Goal: Ask a question: Seek information or help from site administrators or community

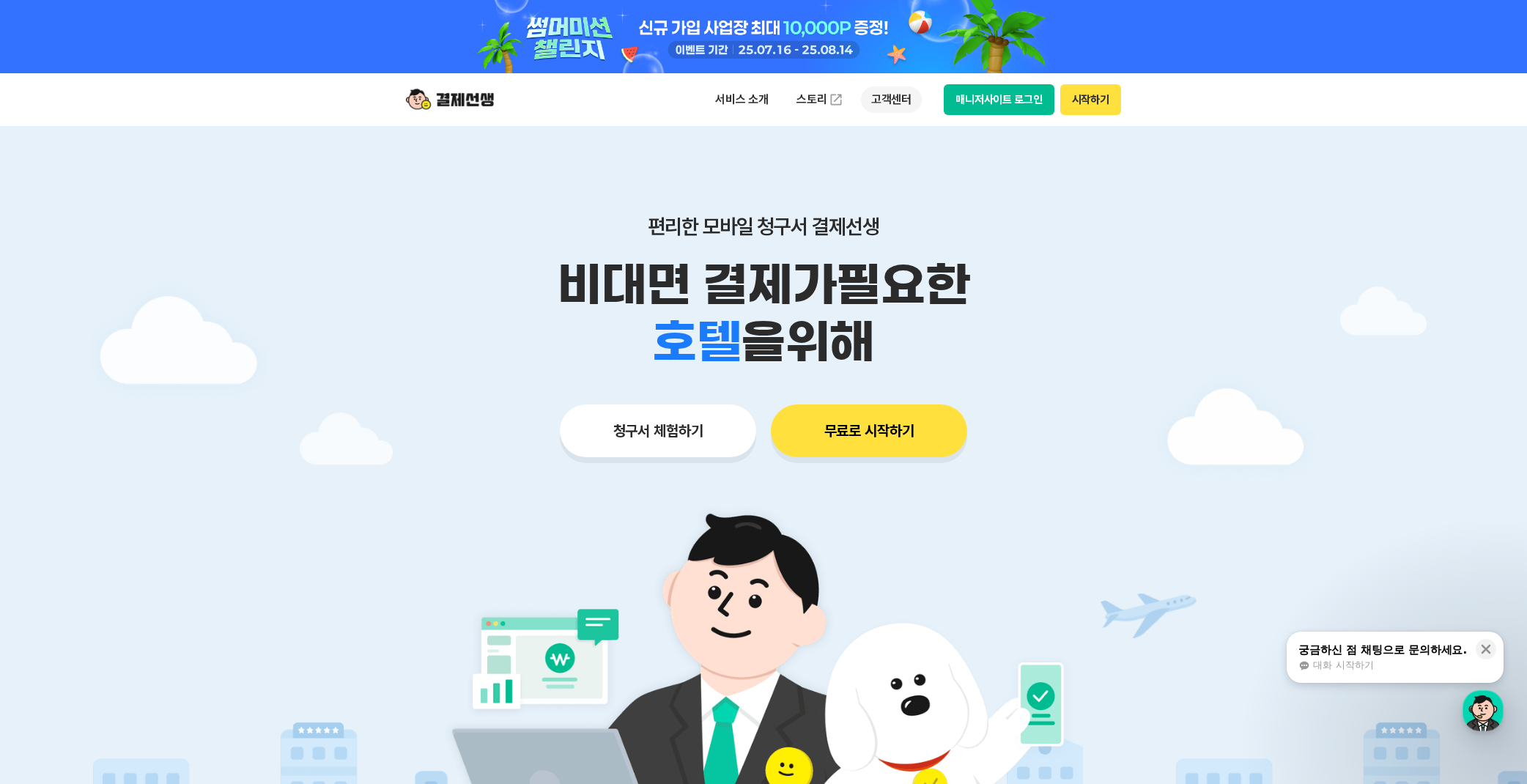
click at [893, 94] on p "고객센터" at bounding box center [892, 100] width 61 height 26
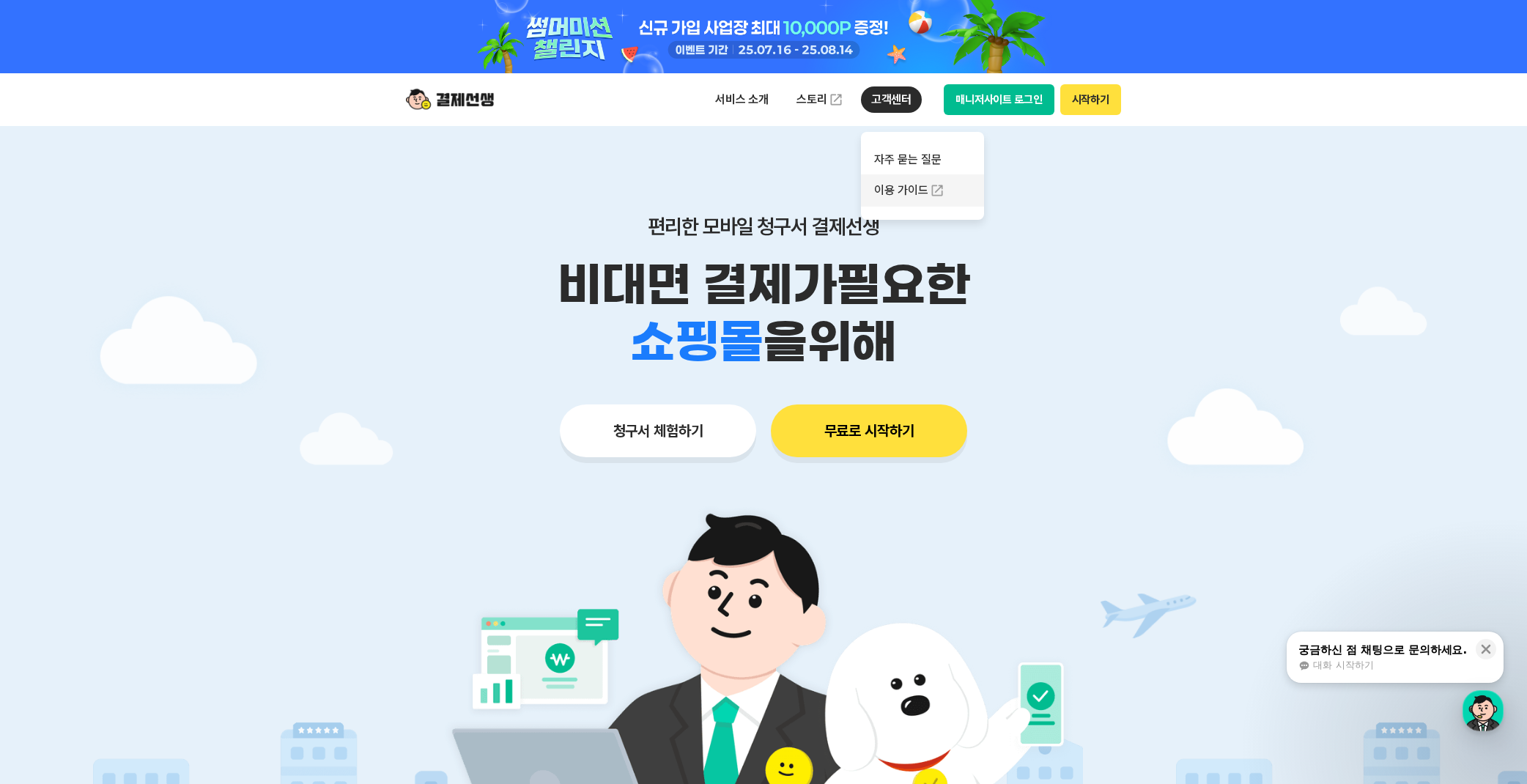
click at [914, 193] on link "이용 가이드" at bounding box center [922, 190] width 123 height 32
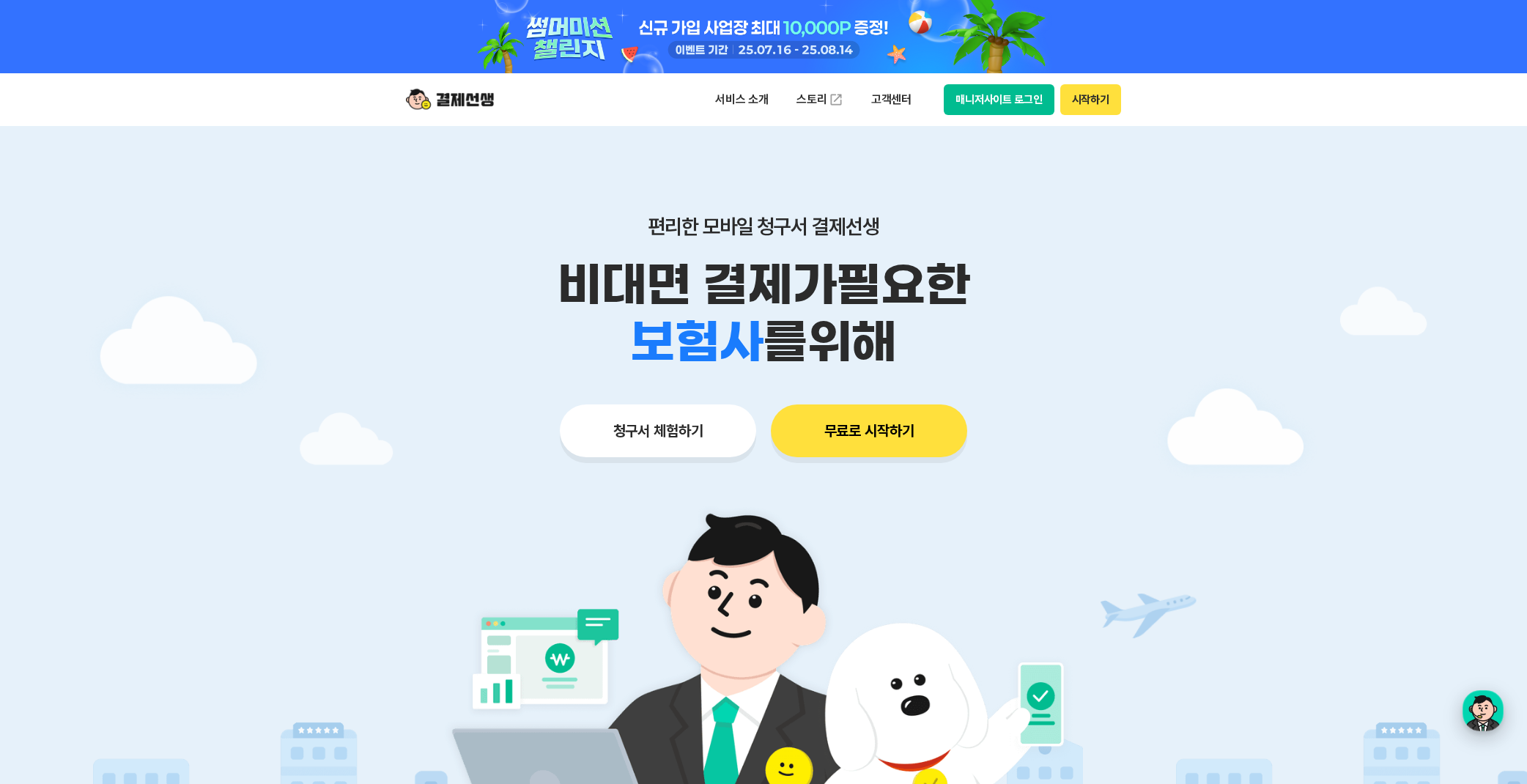
click at [1492, 710] on div "button" at bounding box center [1483, 710] width 41 height 41
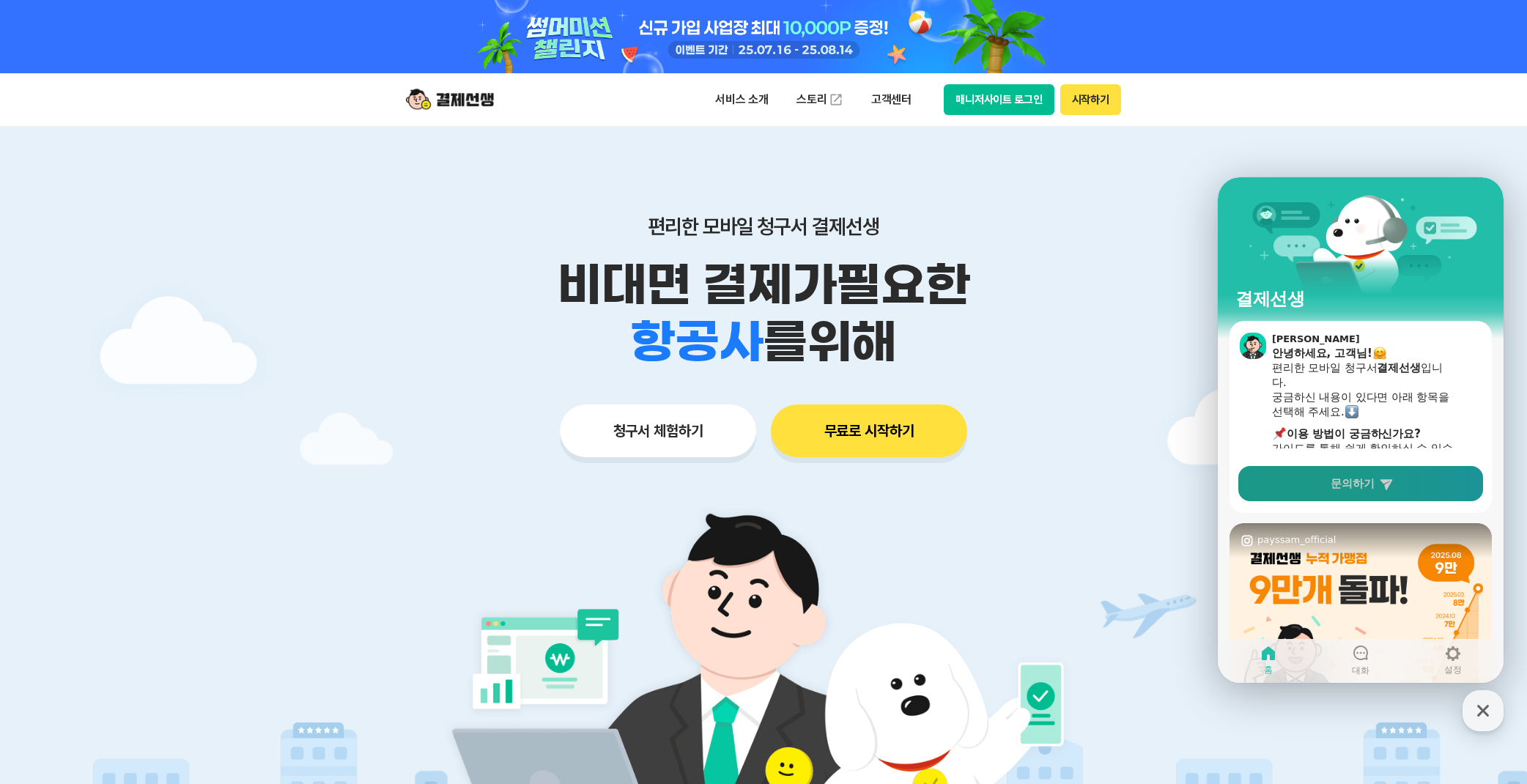
click at [1368, 489] on span "문의하기" at bounding box center [1353, 483] width 44 height 14
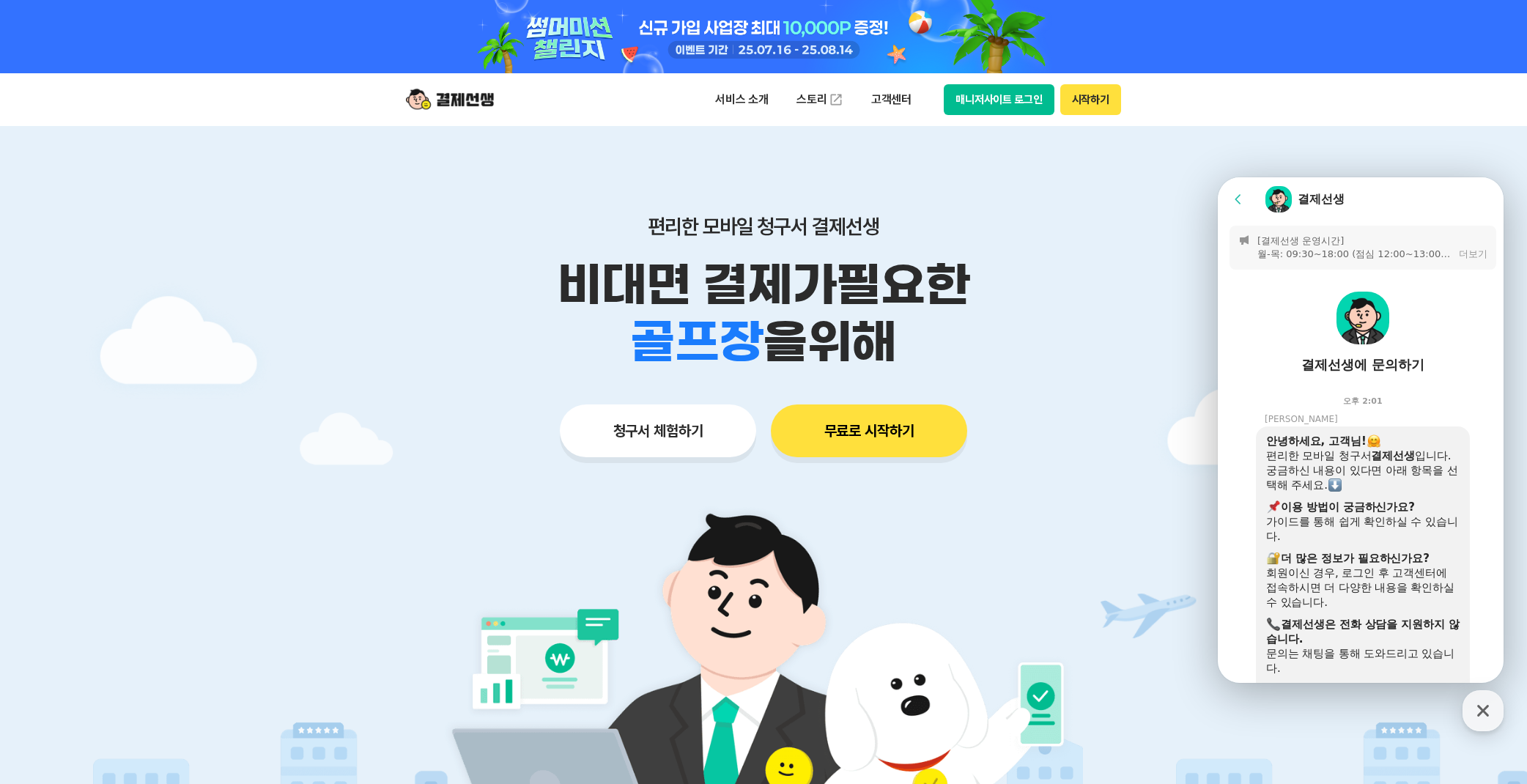
scroll to position [346, 0]
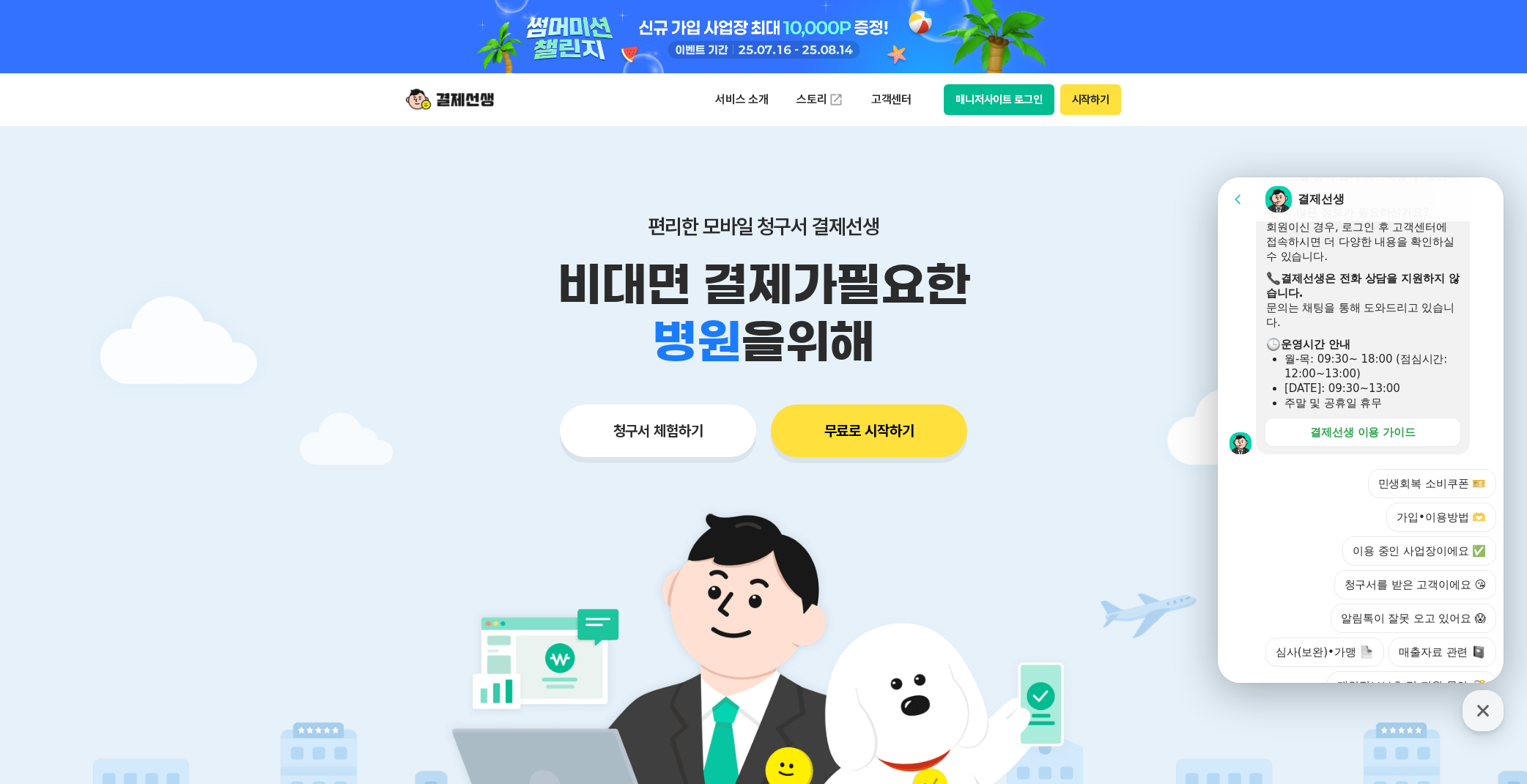
click at [1367, 734] on div at bounding box center [1362, 754] width 290 height 39
click at [1447, 502] on button "가입•이용방법 🫶" at bounding box center [1441, 517] width 110 height 30
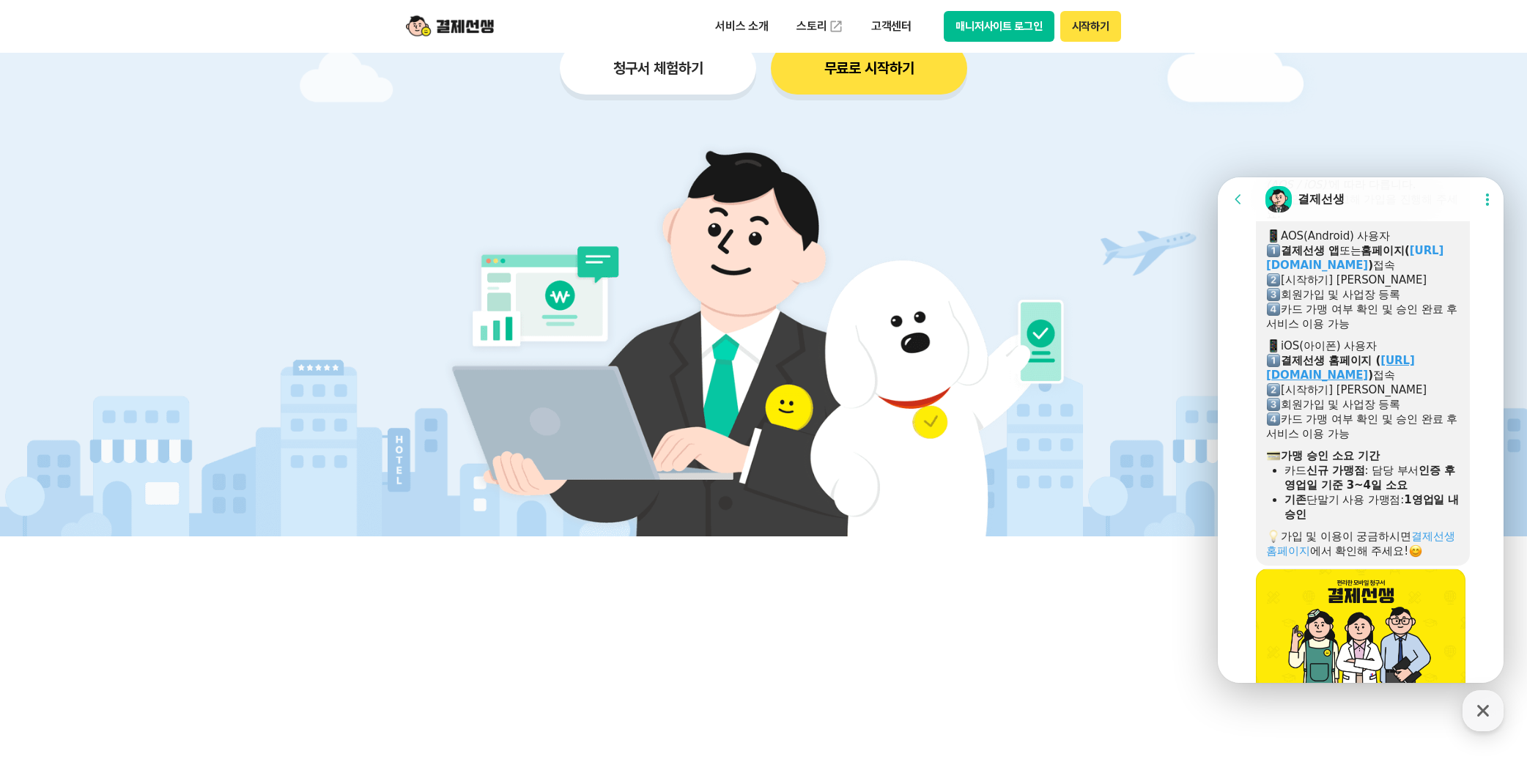
scroll to position [682, 0]
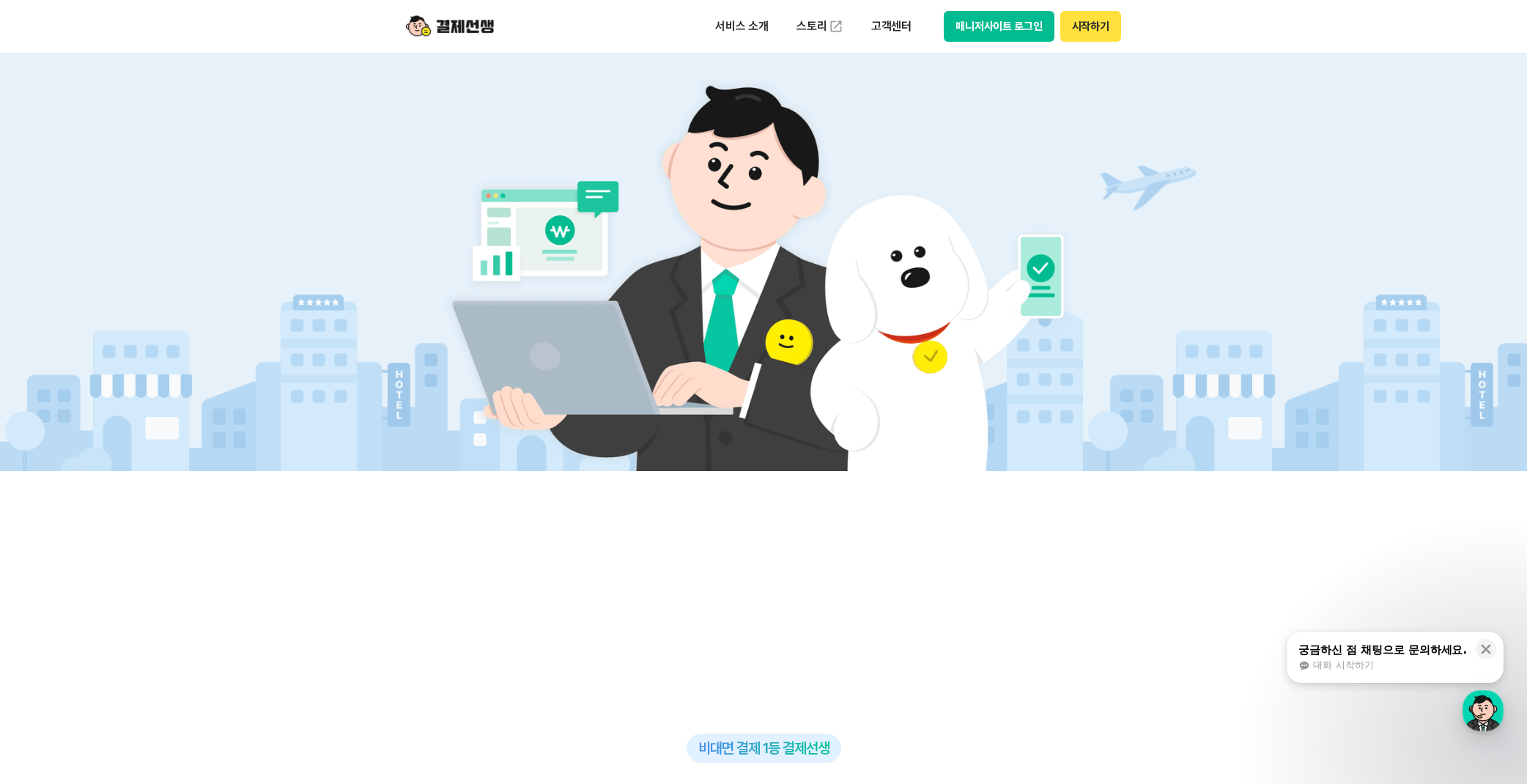
scroll to position [584, 0]
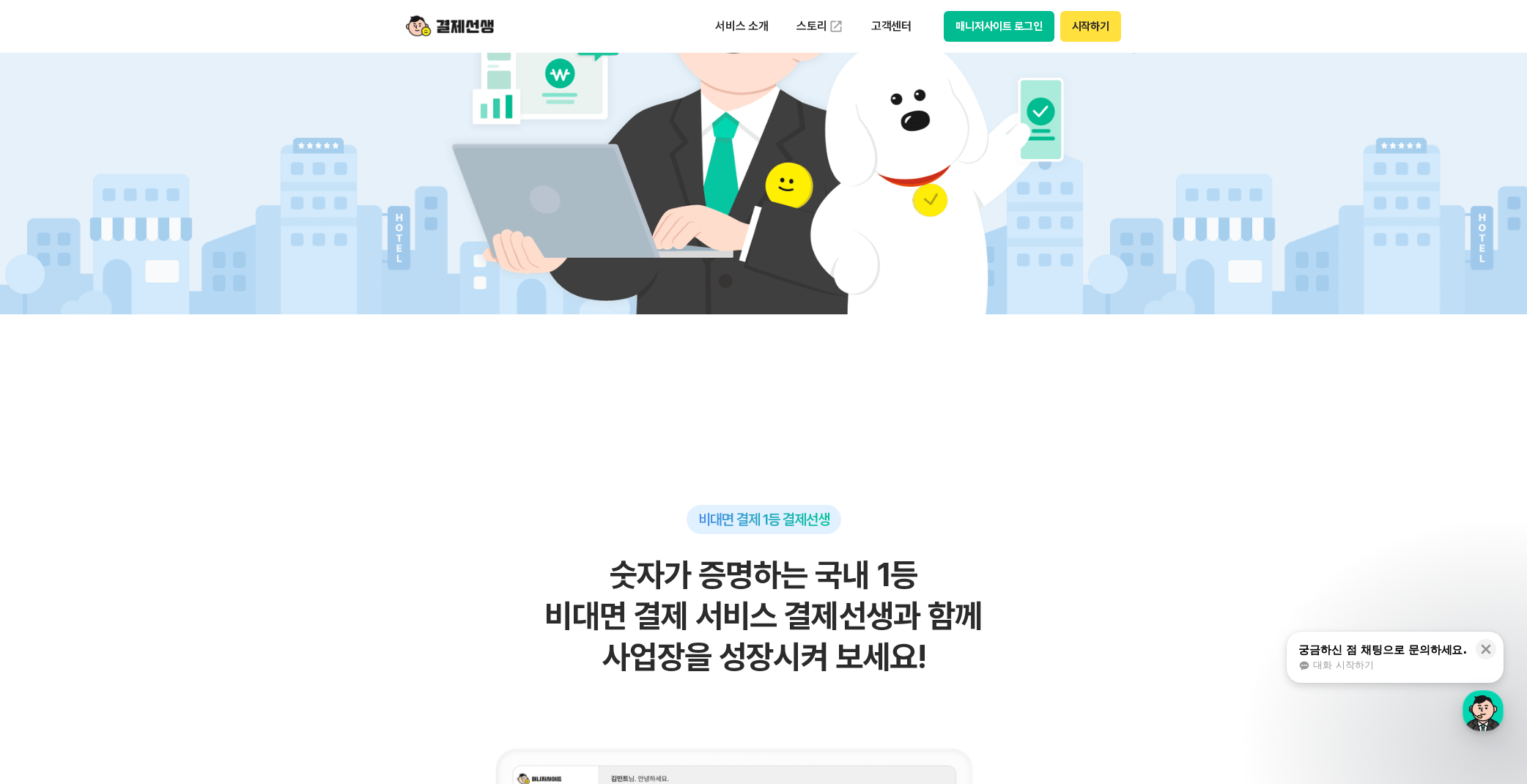
click at [1090, 32] on button "시작하기" at bounding box center [1091, 26] width 61 height 30
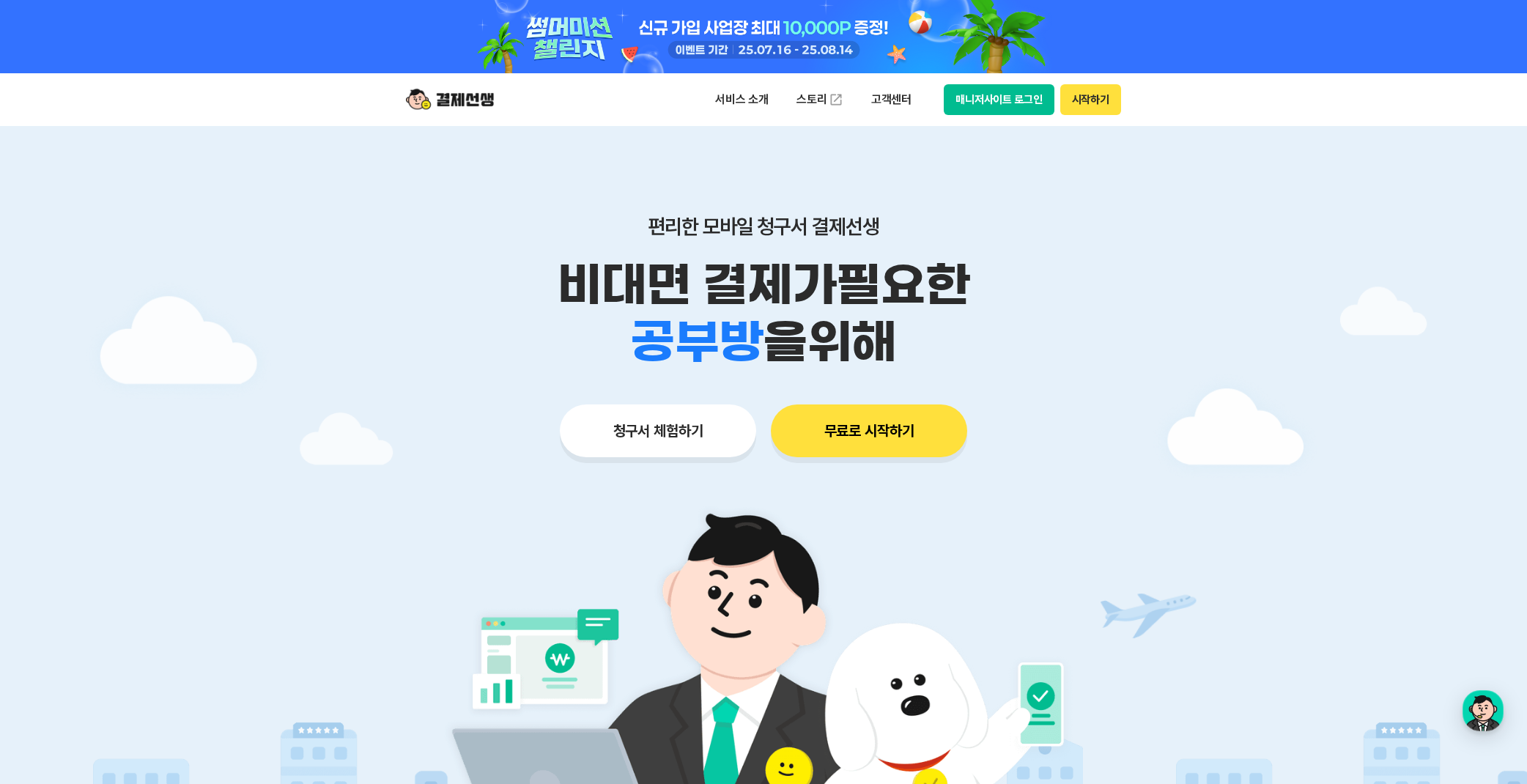
click at [990, 104] on button "매니저사이트 로그인" at bounding box center [1000, 100] width 111 height 30
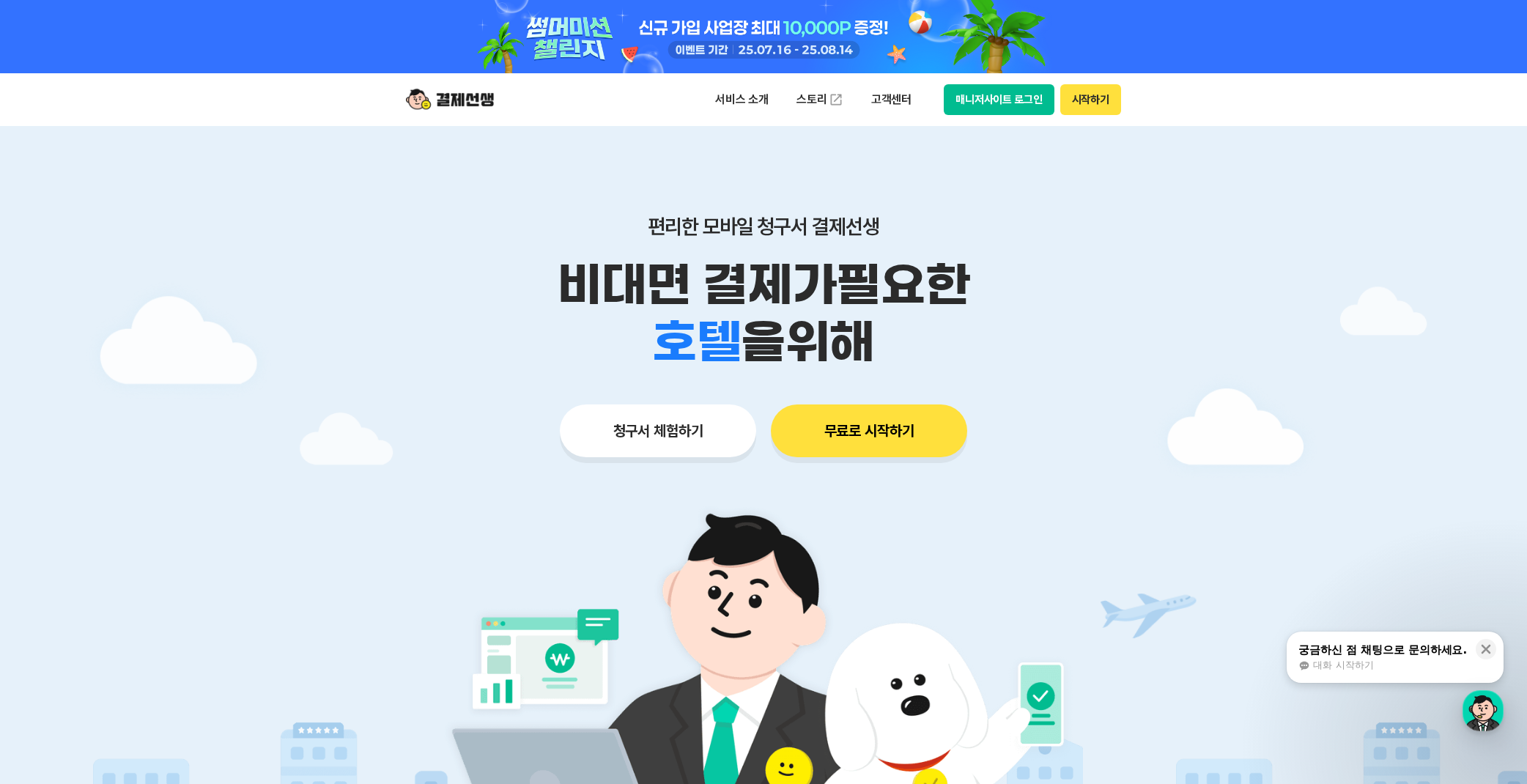
click at [1106, 100] on button "시작하기" at bounding box center [1091, 100] width 61 height 30
click at [1016, 88] on button "매니저사이트 로그인" at bounding box center [1000, 100] width 111 height 30
click at [1486, 710] on div "button" at bounding box center [1483, 710] width 41 height 41
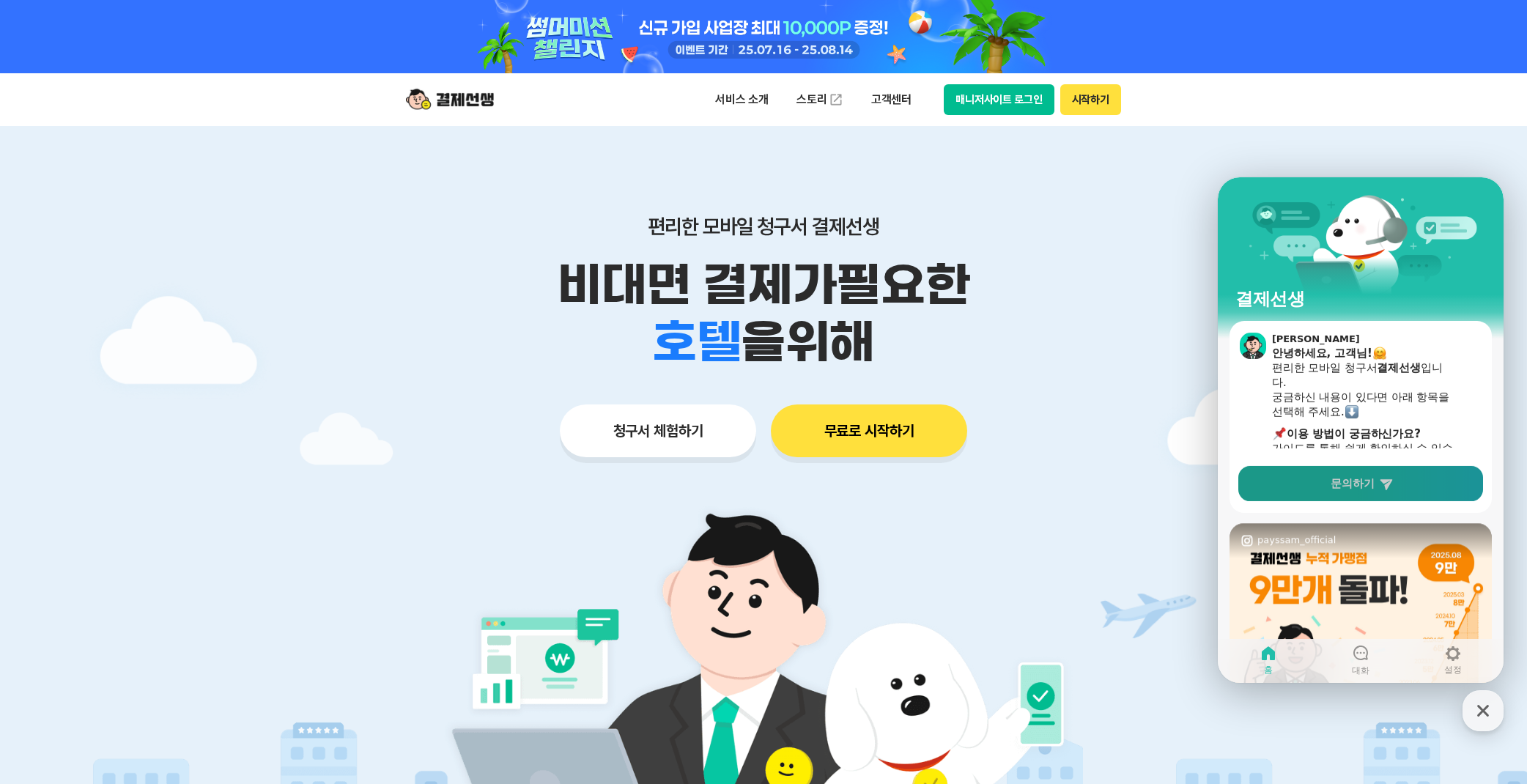
click at [1366, 483] on span "문의하기" at bounding box center [1353, 483] width 44 height 14
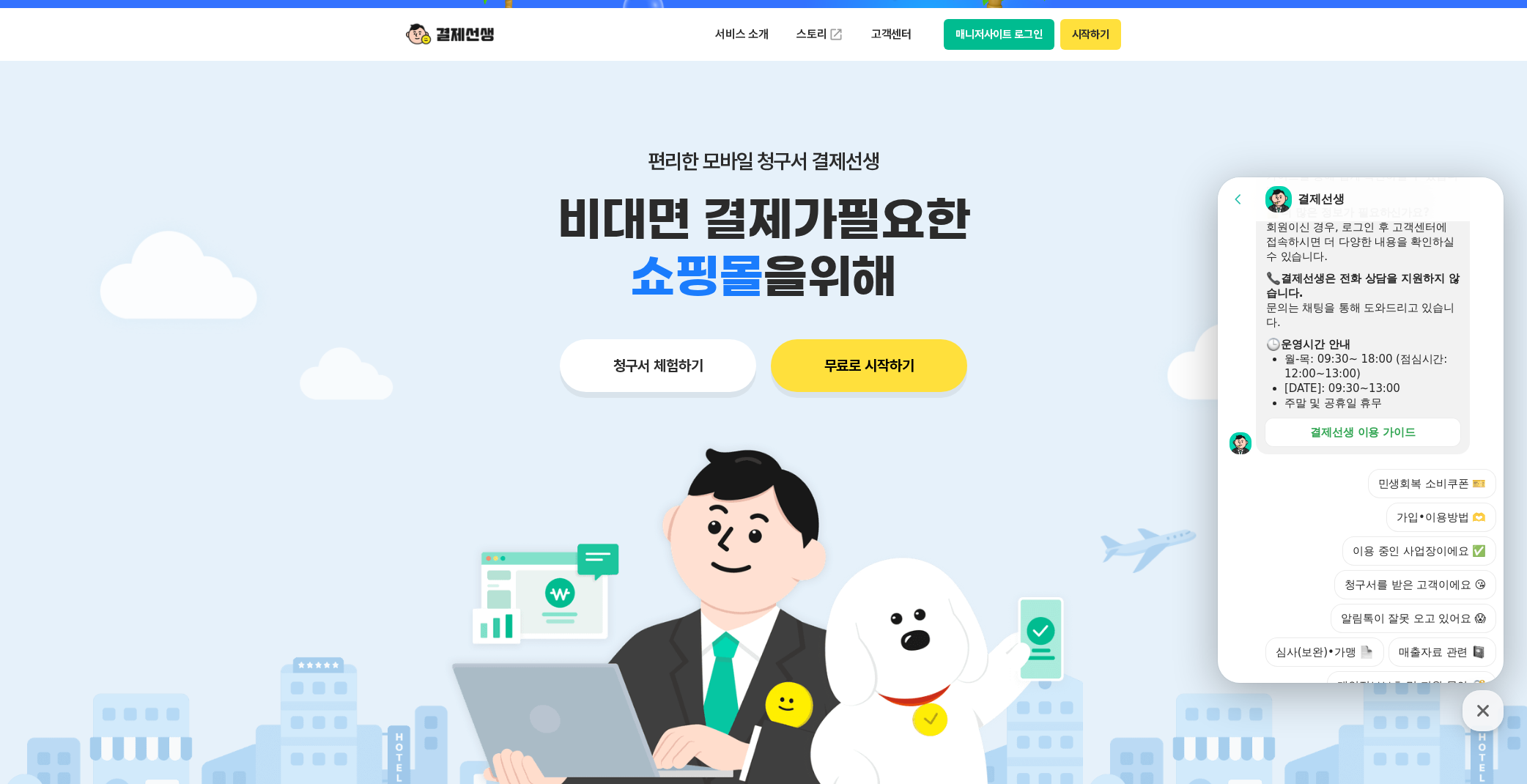
scroll to position [71, 0]
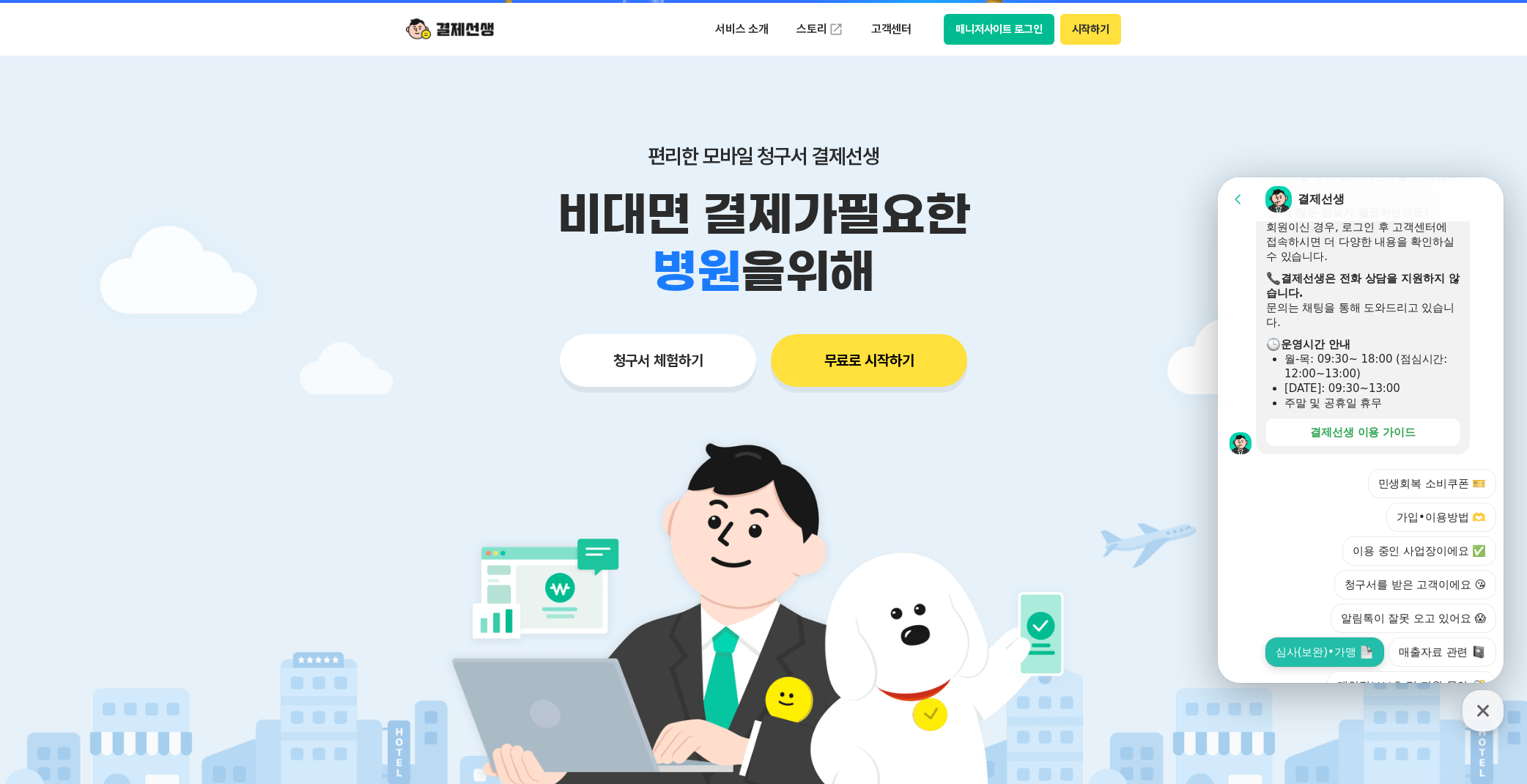
click at [1359, 637] on button "심사(보완)•가맹" at bounding box center [1325, 652] width 119 height 30
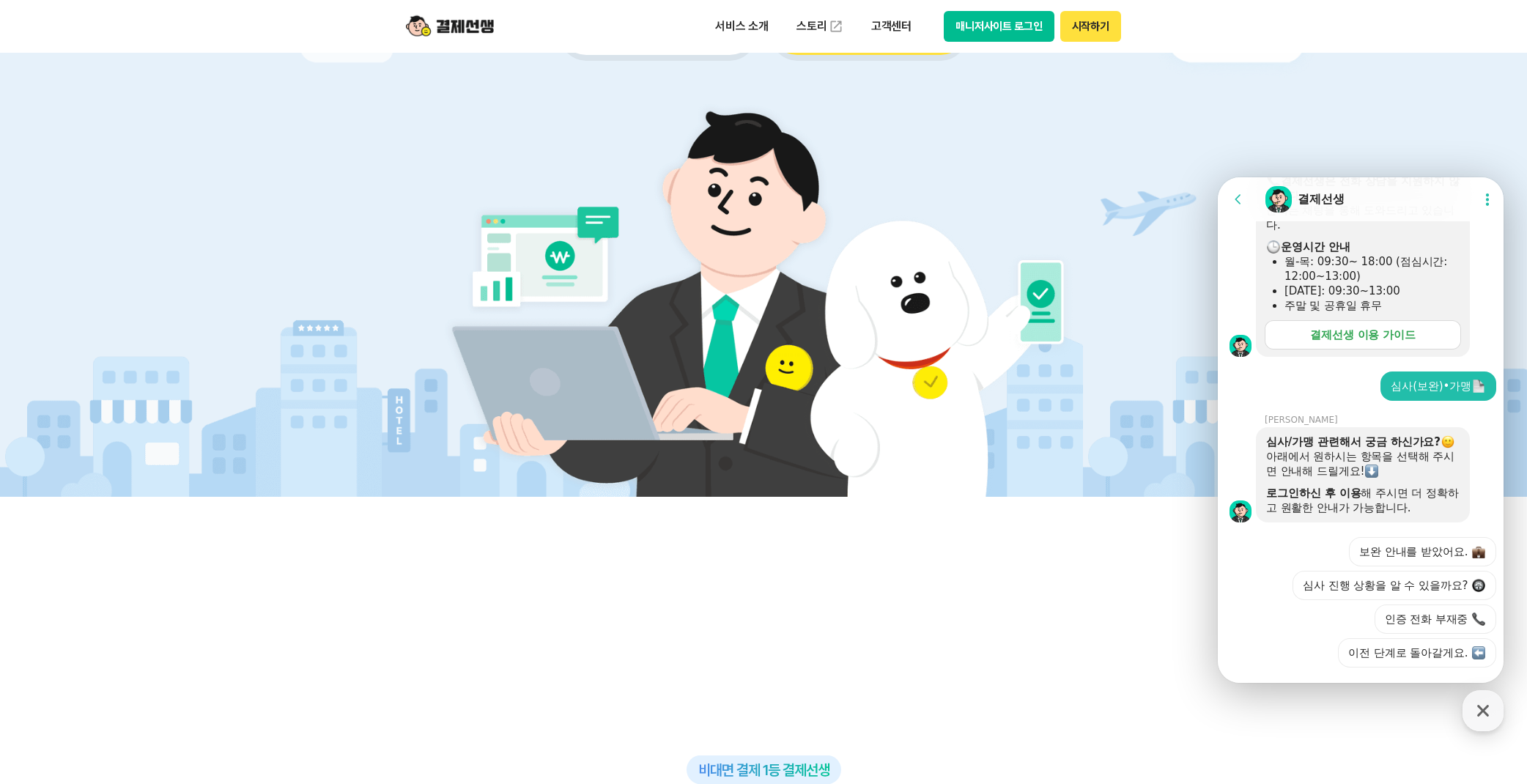
scroll to position [444, 0]
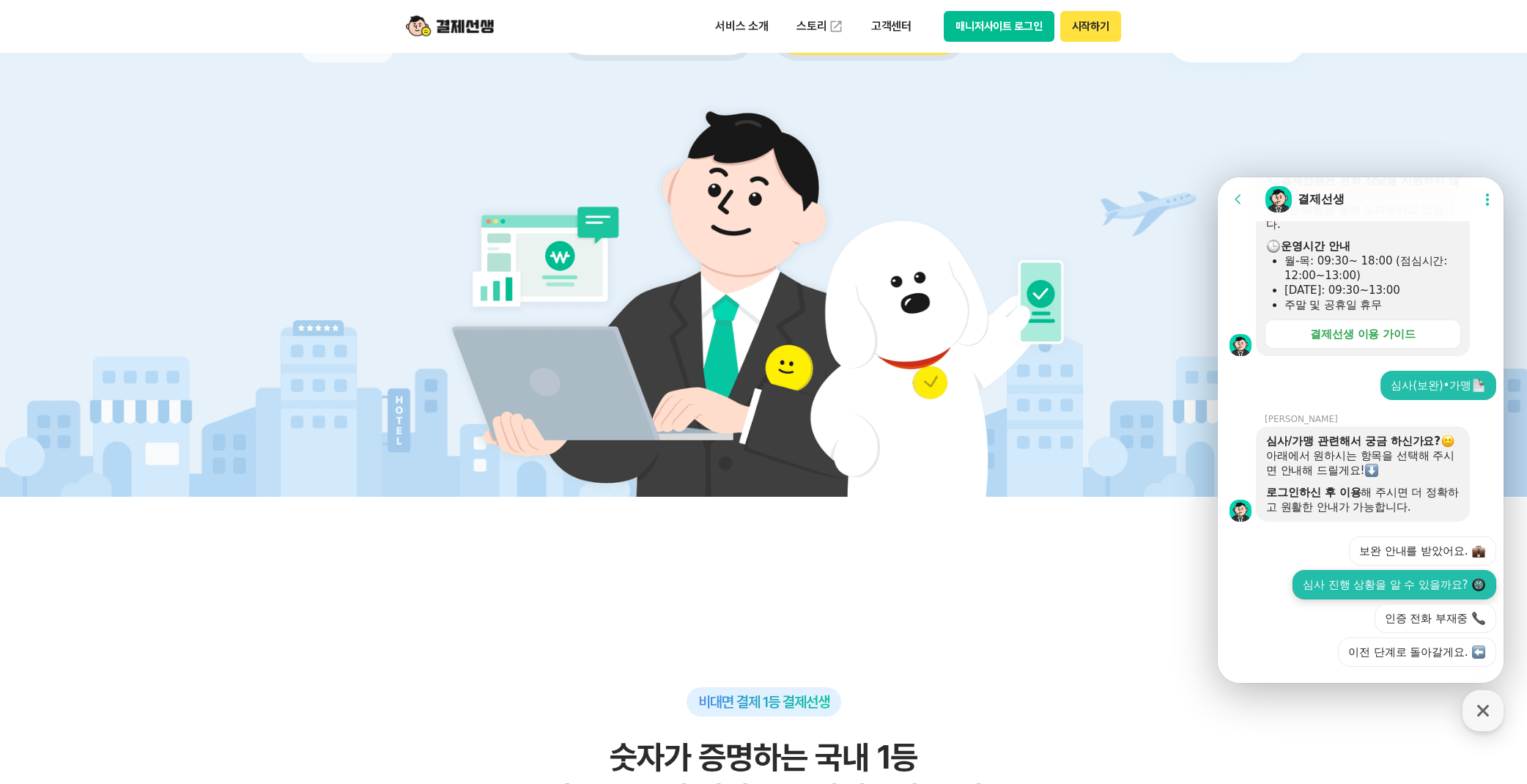
click at [1326, 570] on button "심사 진행 상황을 알 수 있을까요?" at bounding box center [1395, 584] width 204 height 30
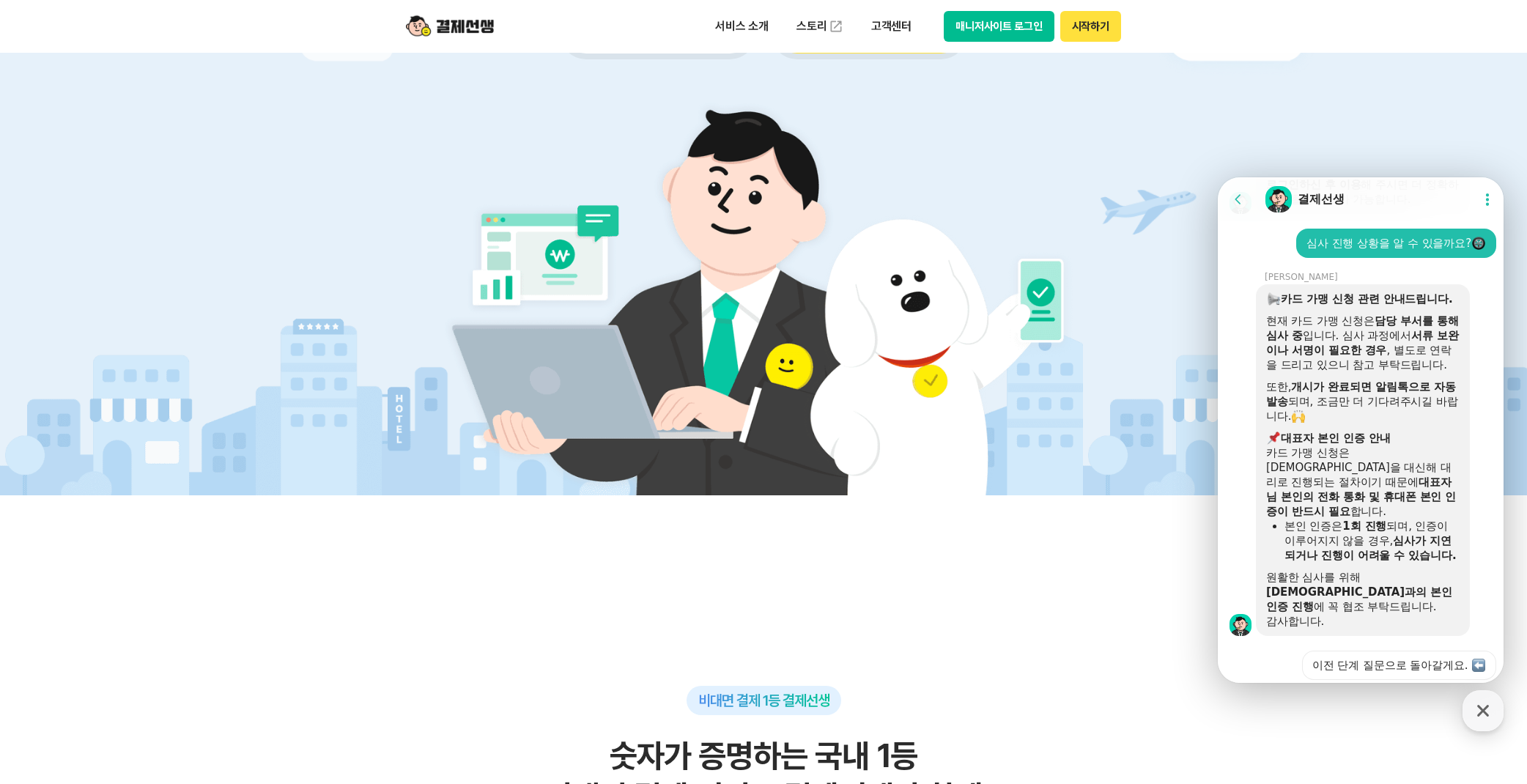
scroll to position [754, 0]
click at [1369, 681] on button "매니저에게 추가 문의하기" at bounding box center [1414, 696] width 165 height 30
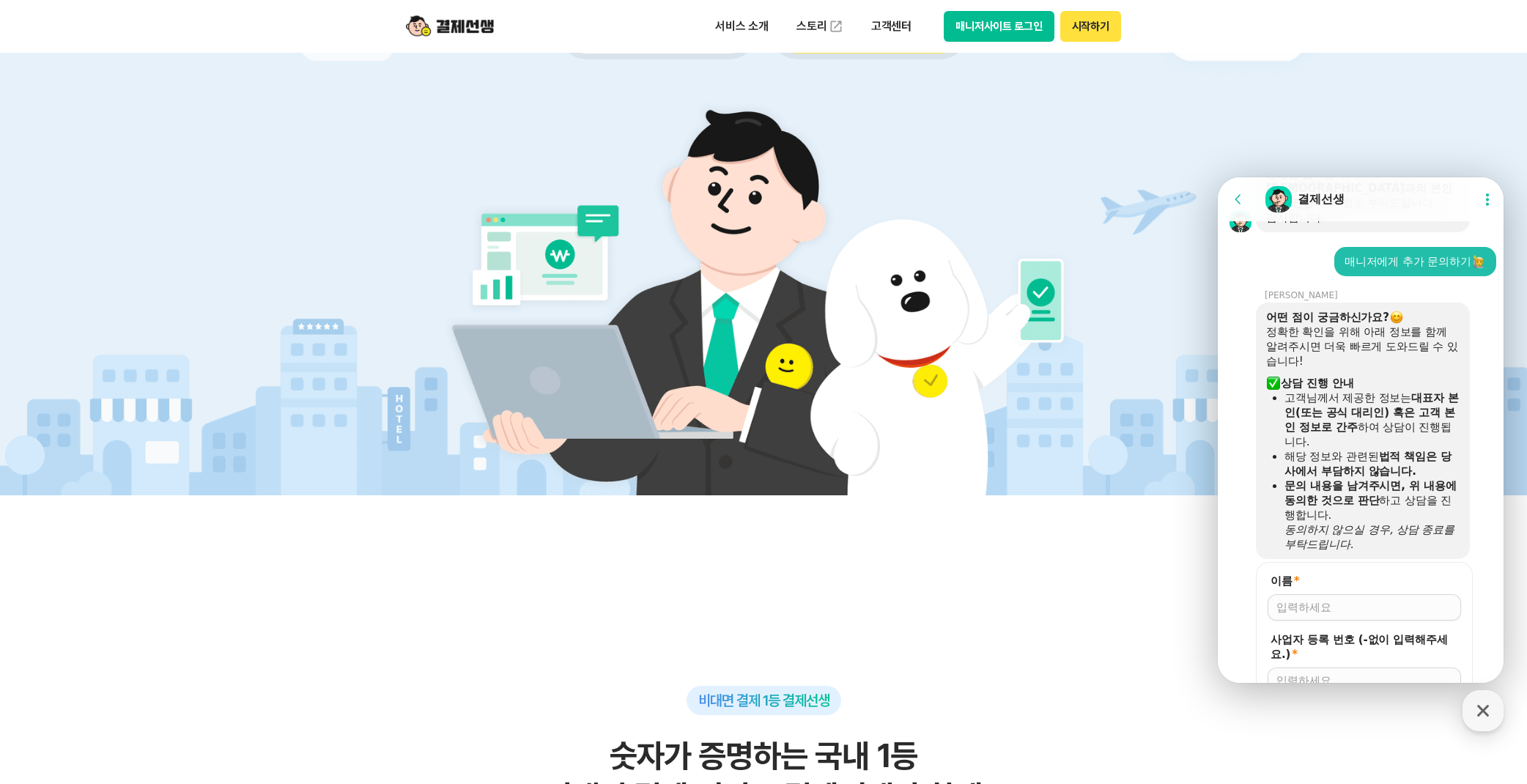
scroll to position [1188, 0]
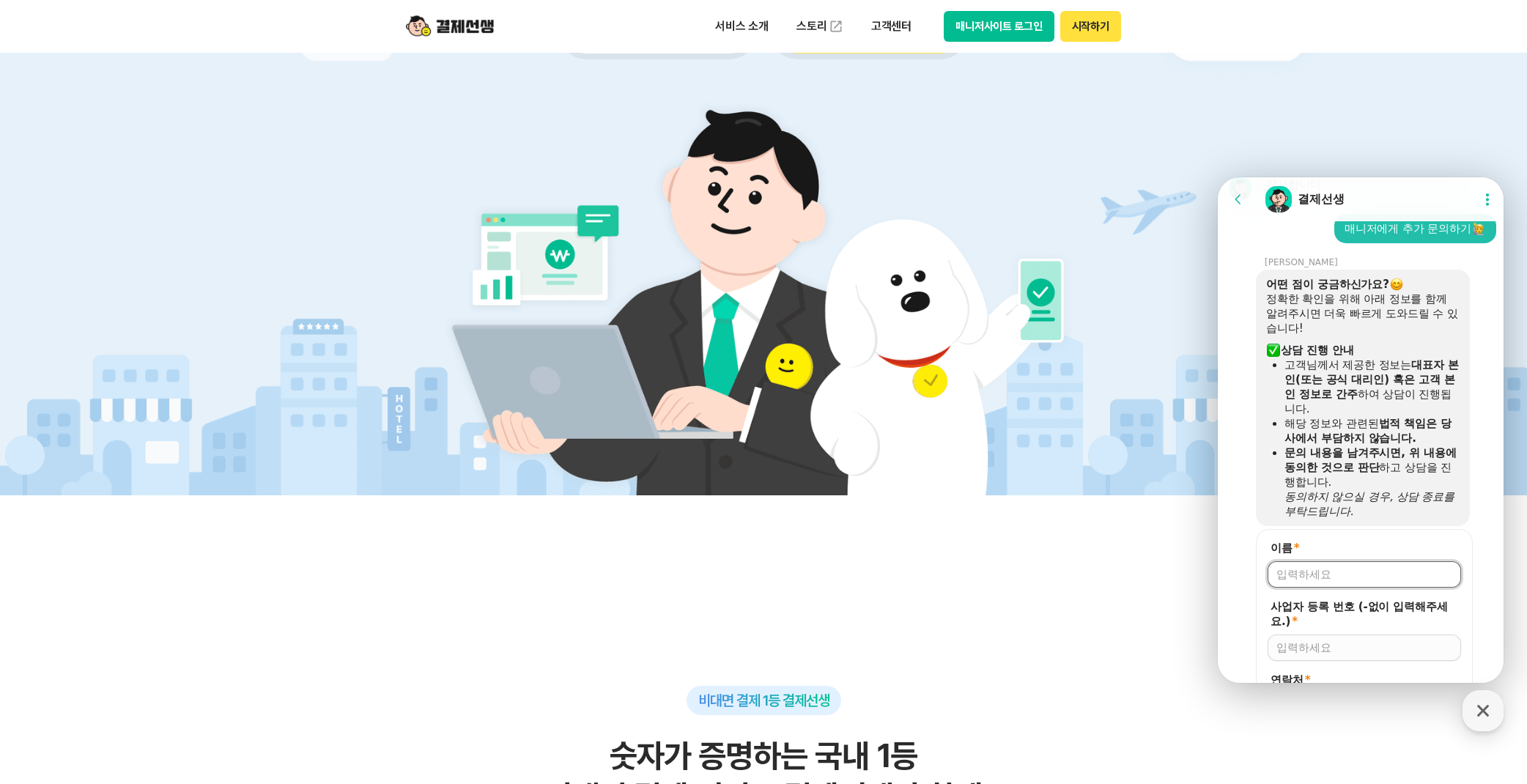
click at [1346, 567] on input "이름 *" at bounding box center [1364, 575] width 176 height 14
type input "d"
type input "[PERSON_NAME]"
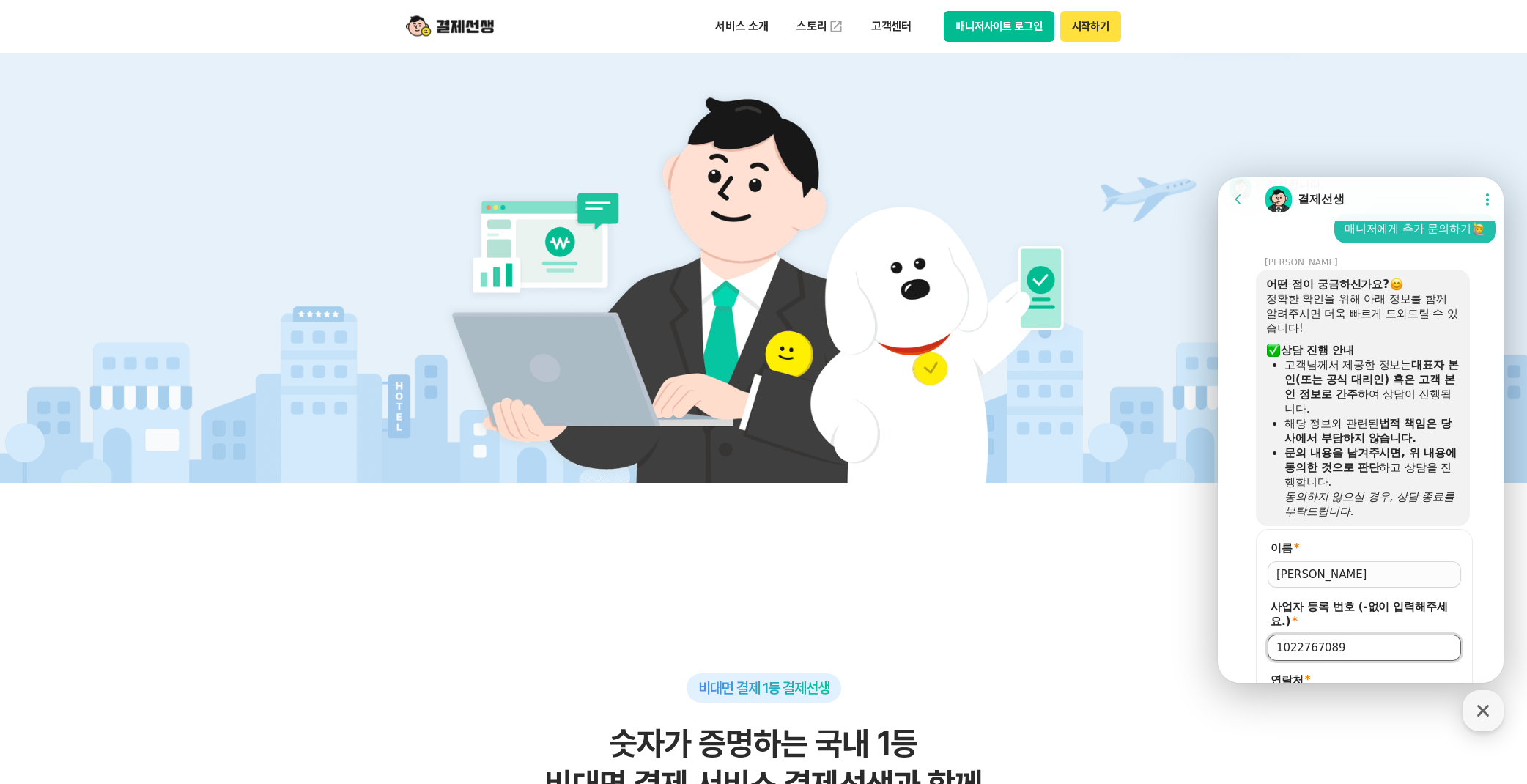
type input "1022767089"
click at [1378, 699] on input "연락처 *" at bounding box center [1395, 706] width 113 height 14
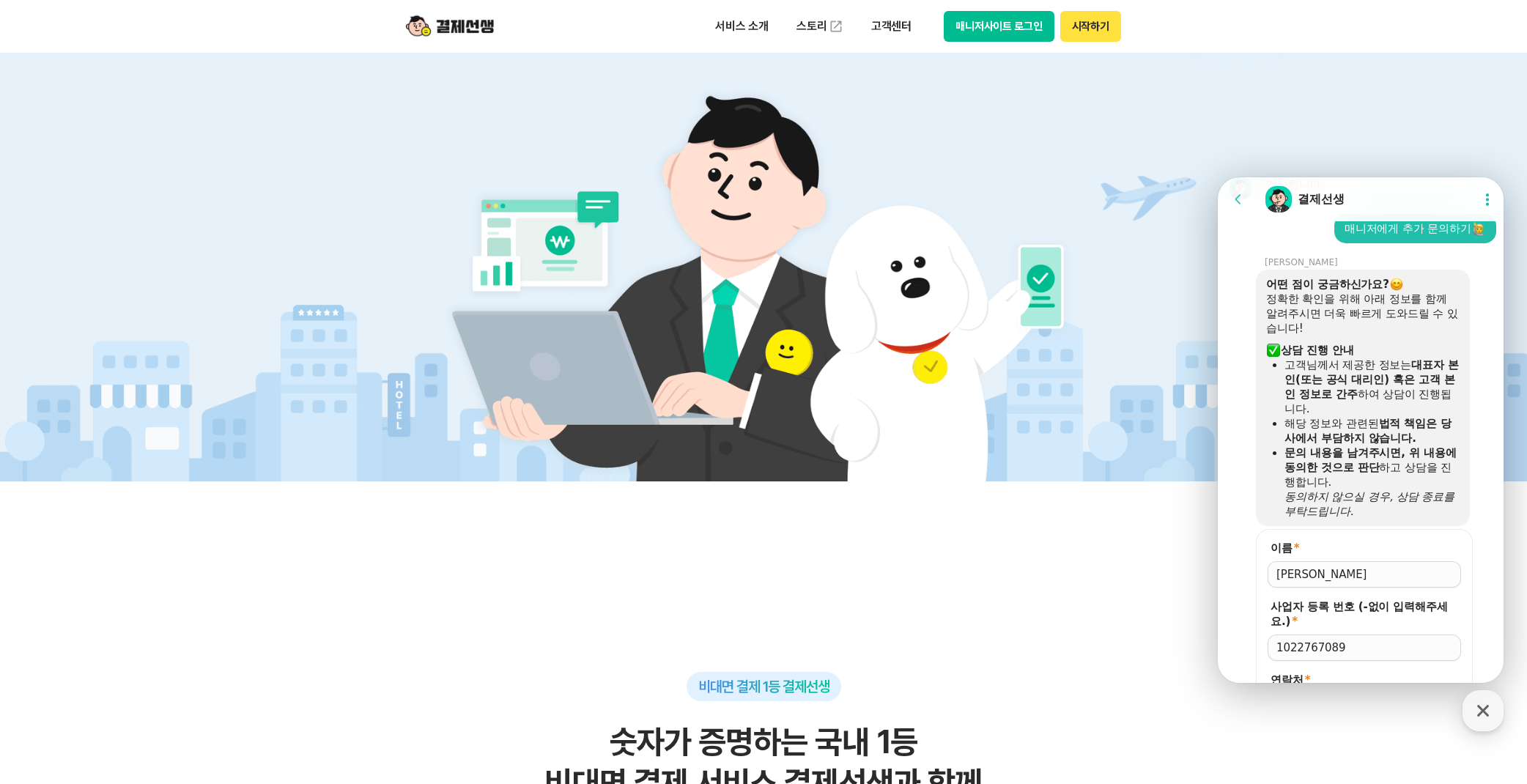
type input "[PHONE_NUMBER]"
click at [1371, 731] on button "저장" at bounding box center [1364, 744] width 193 height 26
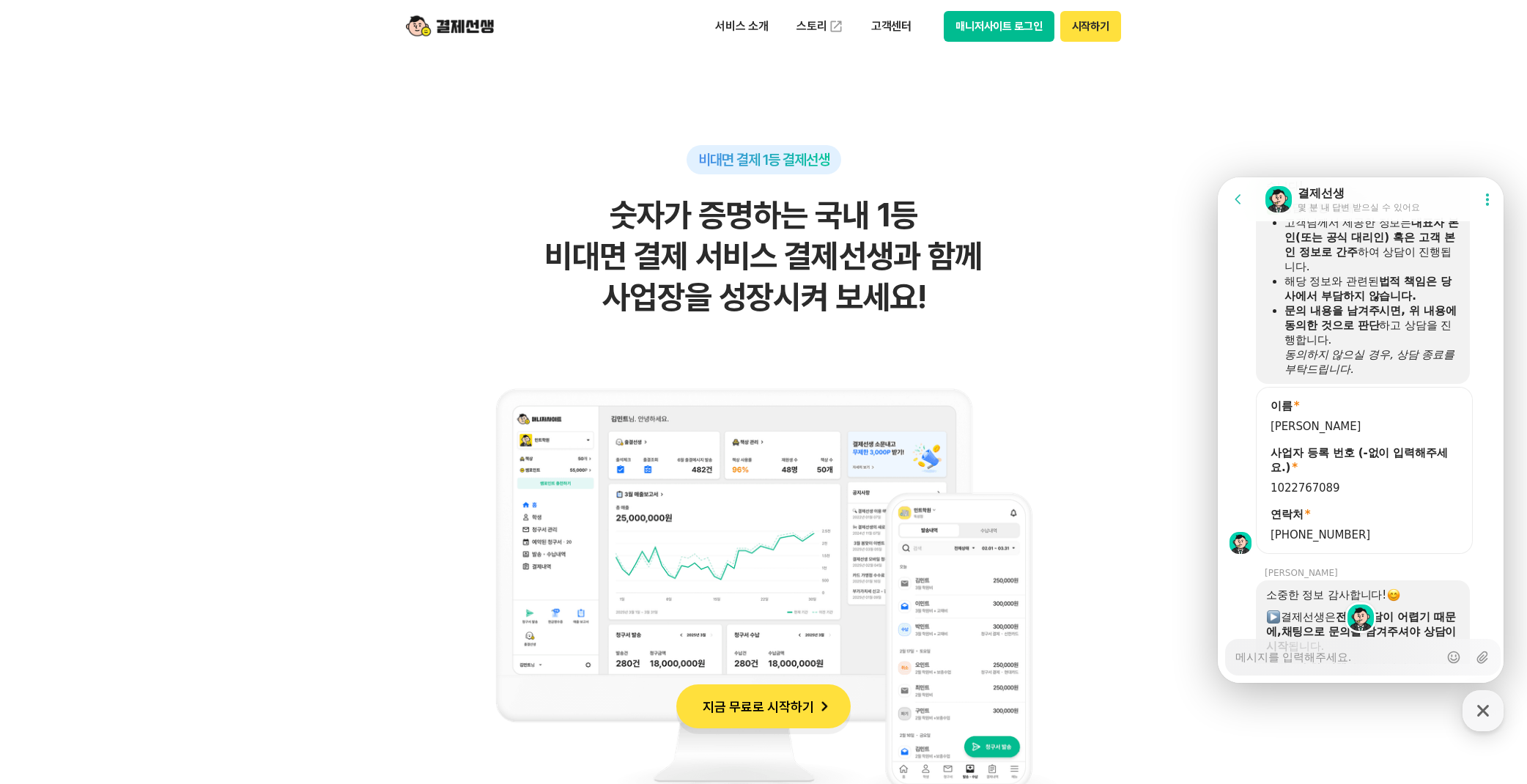
scroll to position [1332, 0]
type textarea "x"
type textarea "ㄴ"
type textarea "x"
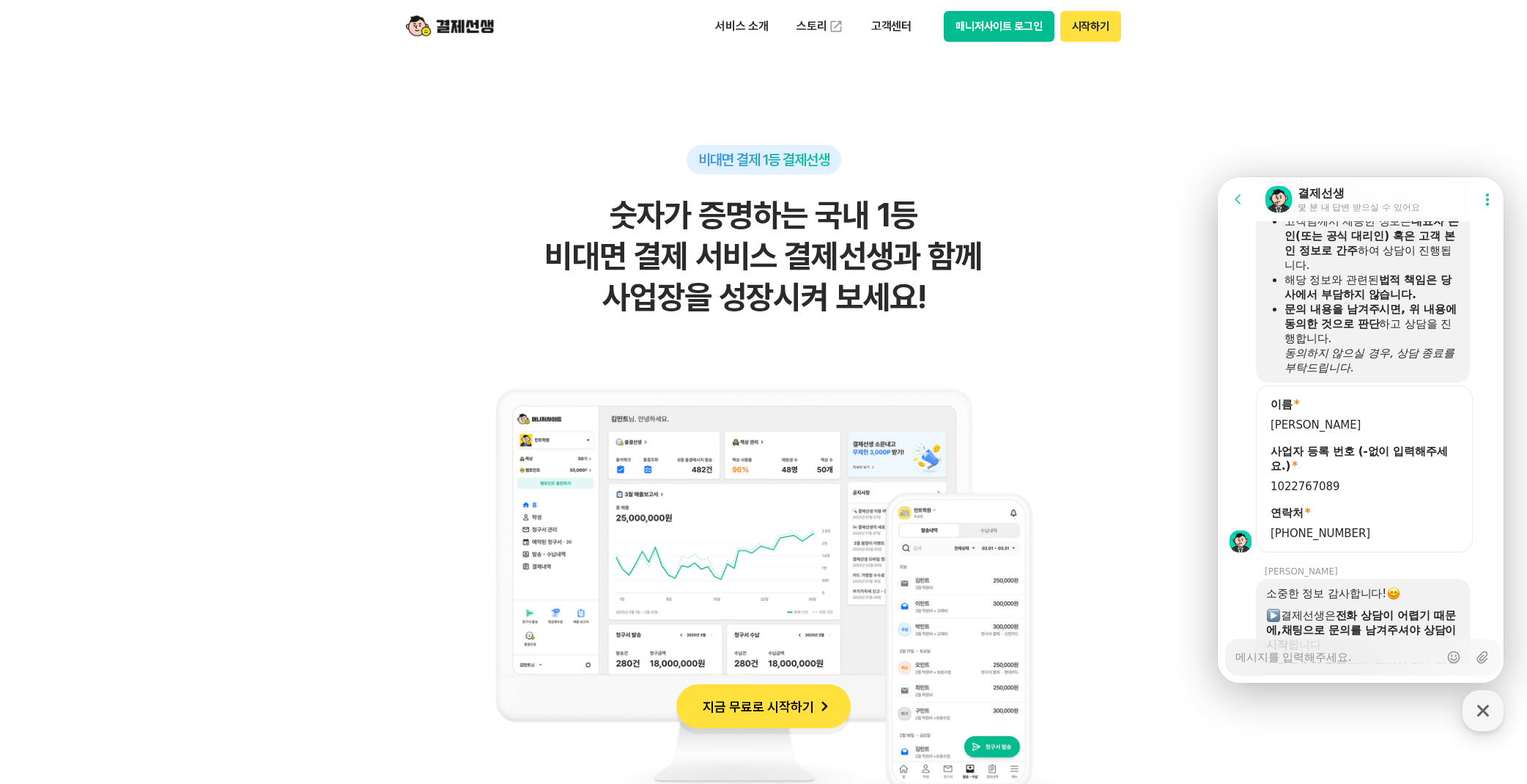
type textarea "ㄴ"
type textarea "x"
type textarea "네"
type textarea "x"
type textarea "네"
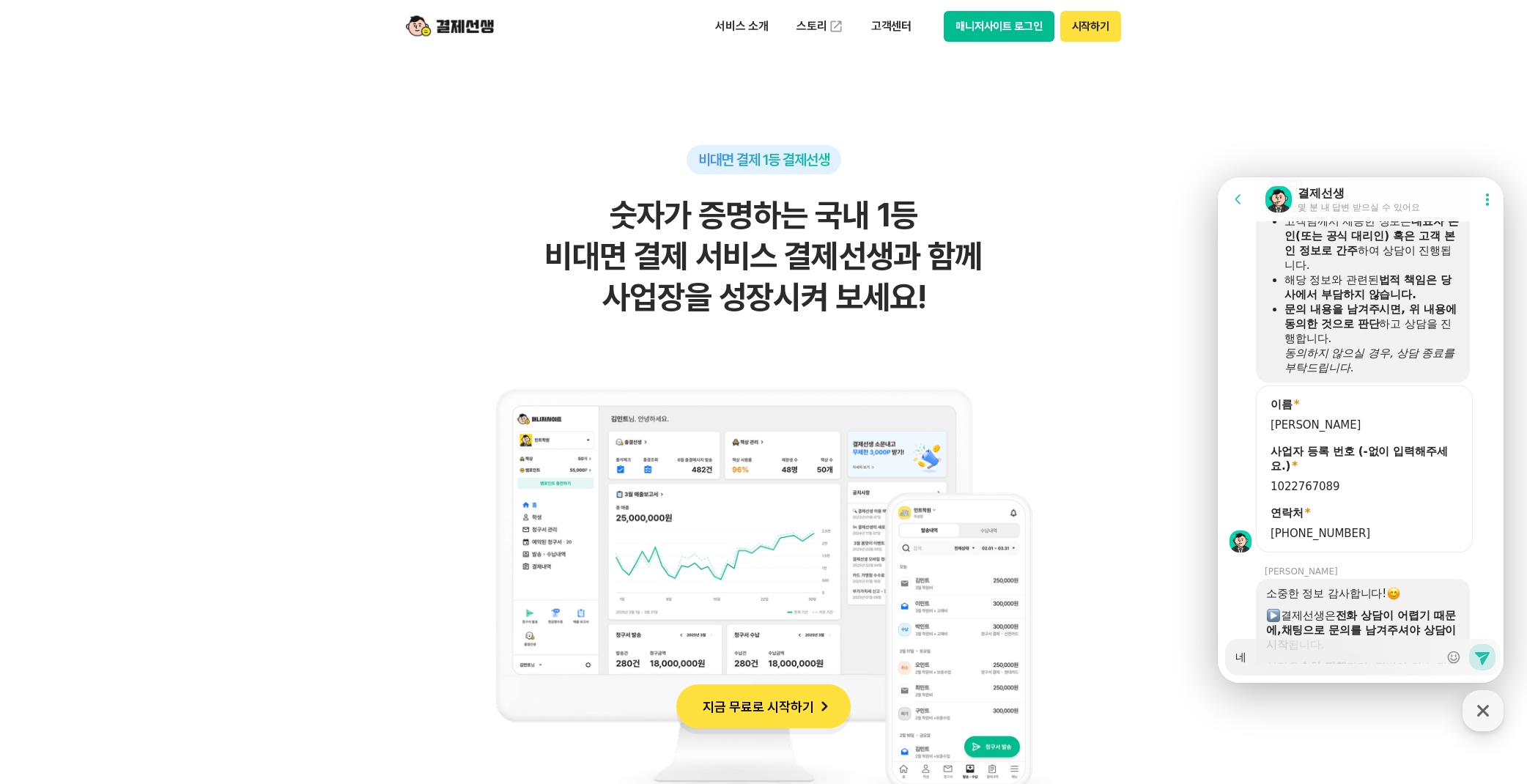
type textarea "x"
type textarea "네 ㅈ"
type textarea "x"
type textarea "네 제"
type textarea "x"
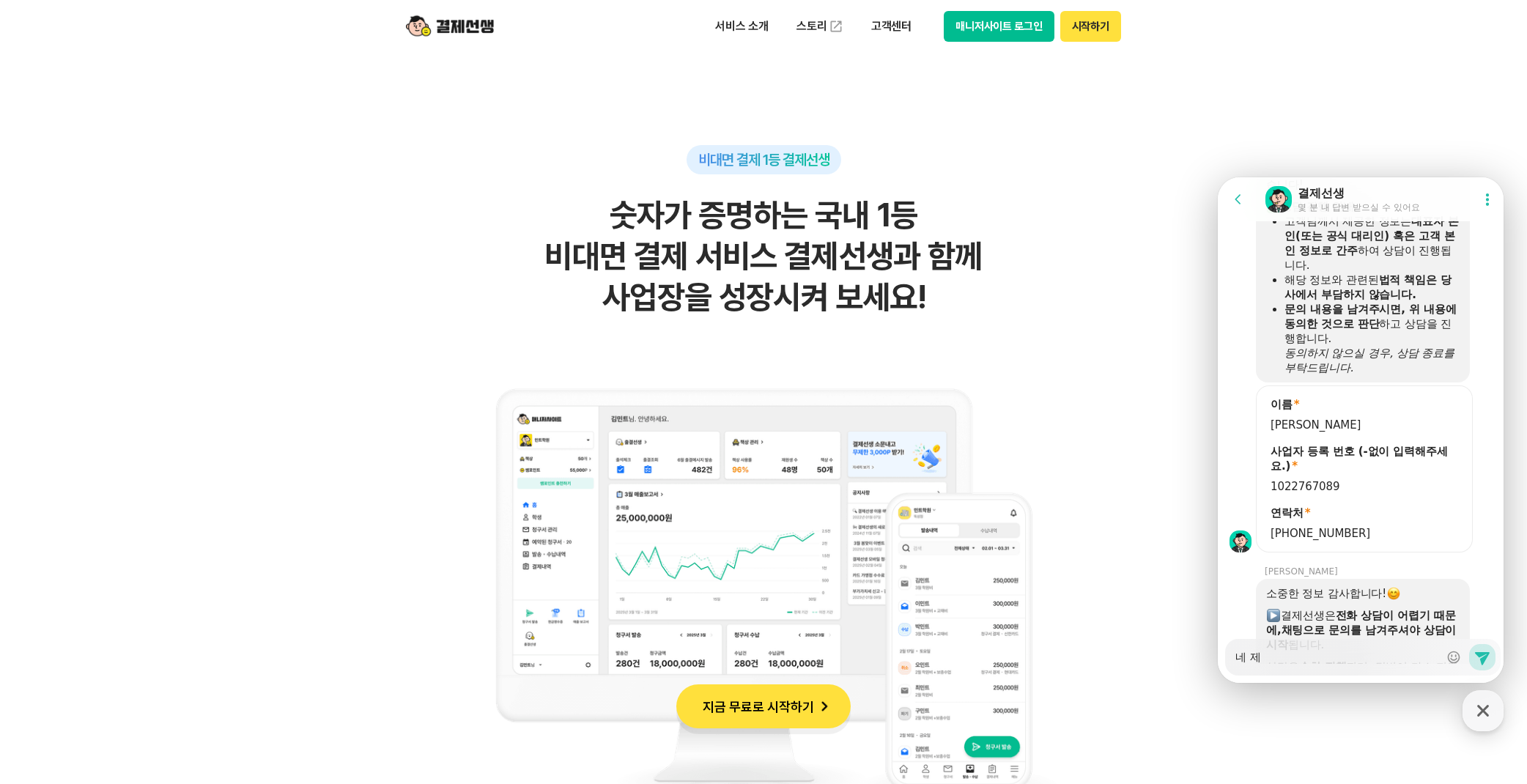
type textarea "네 젝"
type textarea "x"
type textarea "네 제가"
type textarea "x"
type textarea "네 제가"
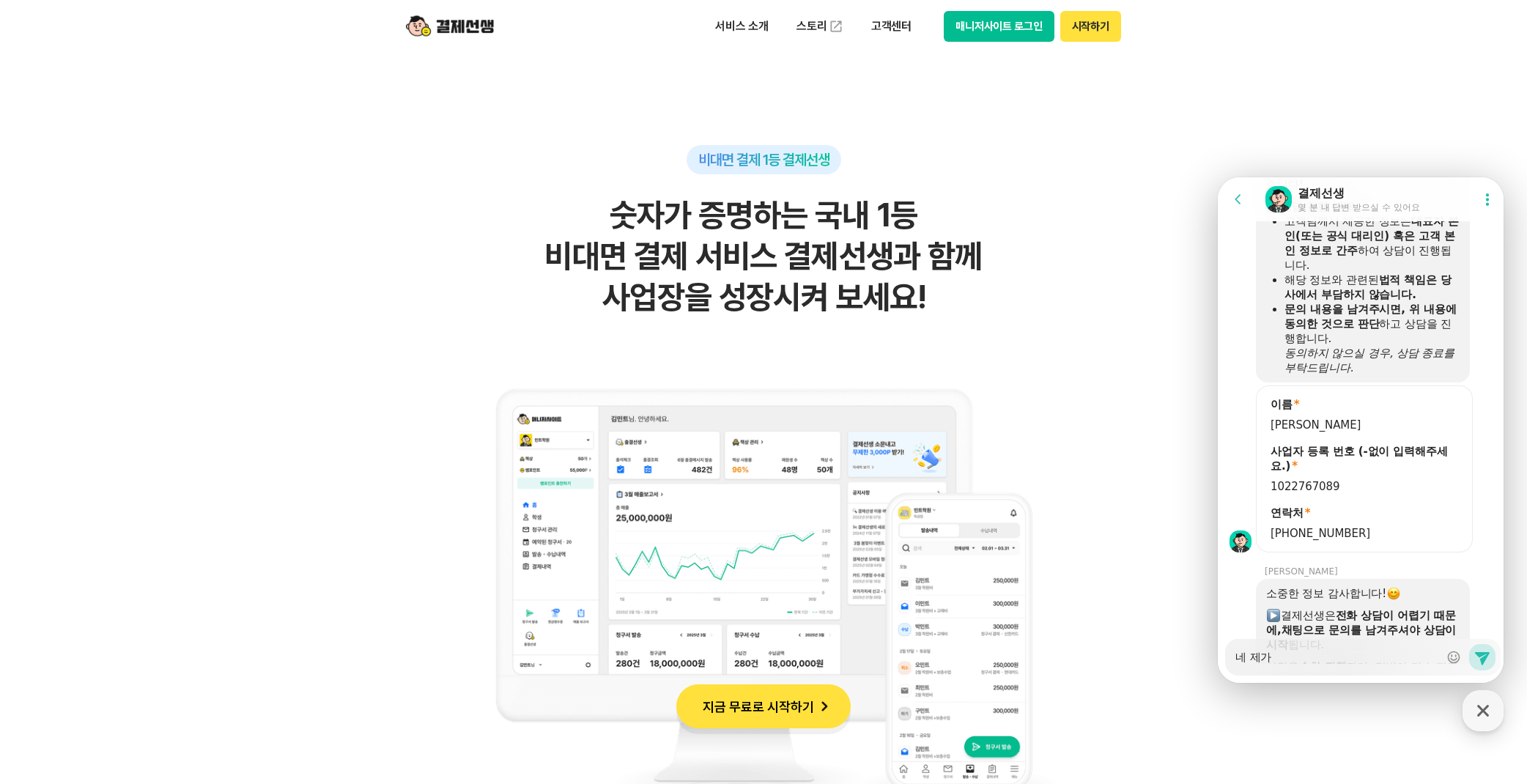
type textarea "x"
type textarea "네 제가 ㅋ"
type textarea "x"
type textarea "네 제가 커"
type textarea "x"
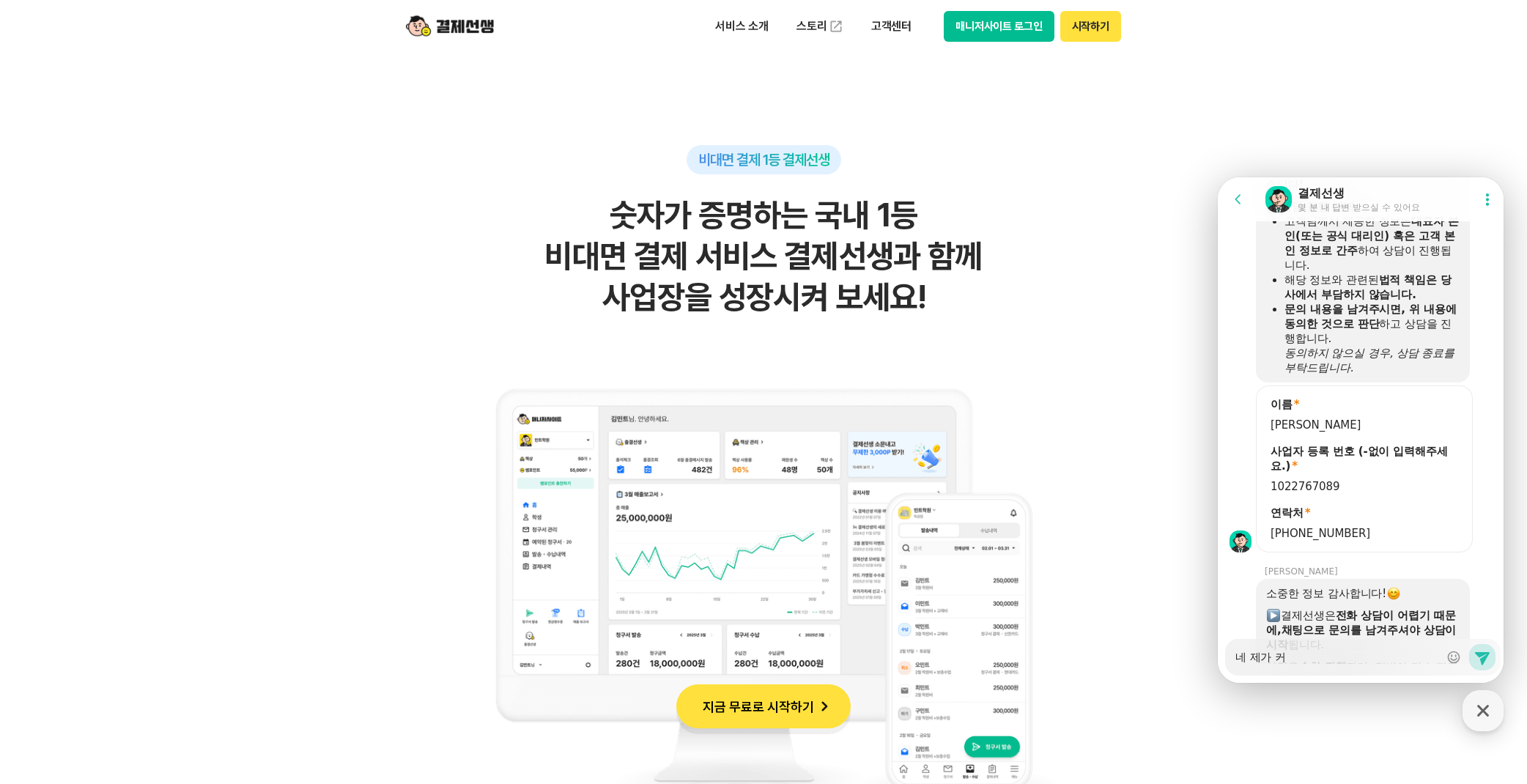
type textarea "네 제가 컴"
type textarea "x"
type textarea "네 제가 컴ㅂ"
type textarea "x"
type textarea "네 제가 컴배"
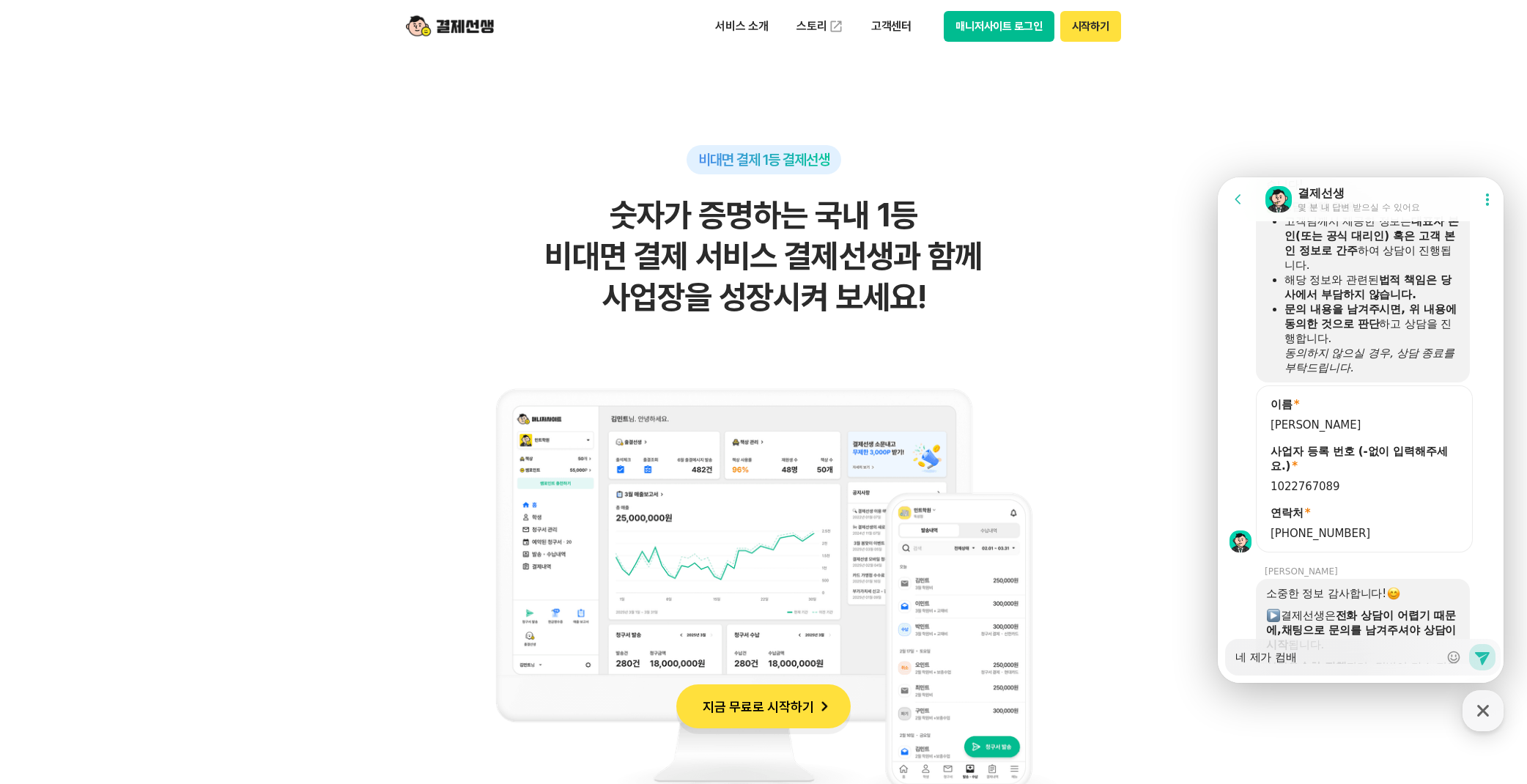
type textarea "x"
type textarea "네 제가 컴백"
type textarea "x"
type textarea "네 제가 컴백ㅈ"
type textarea "x"
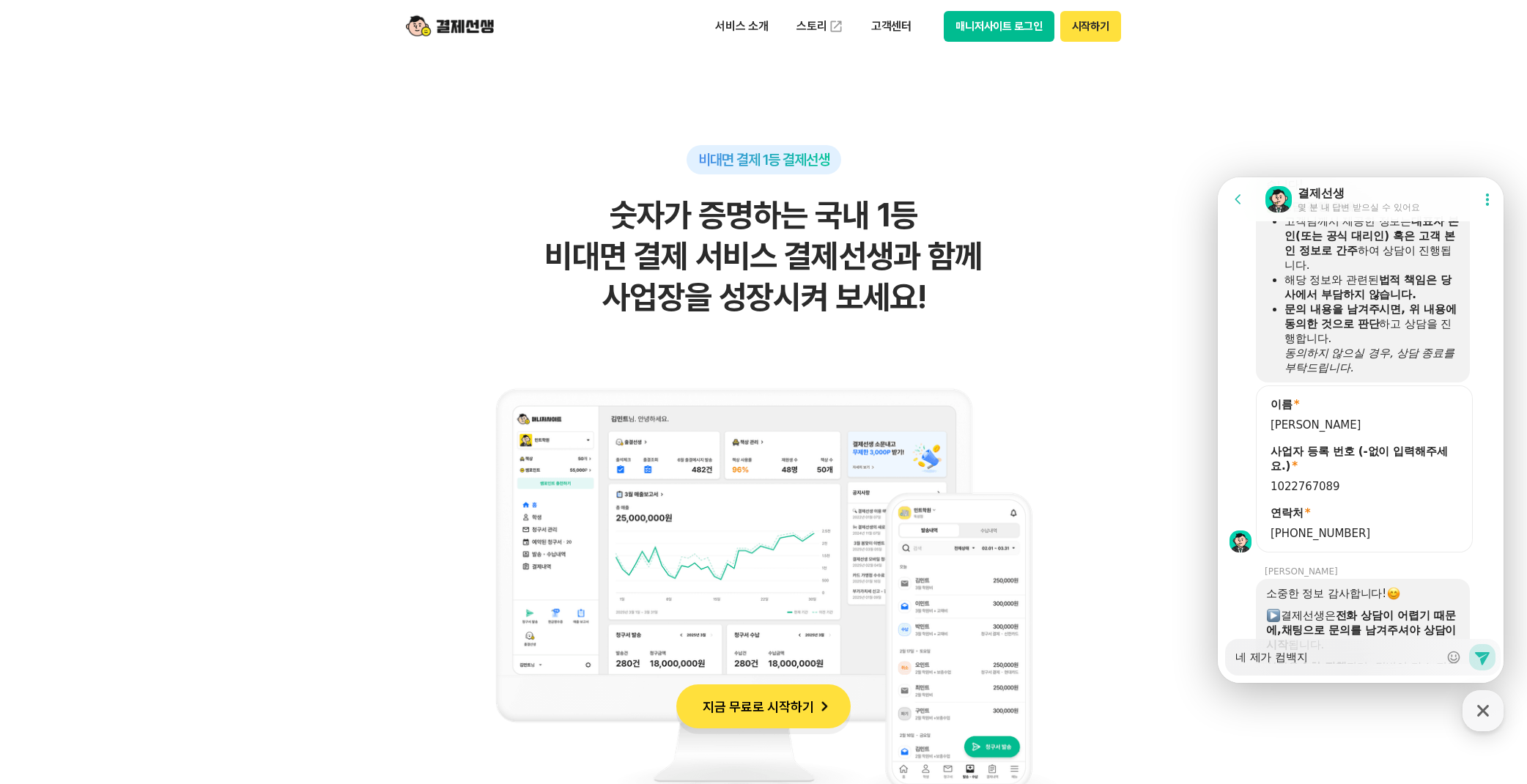
type textarea "네 제가 컴백짐"
type textarea "x"
type textarea "네 제가 컴백짐"
type textarea "x"
type textarea "네 제가 컴백짐 ㄷ"
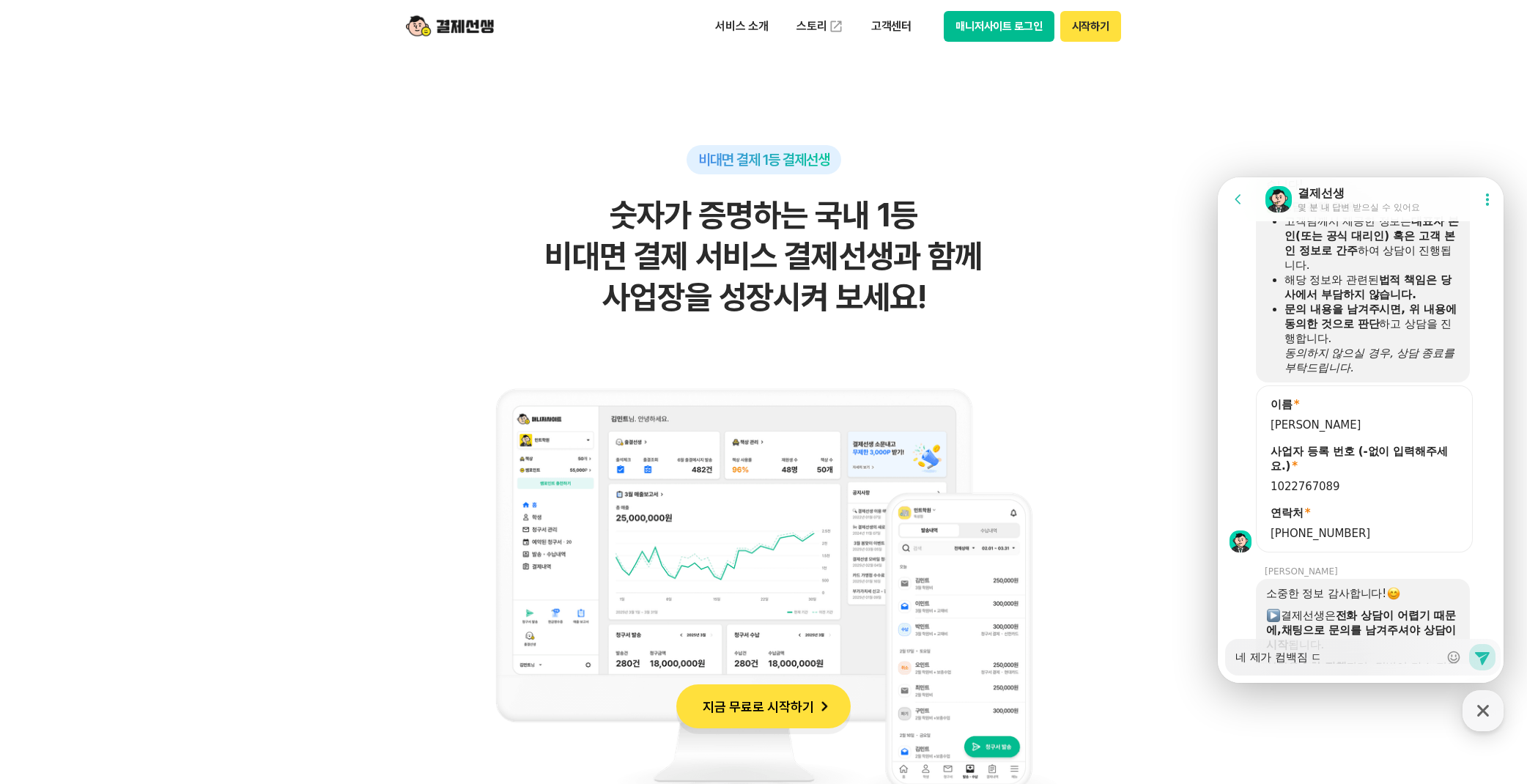
type textarea "x"
type textarea "네 제가 컴백짐 대"
type textarea "x"
type textarea "네 제가 컴백짐 댕"
type textarea "x"
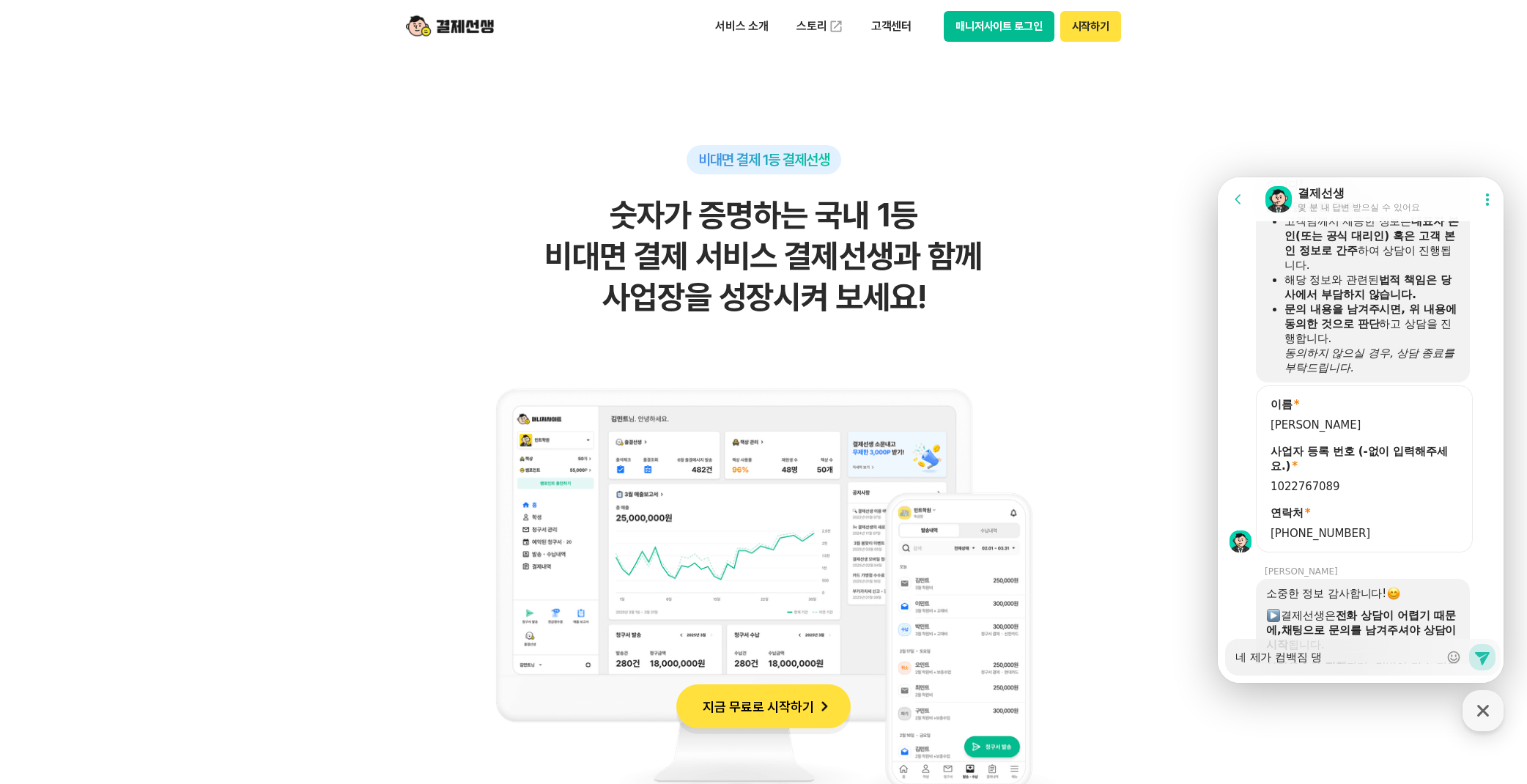
type textarea "네 제가 컴백짐 대우"
type textarea "x"
type textarea "네 제가 컴백짐 대워"
type textarea "x"
type textarea "네 제가 컴백짐 대원"
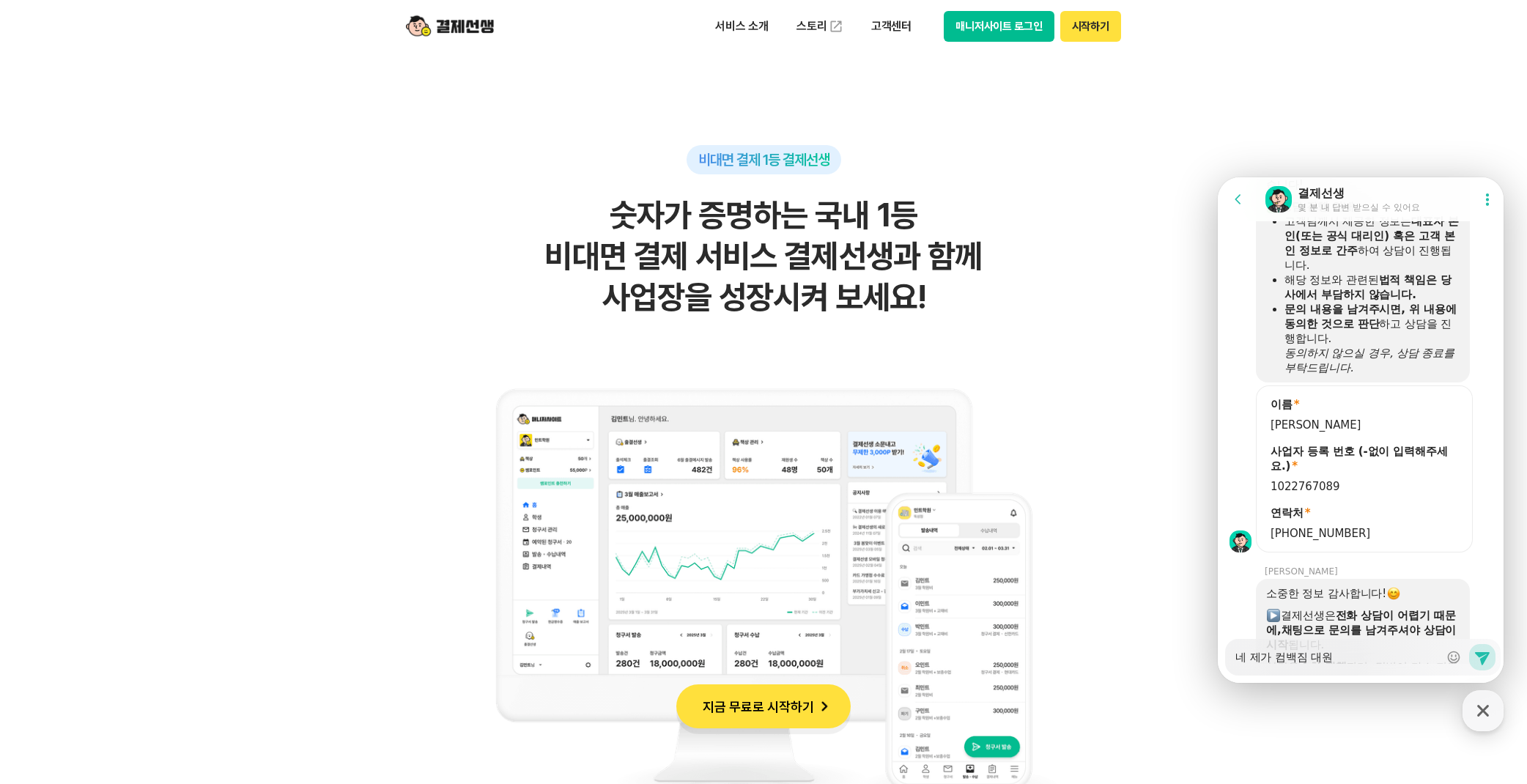
type textarea "x"
type textarea "네 제가 컴백짐 대웑"
type textarea "x"
type textarea "네 제가 컴백짐 대원저"
type textarea "x"
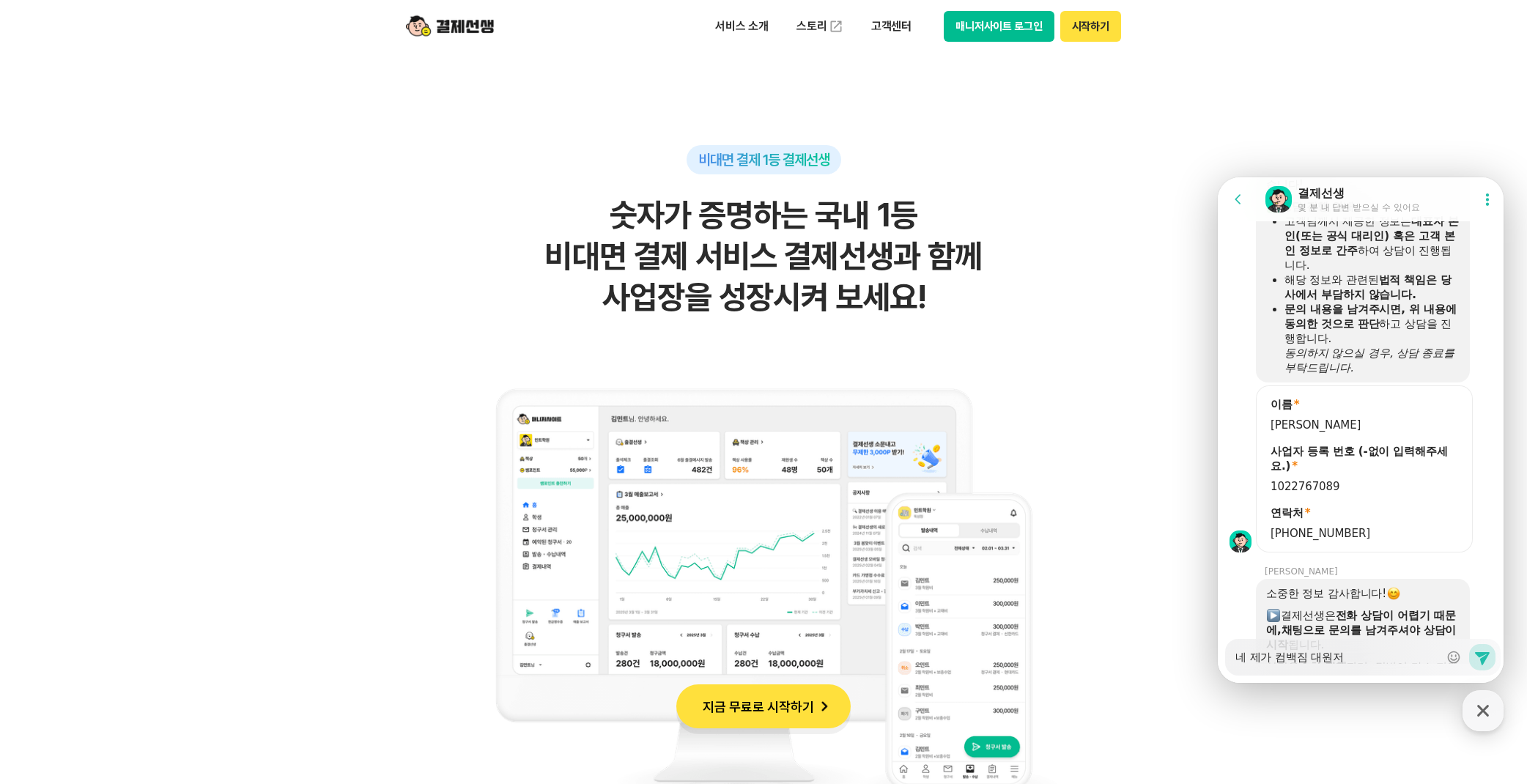
type textarea "네 제가 컴백짐 대원점"
type textarea "x"
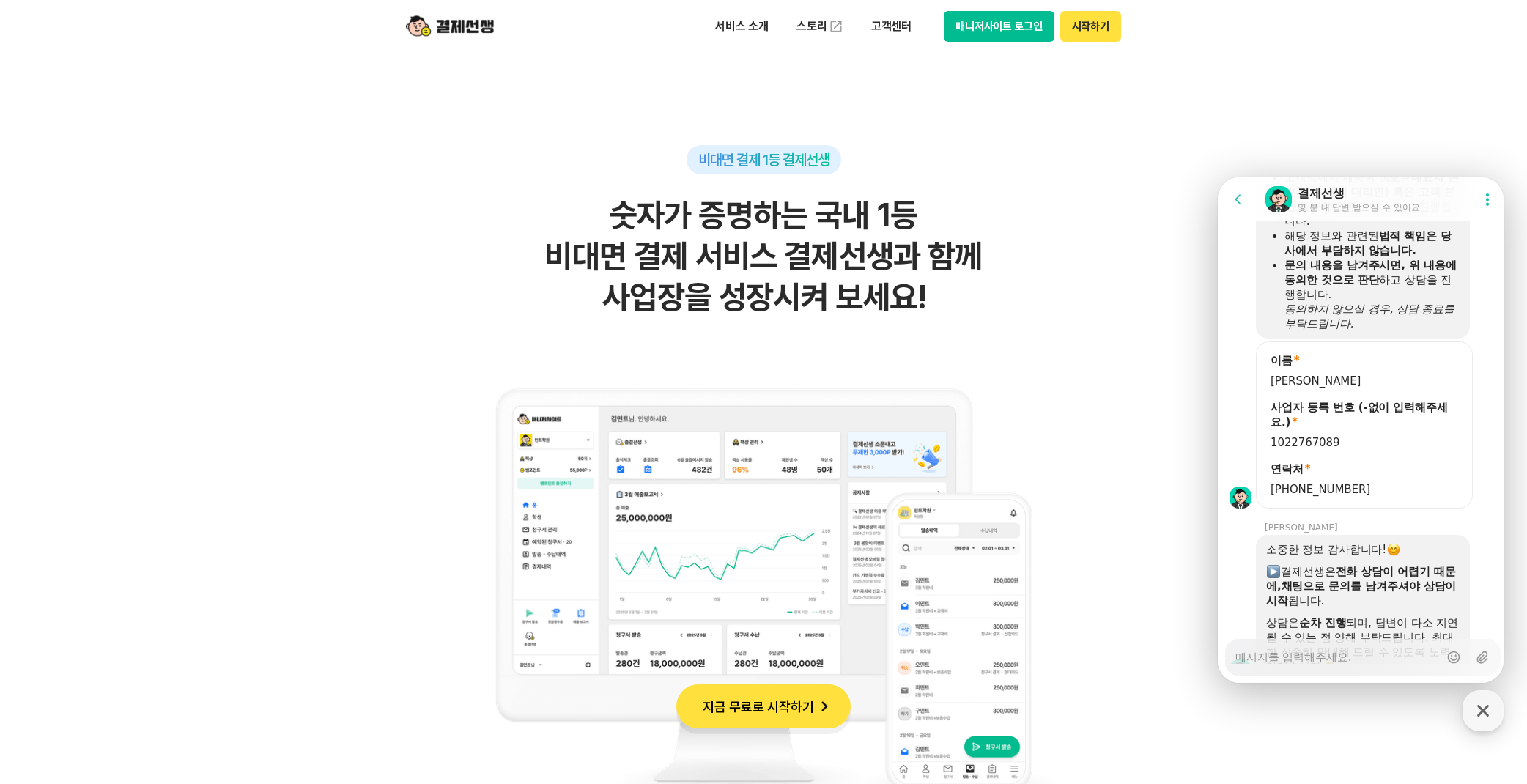
type textarea "x"
type textarea "ㅋ"
type textarea "x"
type textarea "카"
type textarea "x"
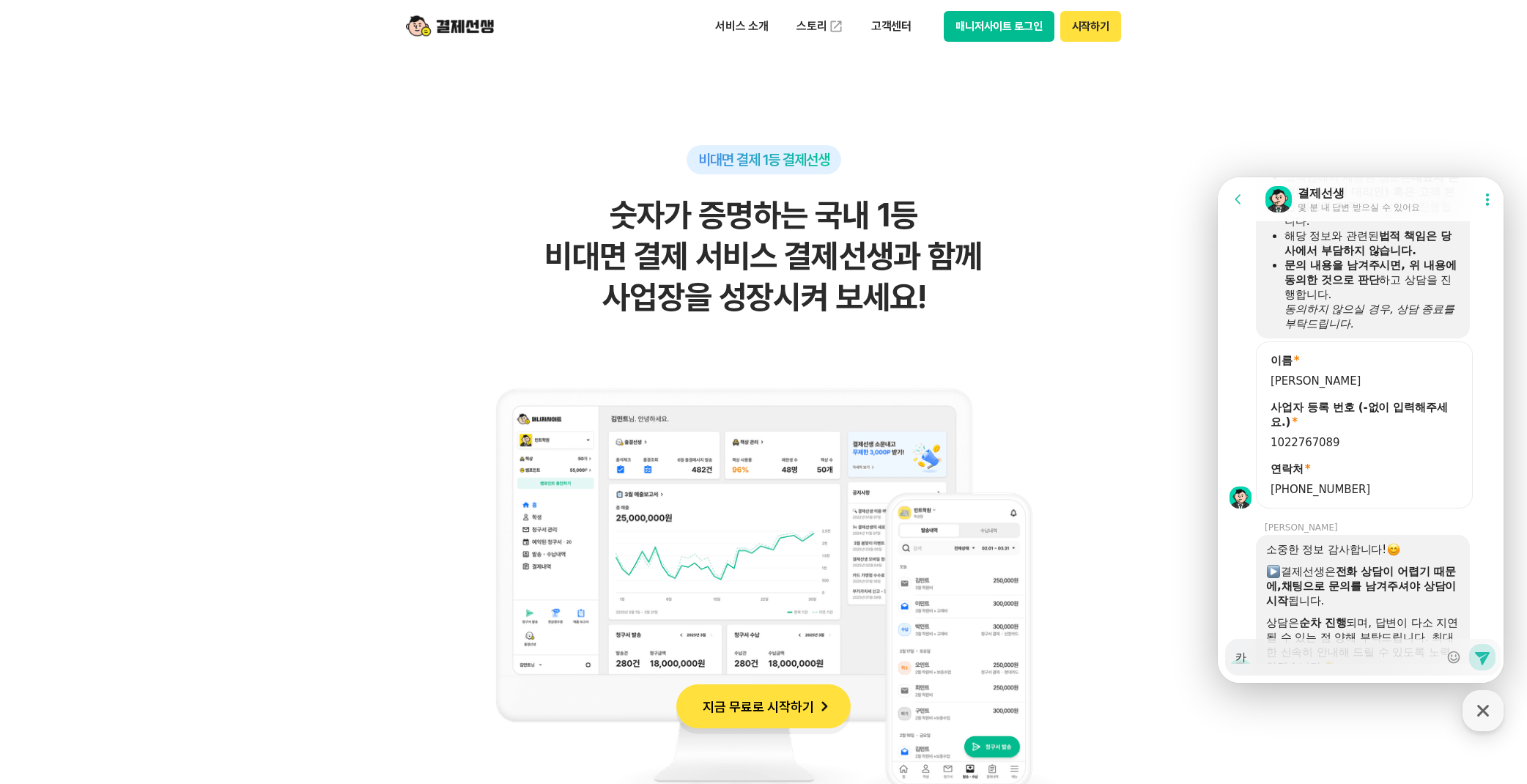
type textarea "칻"
type textarea "x"
type textarea "카드"
type textarea "x"
type textarea "카드"
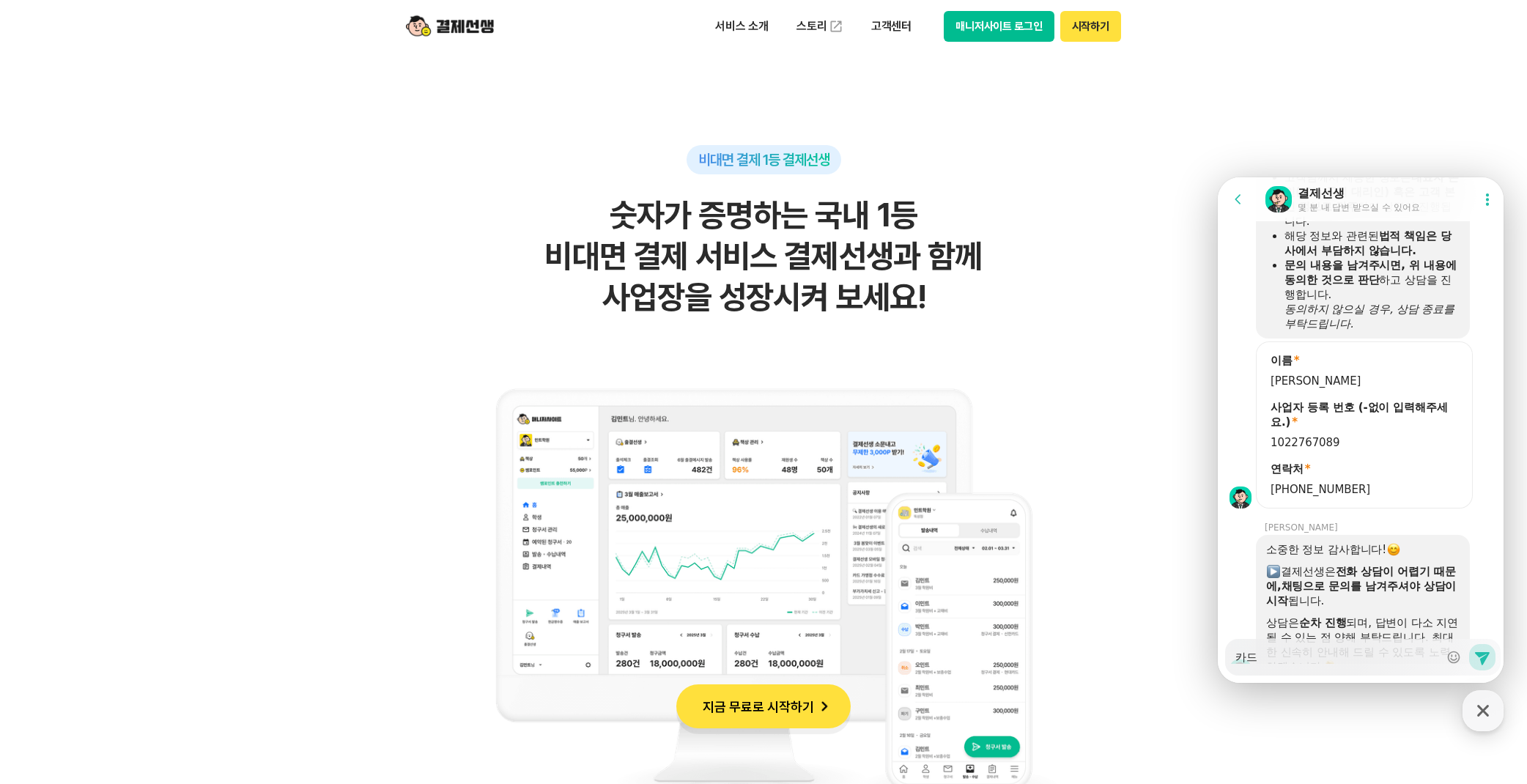
type textarea "x"
type textarea "카드 ㅅ"
type textarea "x"
type textarea "카드 시"
type textarea "x"
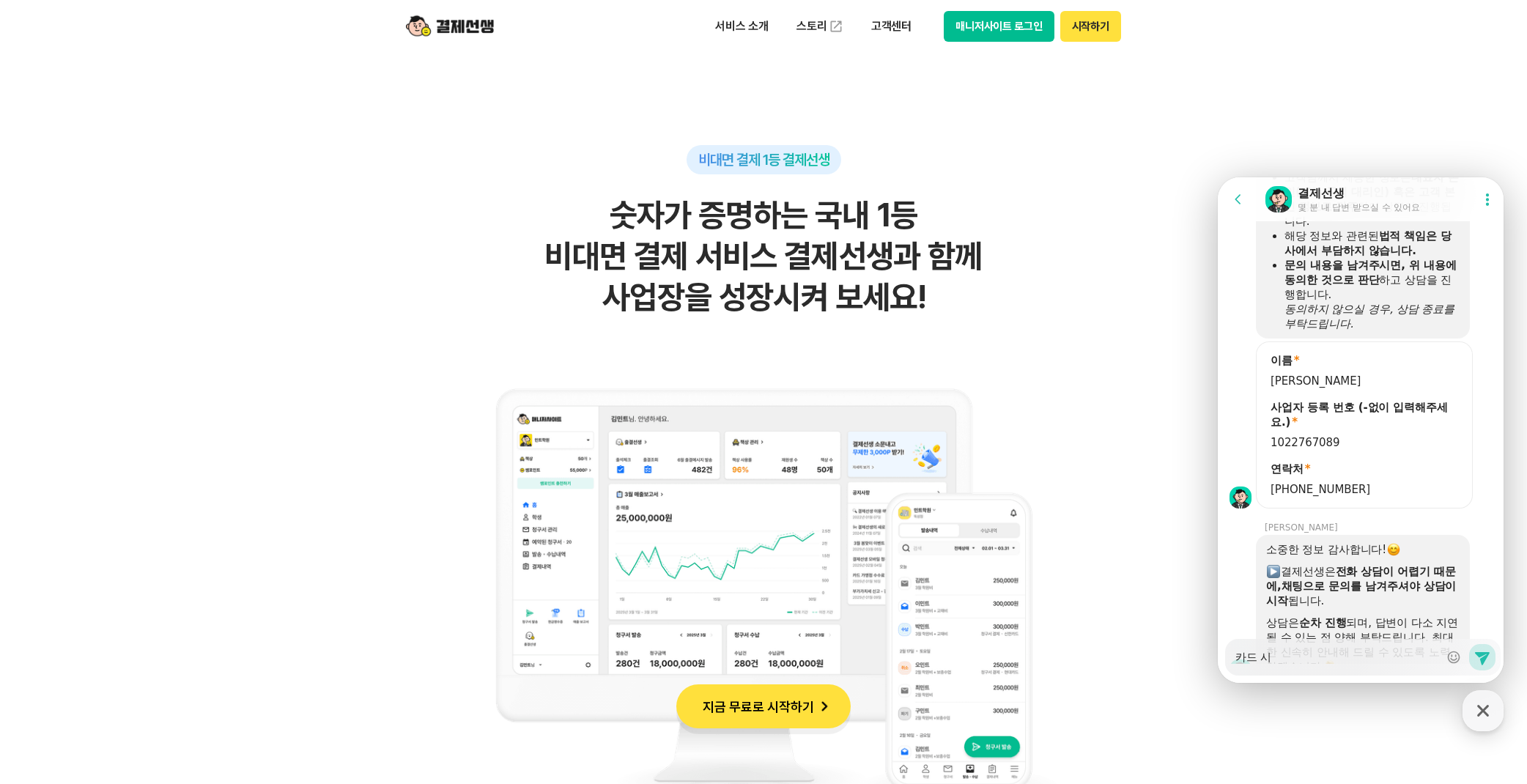
type textarea "카드 신"
type textarea "x"
type textarea "카드 신ㅊ"
type textarea "x"
type textarea "카드 신청"
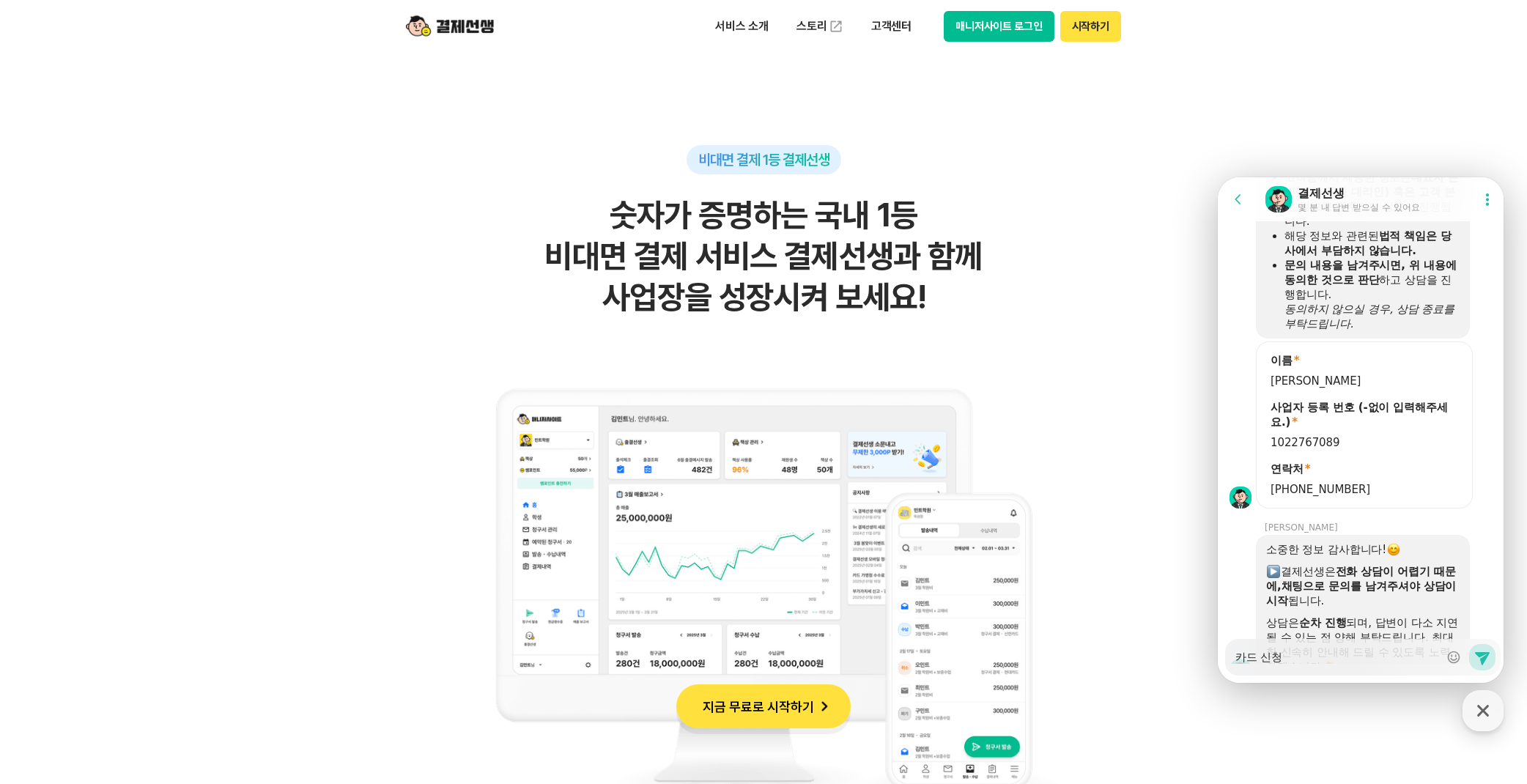
type textarea "x"
type textarea "카드 신청"
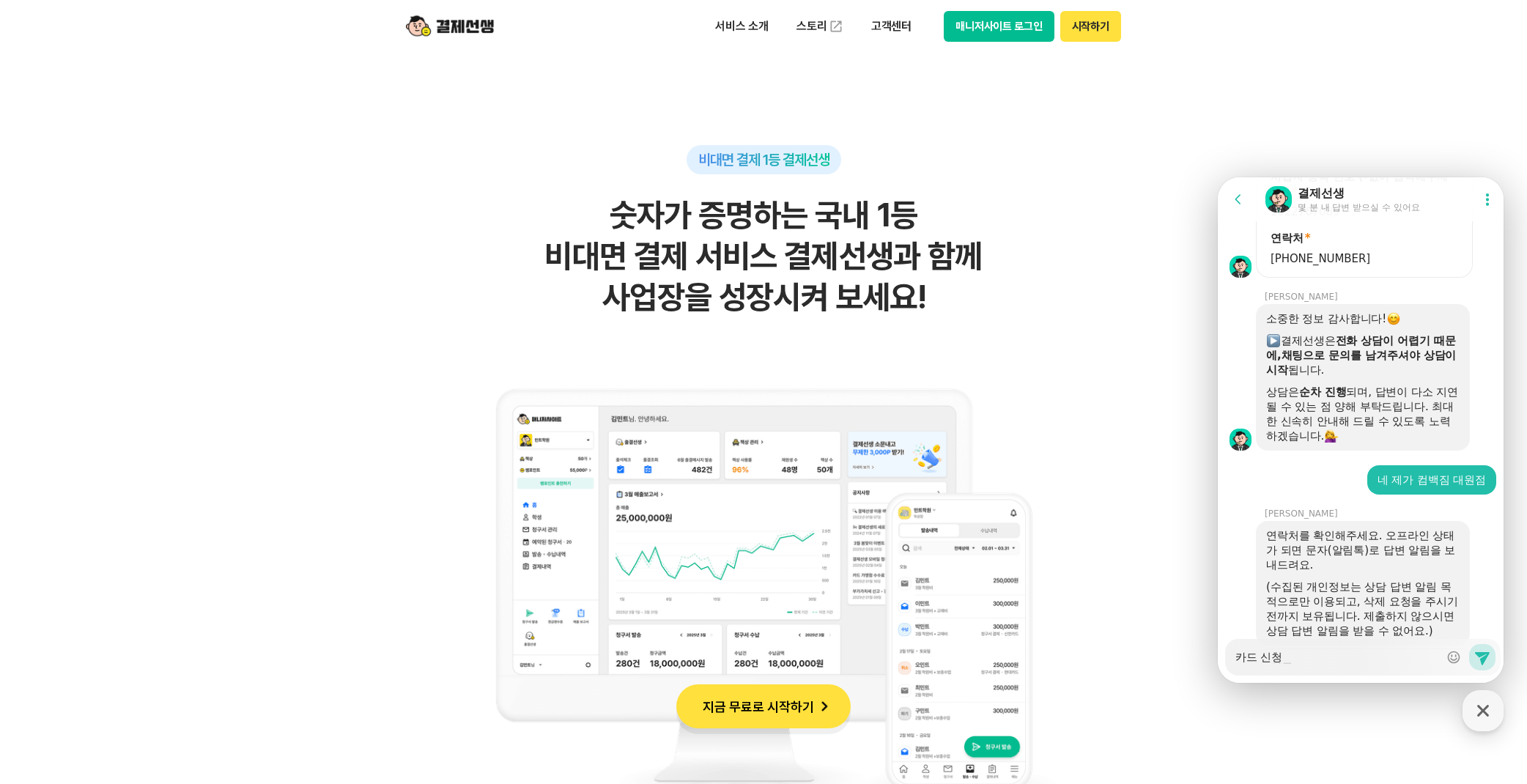
scroll to position [1645, 0]
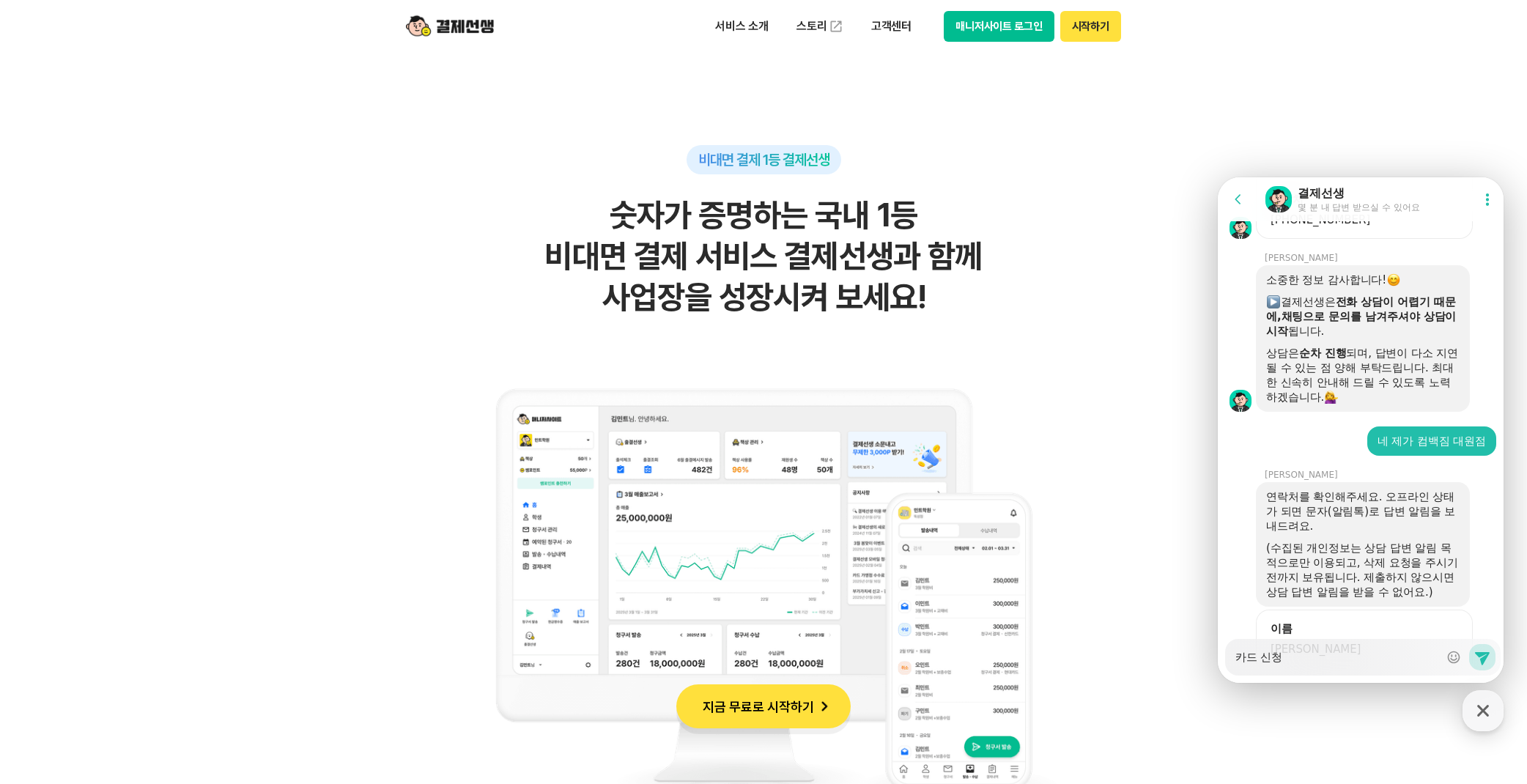
type textarea "x"
type textarea "카드 신청"
type textarea "x"
type textarea "카드 신청ㅇ"
type textarea "x"
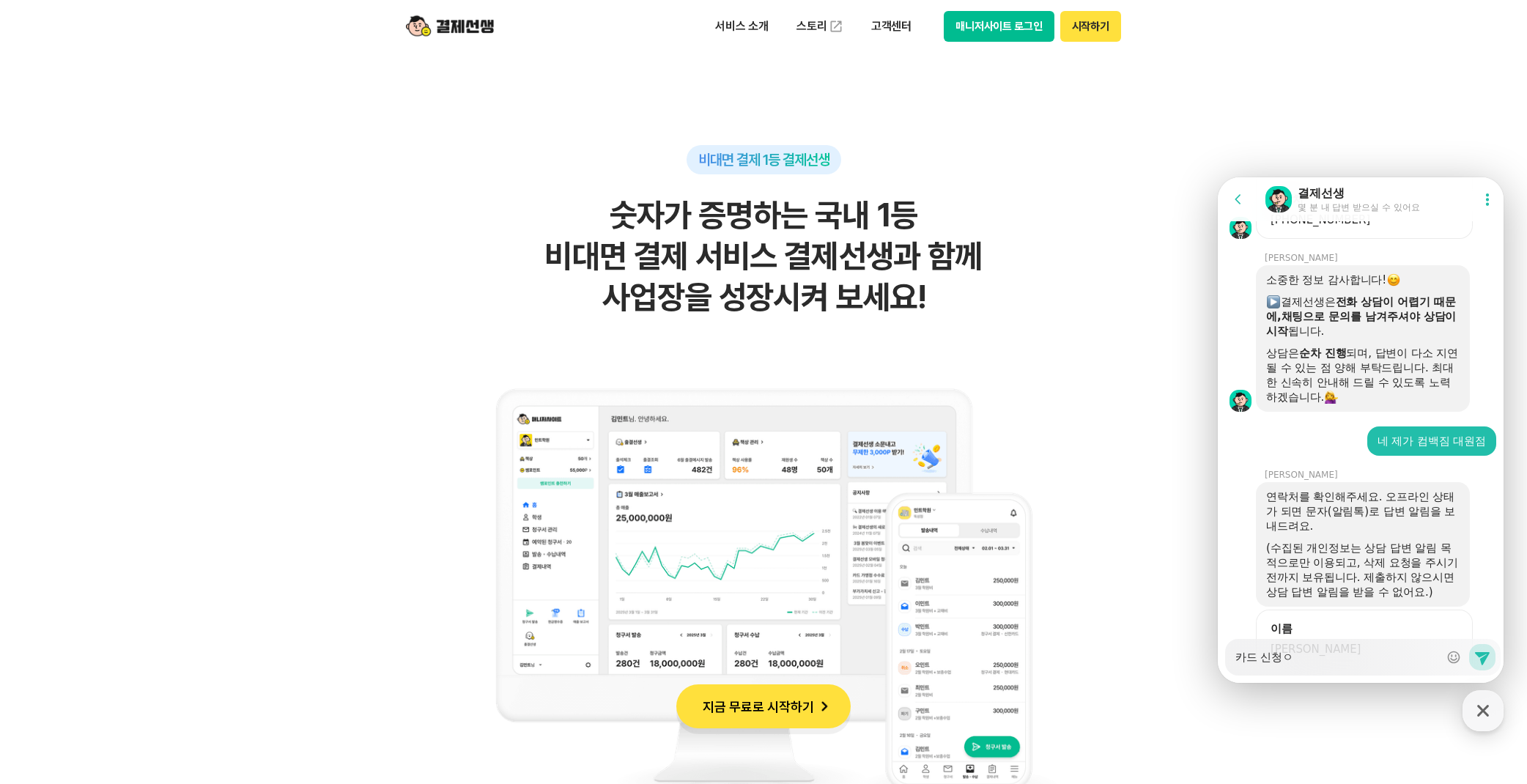
type textarea "카드 신청으"
type textarea "x"
type textarea "카드 신청을"
type textarea "x"
type textarea "카드 신청을"
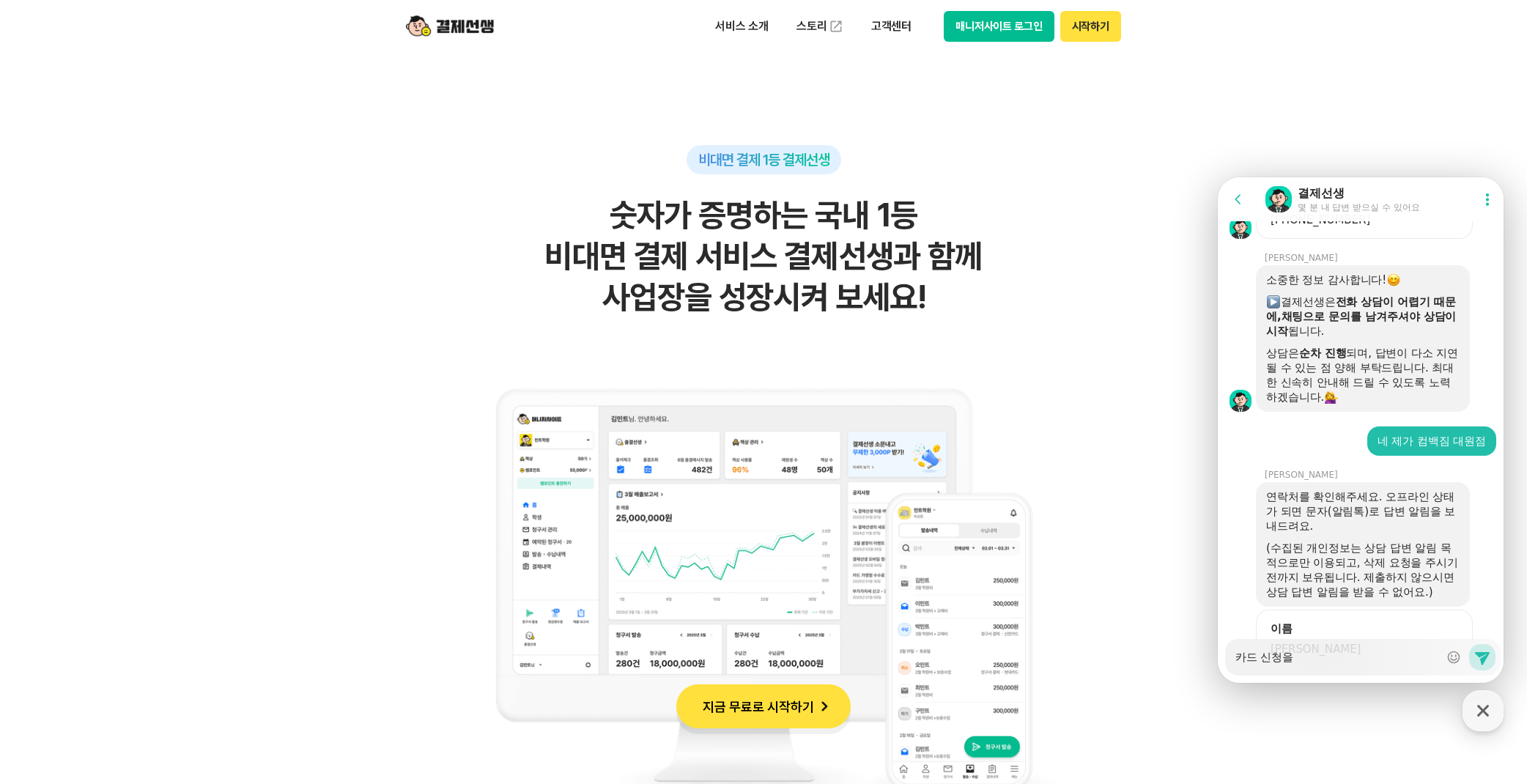
type textarea "x"
type textarea "카드 신청을 ㅎ"
type textarea "x"
type textarea "카드 신청을 하"
type textarea "x"
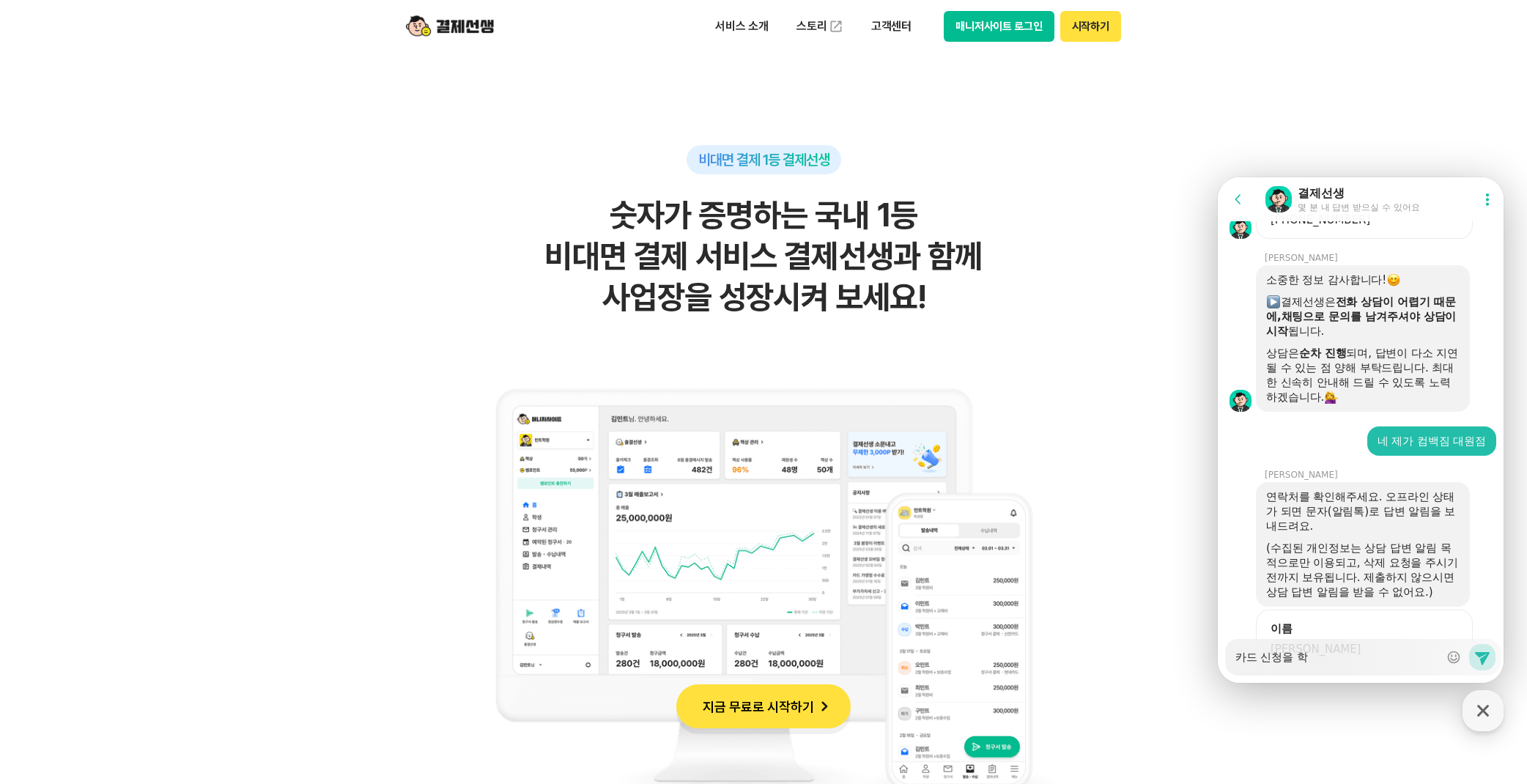
type textarea "카드 신청을 하고"
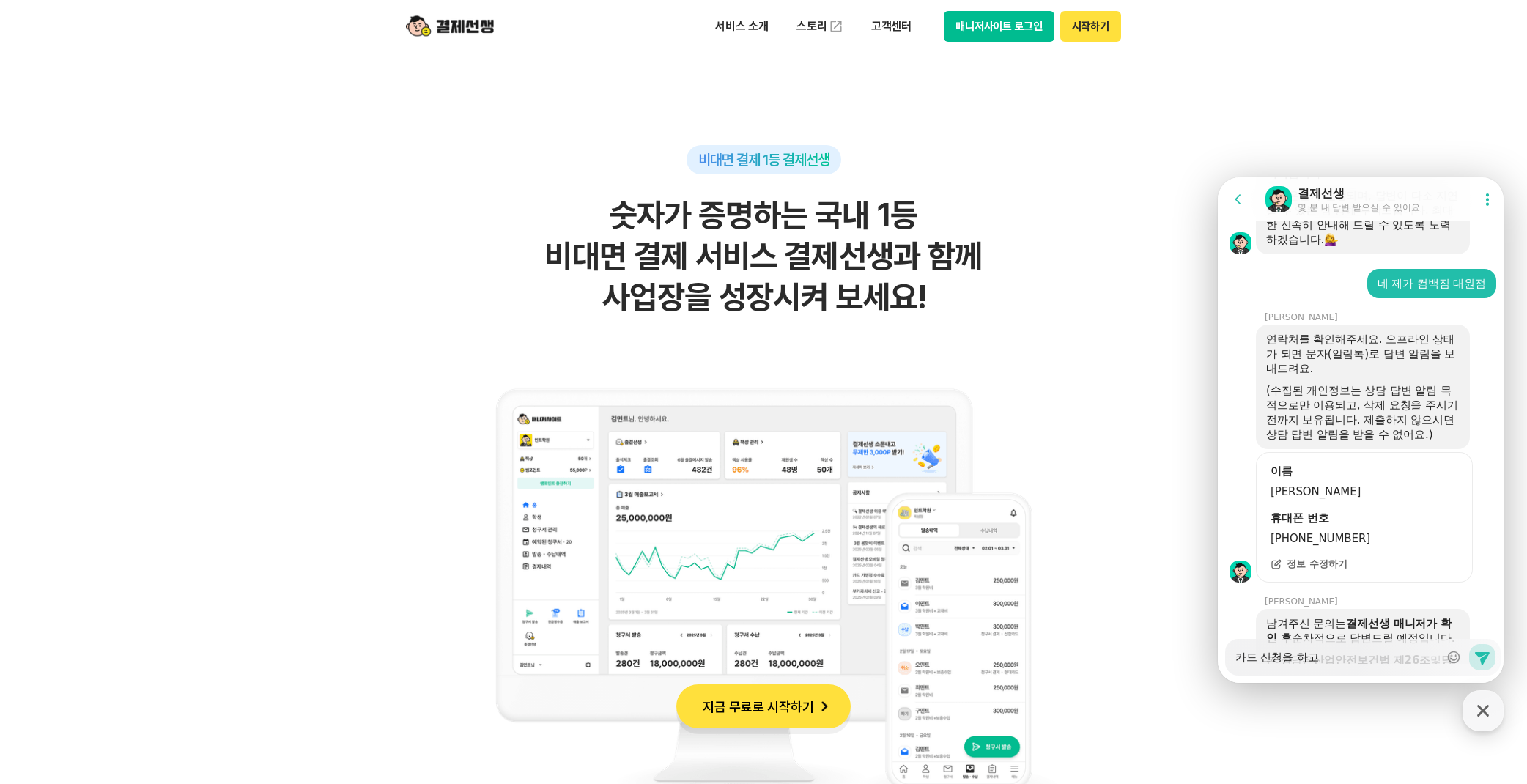
scroll to position [1854, 0]
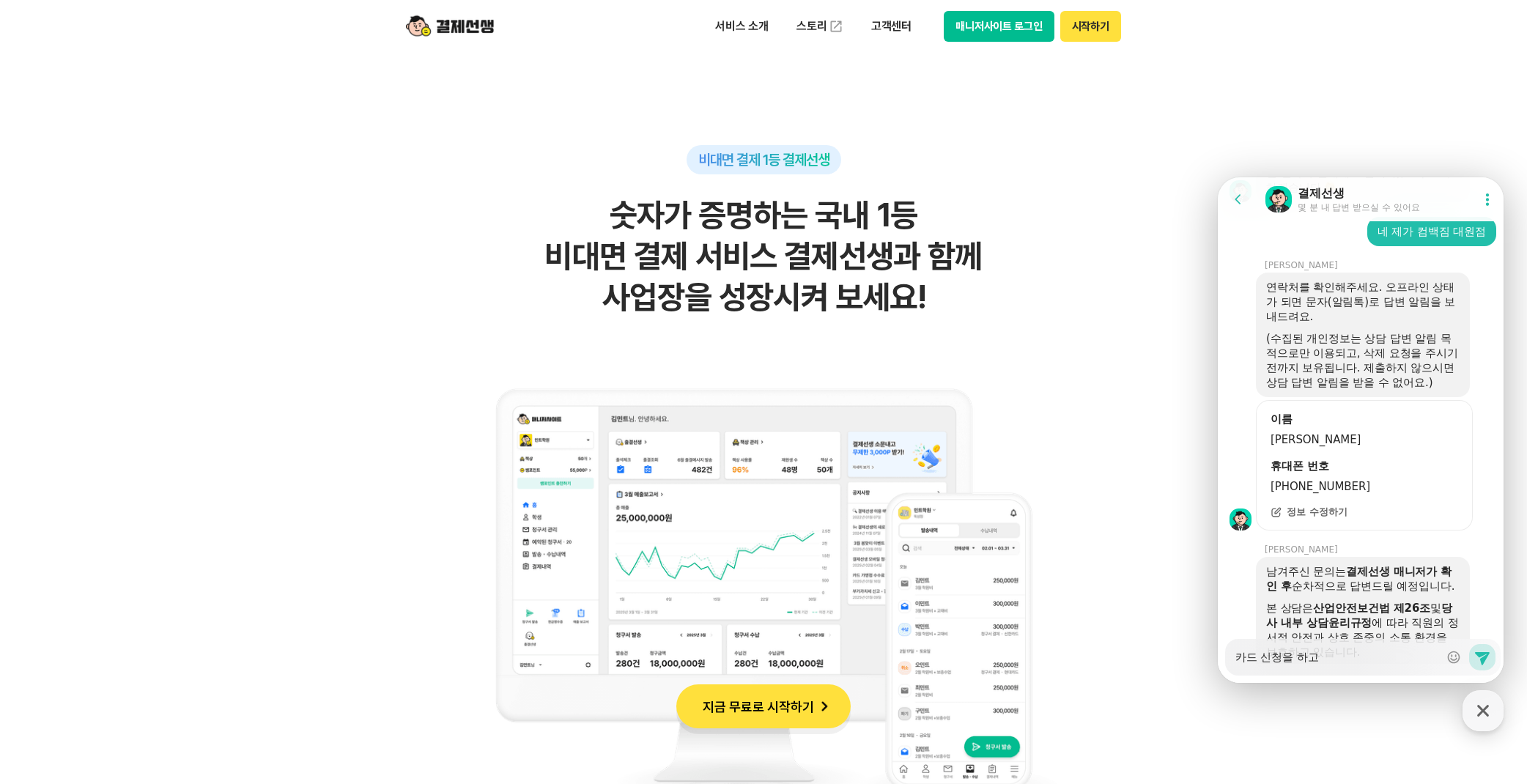
type textarea "x"
type textarea "카드 신청을 하고"
type textarea "x"
type textarea "카드 신청을 하고"
type textarea "x"
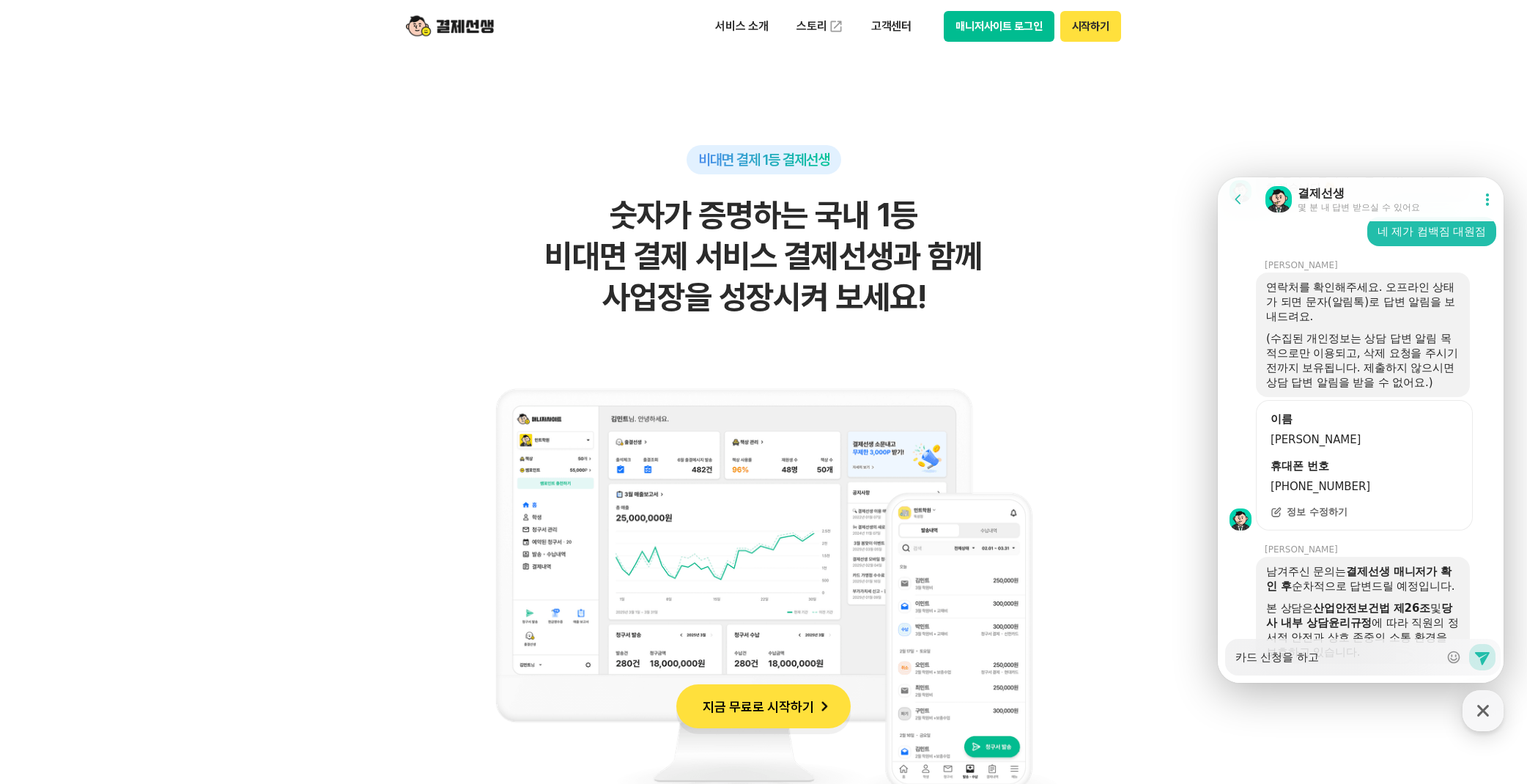
type textarea "카드 신청을 하"
type textarea "x"
type textarea "카드 신청을"
type textarea "x"
type textarea "카드 신청을"
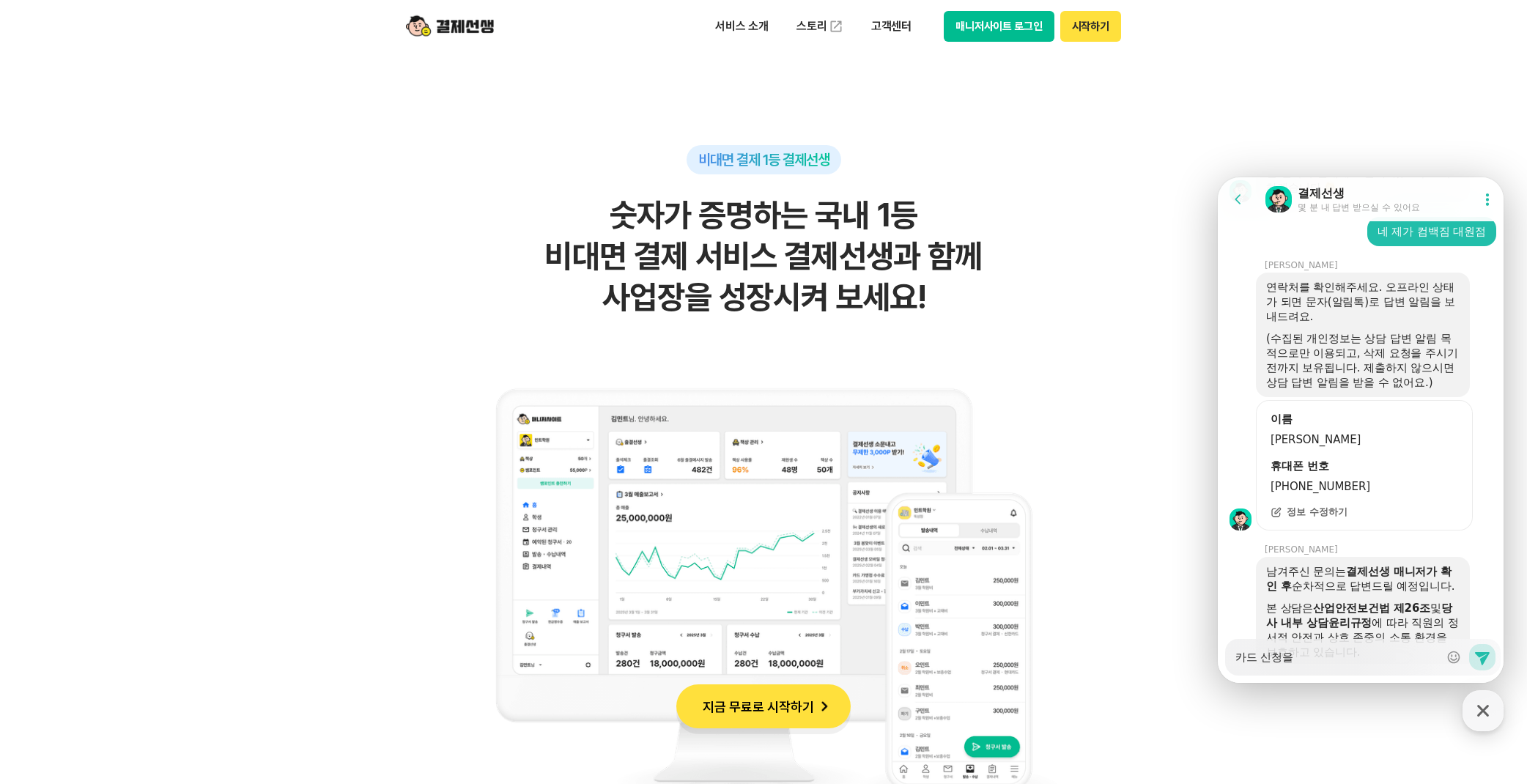
type textarea "x"
type textarea "카드 신청"
type textarea "x"
type textarea "카드 신청ㅇ"
type textarea "x"
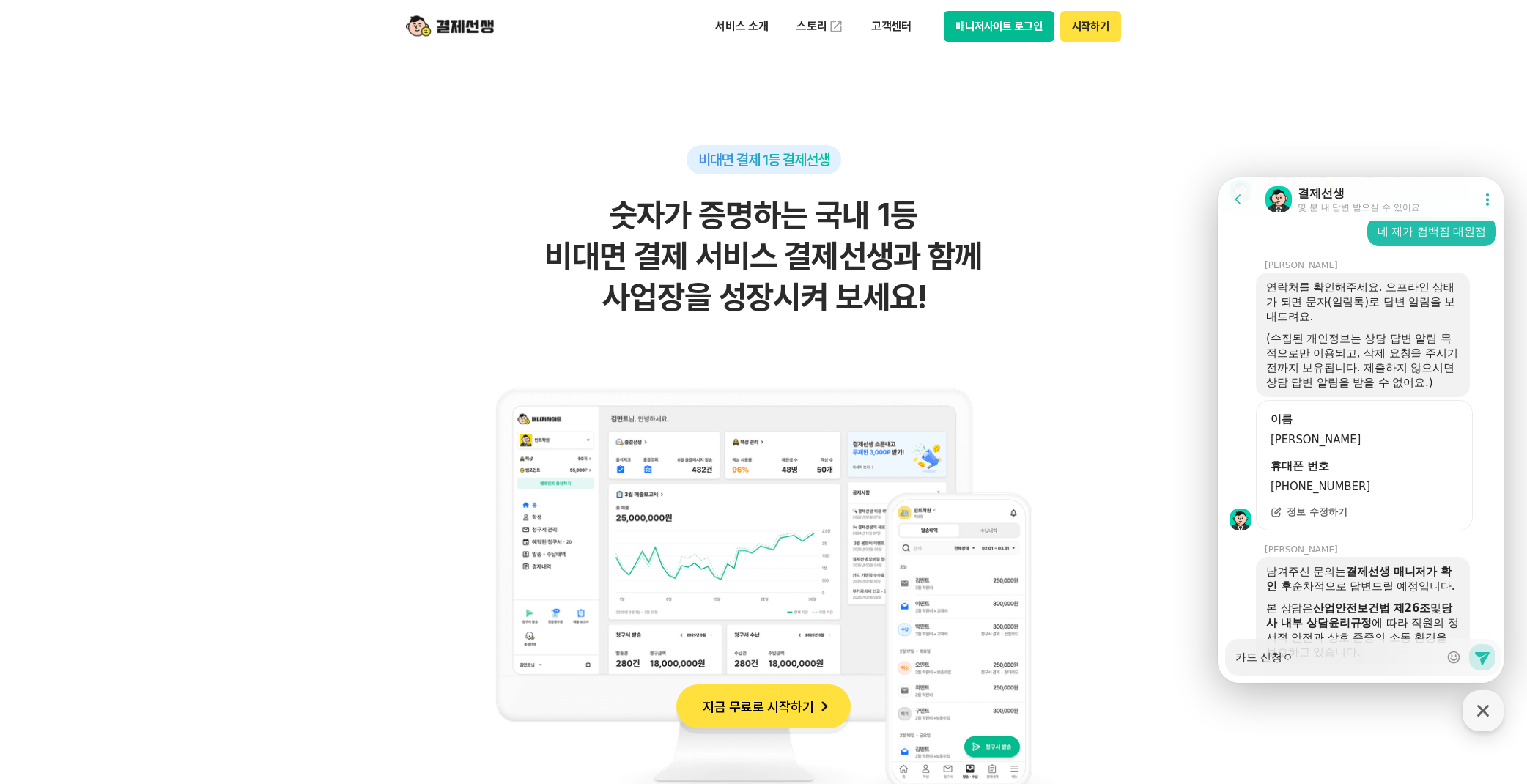
type textarea "카드 신청이"
type textarea "x"
type textarea "카드 신청이"
type textarea "x"
type textarea "카드 신청이 ㄷ"
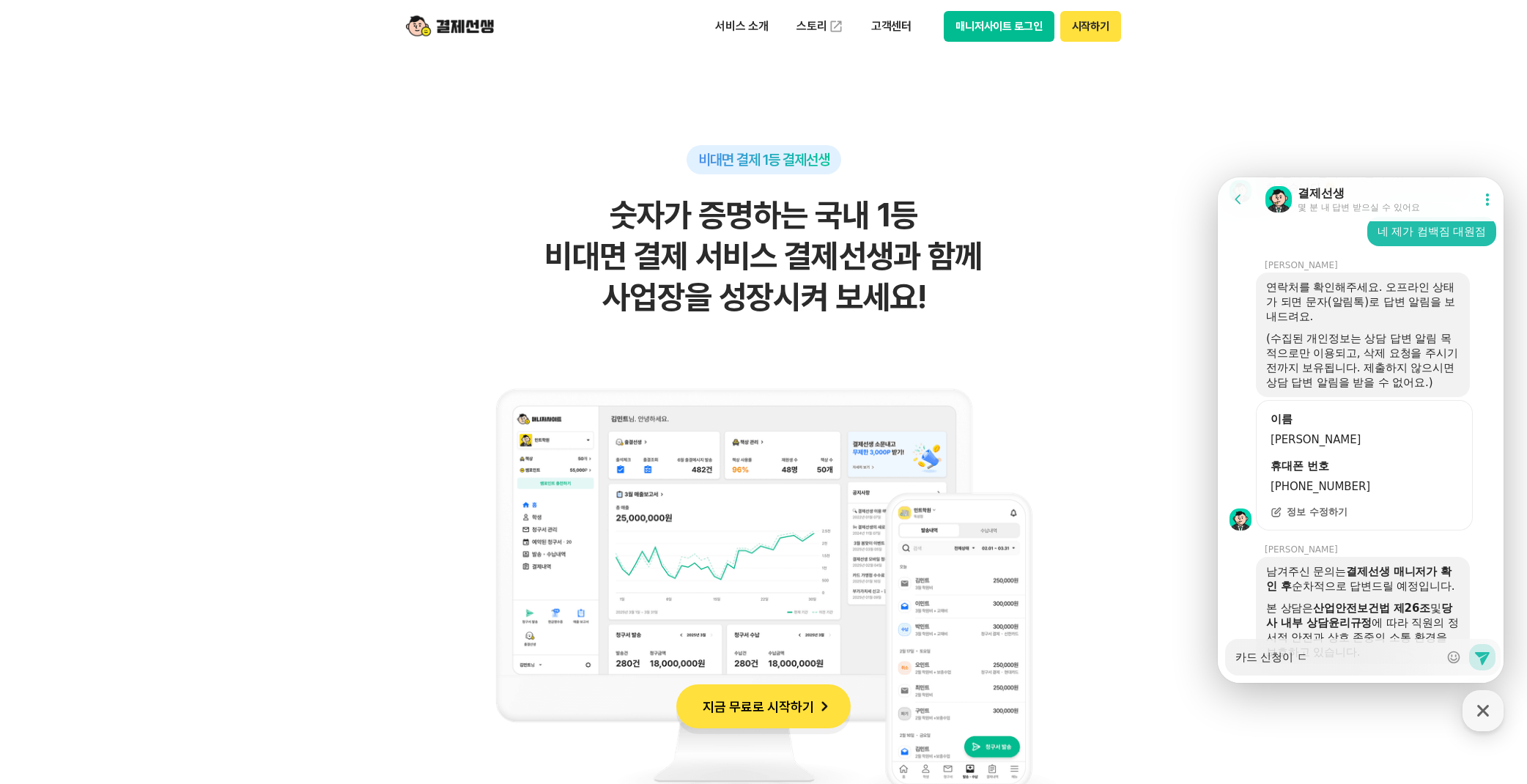
type textarea "x"
type textarea "카드 신청이 도"
type textarea "x"
type textarea "카드 신청이 되"
type textarea "x"
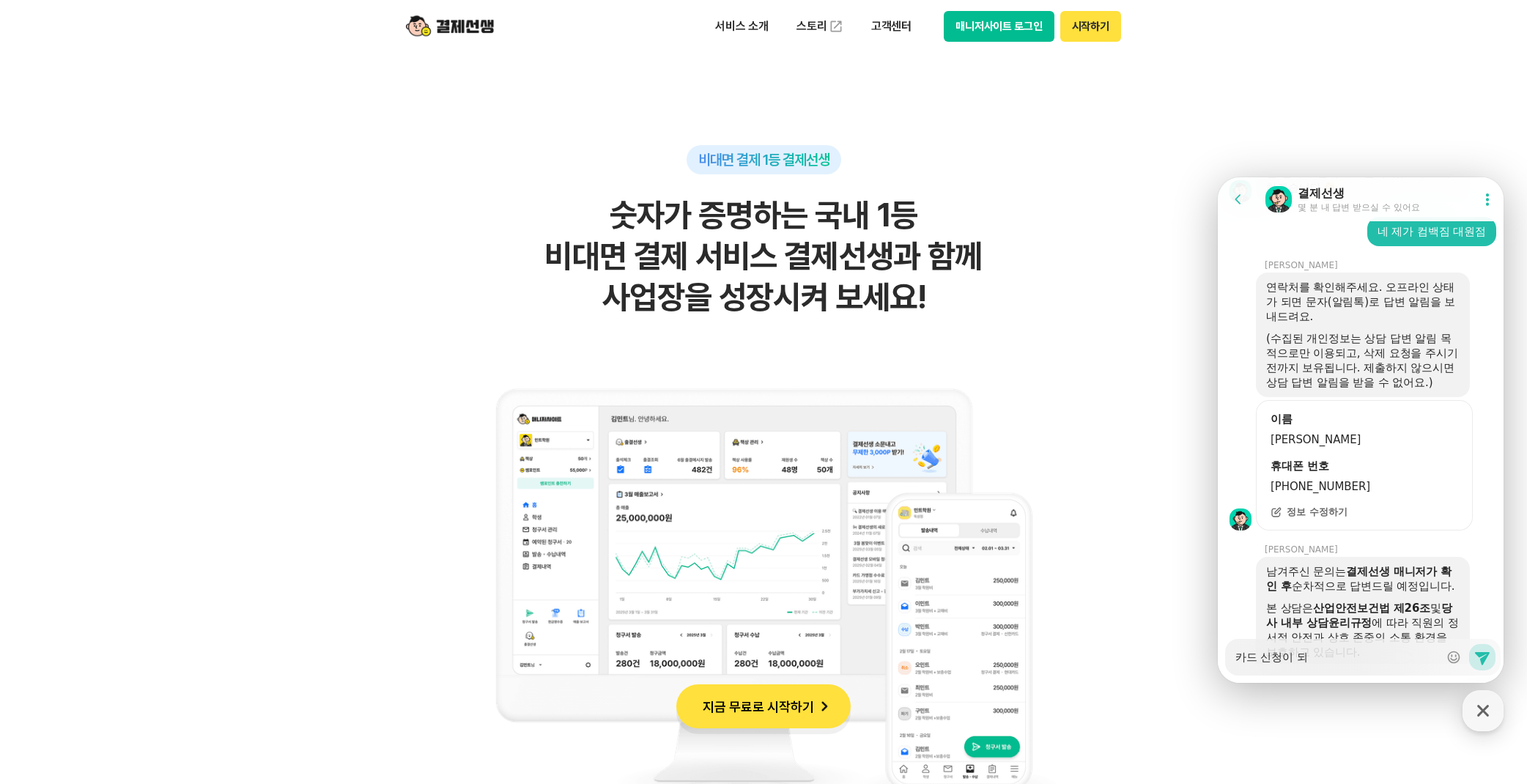
type textarea "카드 신청[PERSON_NAME]"
type textarea "x"
type textarea "카드 신청이 되어"
type textarea "x"
type textarea "카드 신청이 되어"
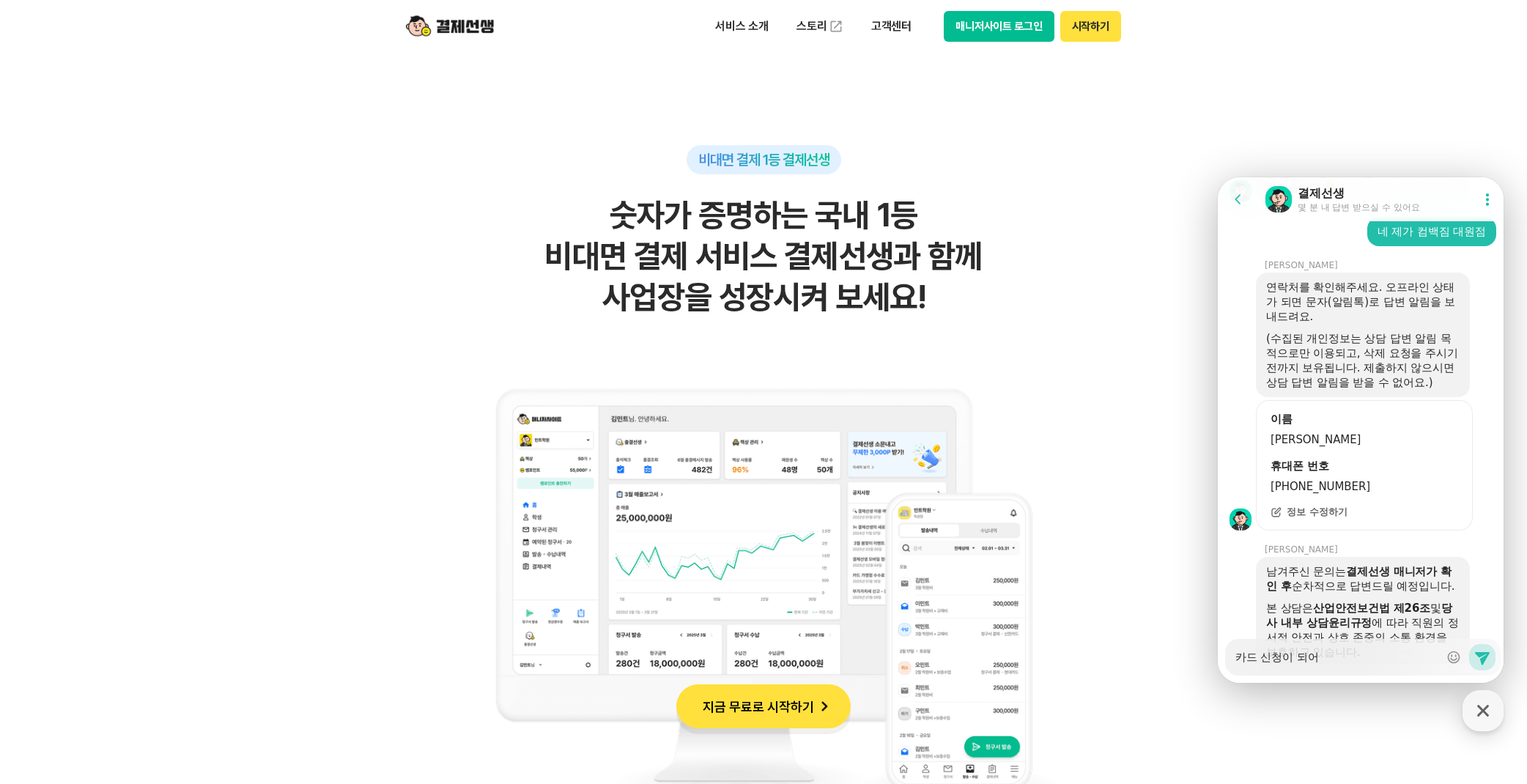
type textarea "x"
type textarea "카드 신청이 되어 ㅇ"
type textarea "x"
type textarea "카드 신청이 되어 이"
type textarea "x"
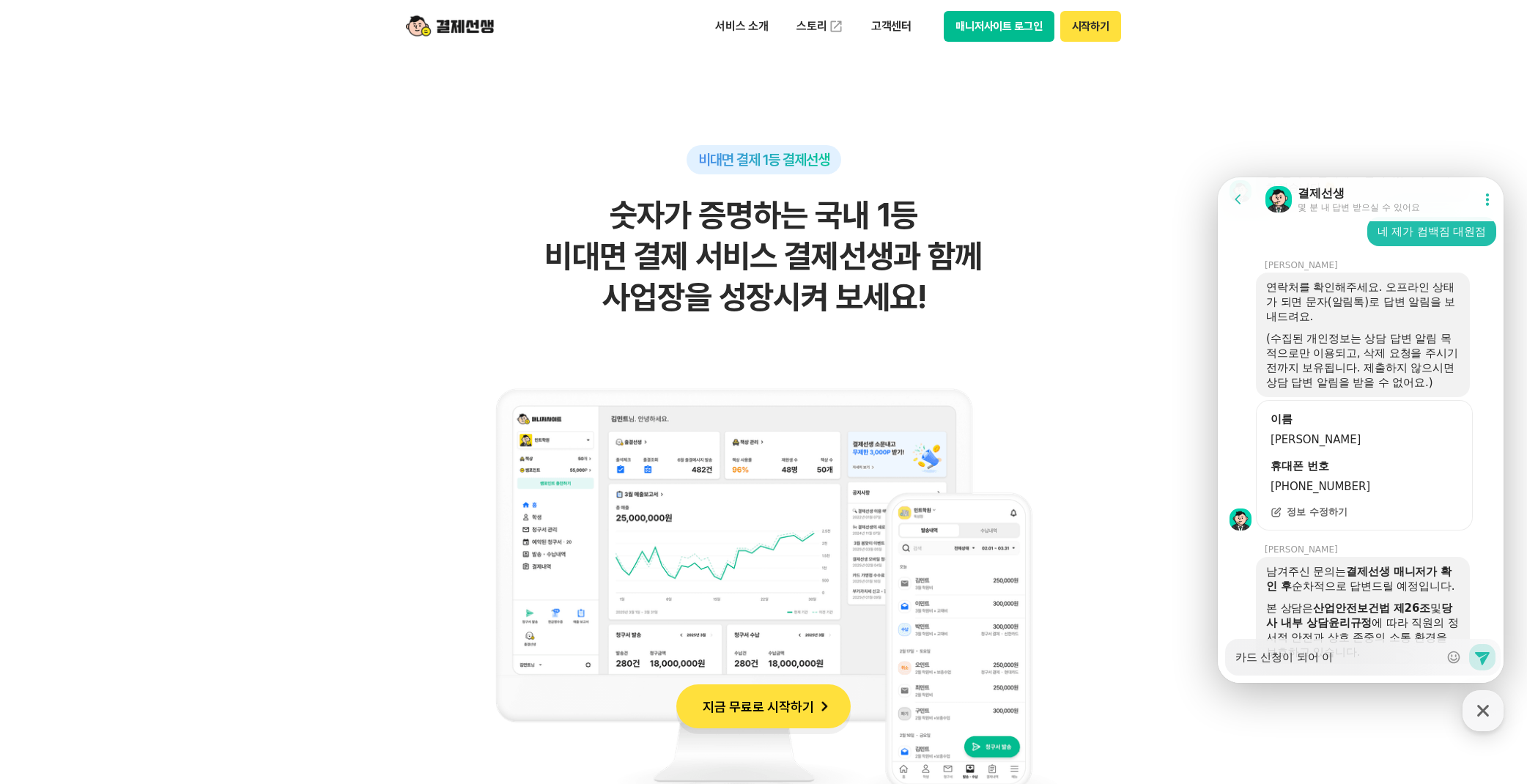
type textarea "카드 신청이 되어 있"
type textarea "x"
type textarea "카드 신청이 되어 있ㄴ"
type textarea "x"
type textarea "카드 신청이 되어 있느"
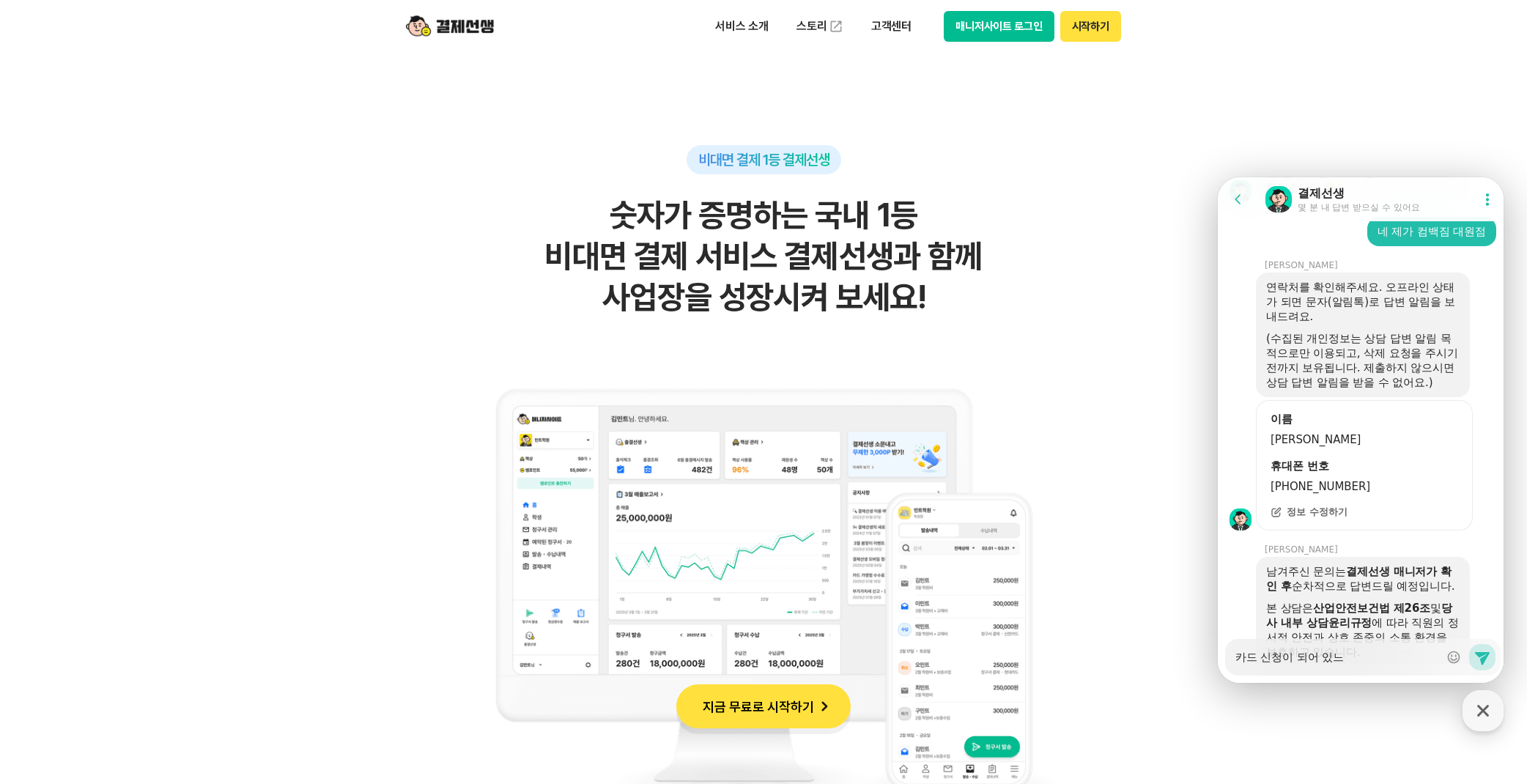
type textarea "x"
type textarea "카드 신청이 되어 있는"
type textarea "x"
type textarea "카드 신청이 되어 있는ㄷ"
type textarea "x"
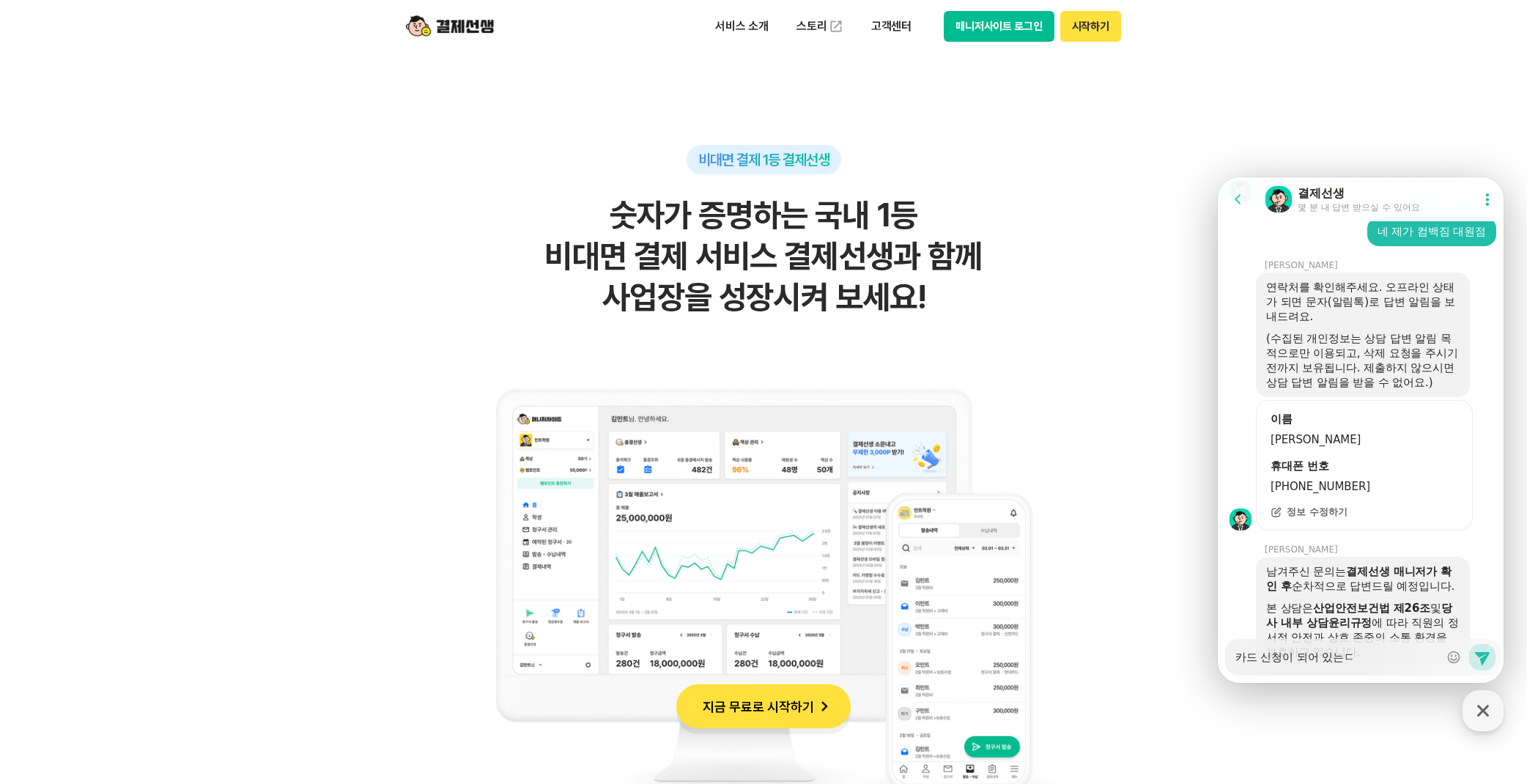
type textarea "카드 신청이 되어 있는데"
type textarea "x"
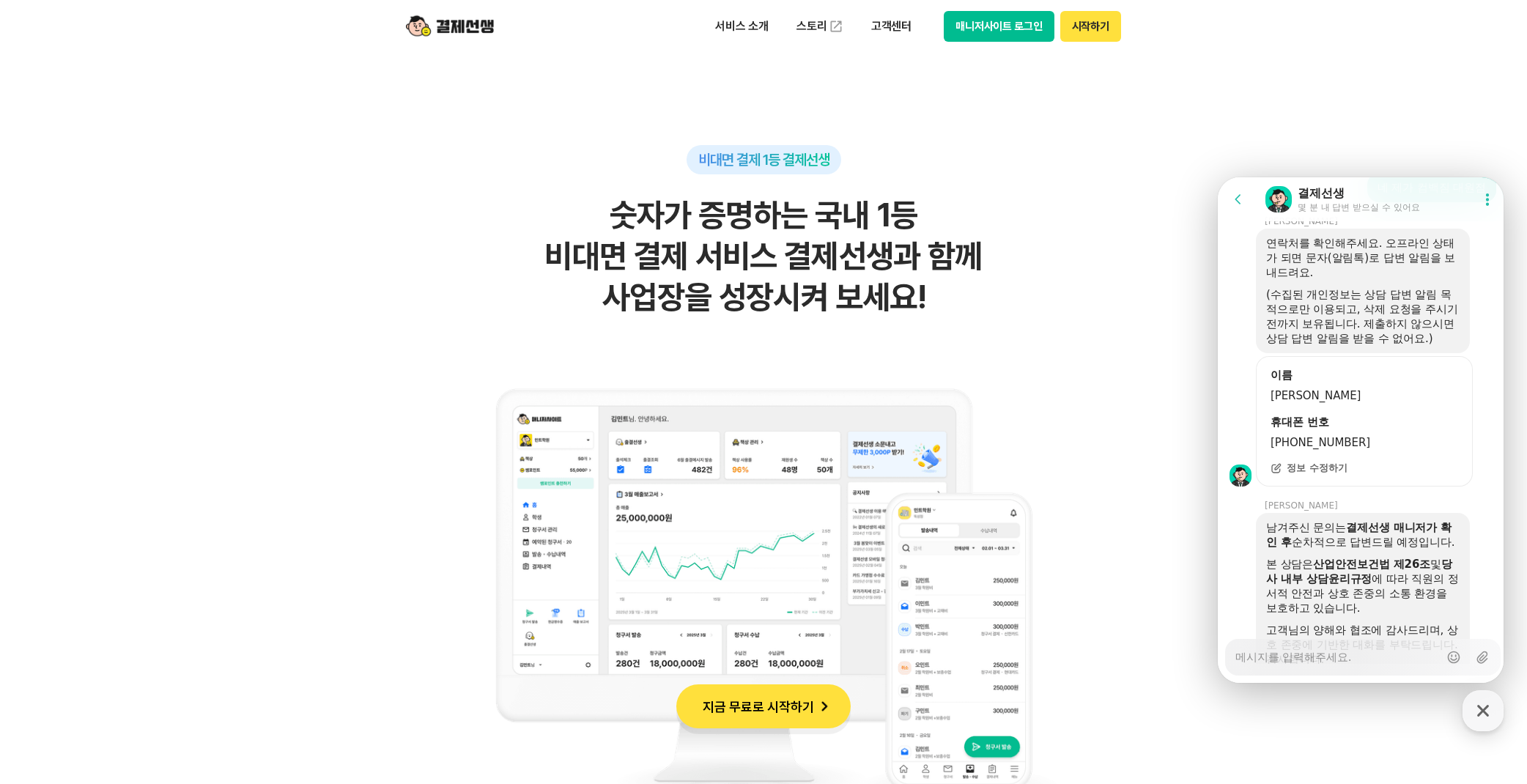
type textarea "x"
type textarea "ㅋ"
type textarea "x"
type textarea "커"
type textarea "x"
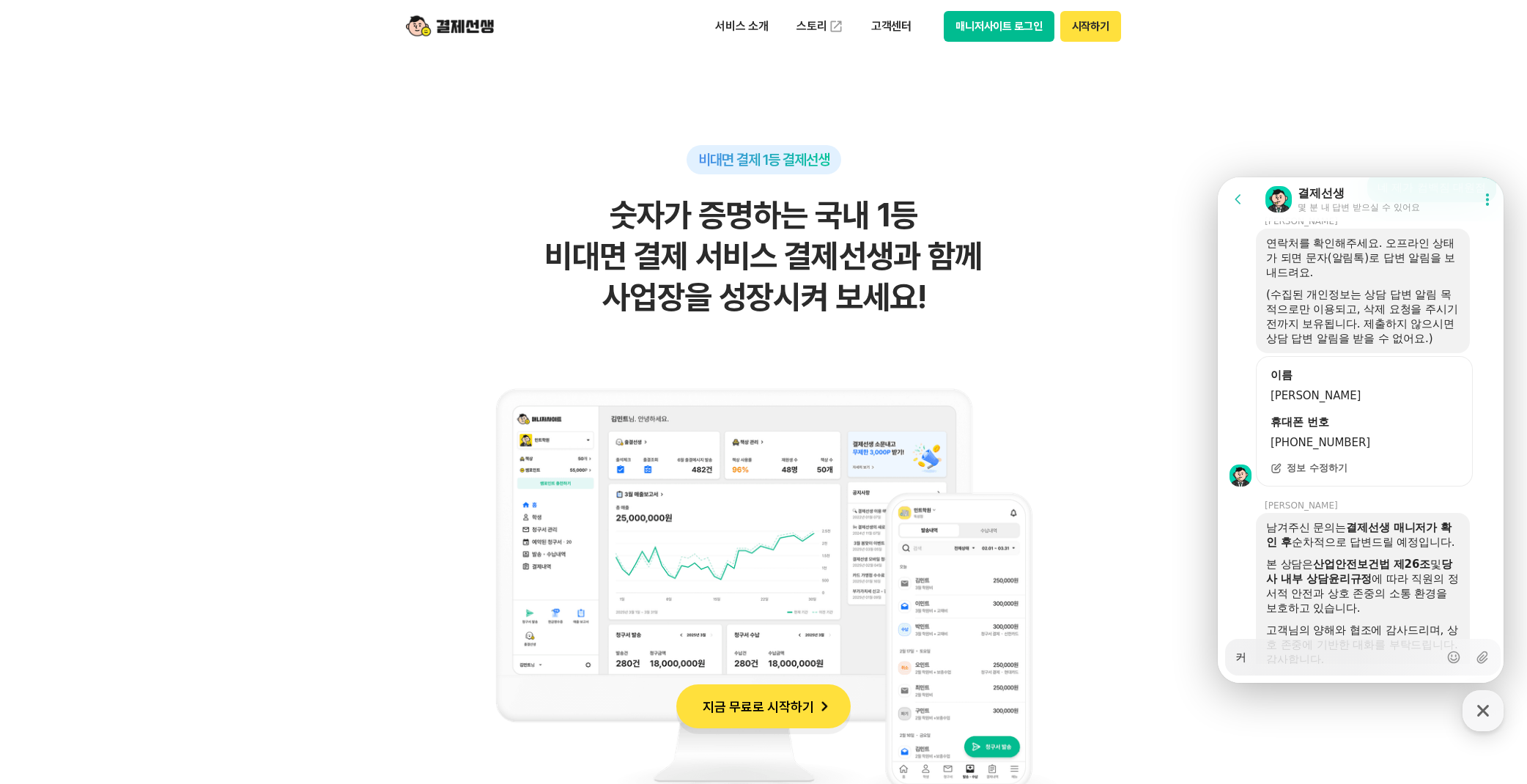
type textarea "컴"
type textarea "x"
type textarea "컴ㅂ"
type textarea "x"
type textarea "컴배"
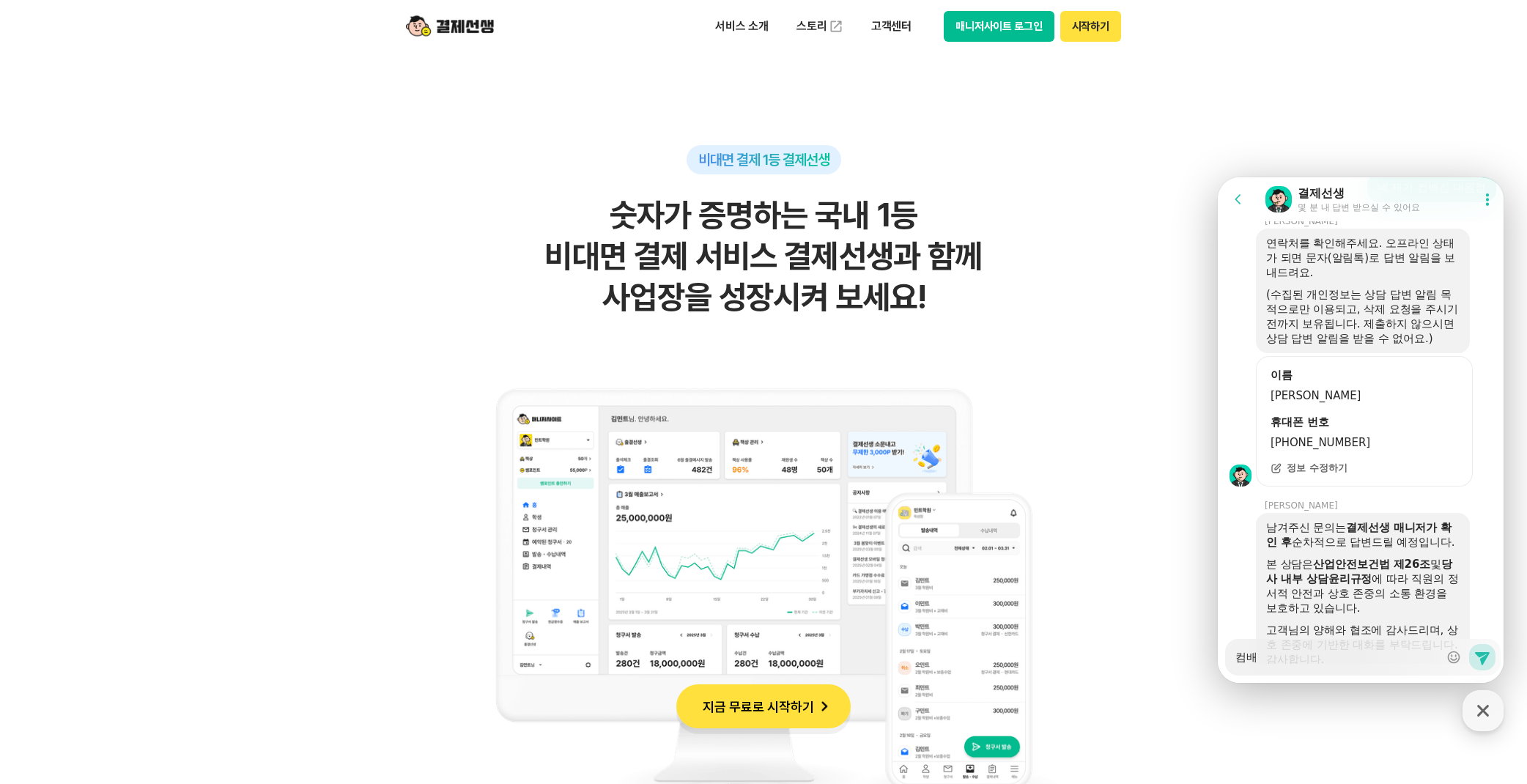
type textarea "x"
type textarea "컴백"
type textarea "x"
type textarea "컴백ㅈ"
type textarea "x"
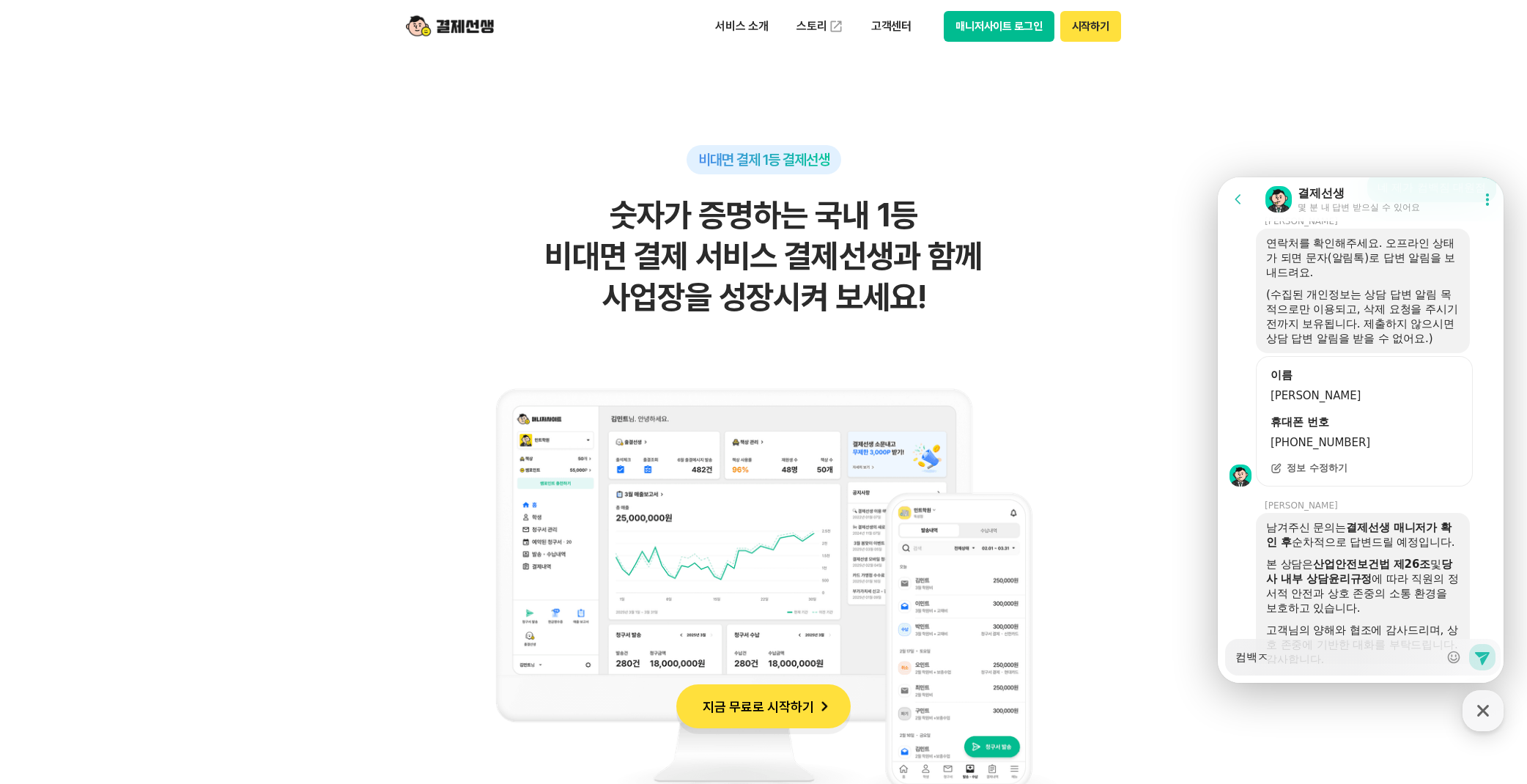
type textarea "컴백지"
type textarea "x"
type textarea "컴백짐"
type textarea "x"
type textarea "컴백짐"
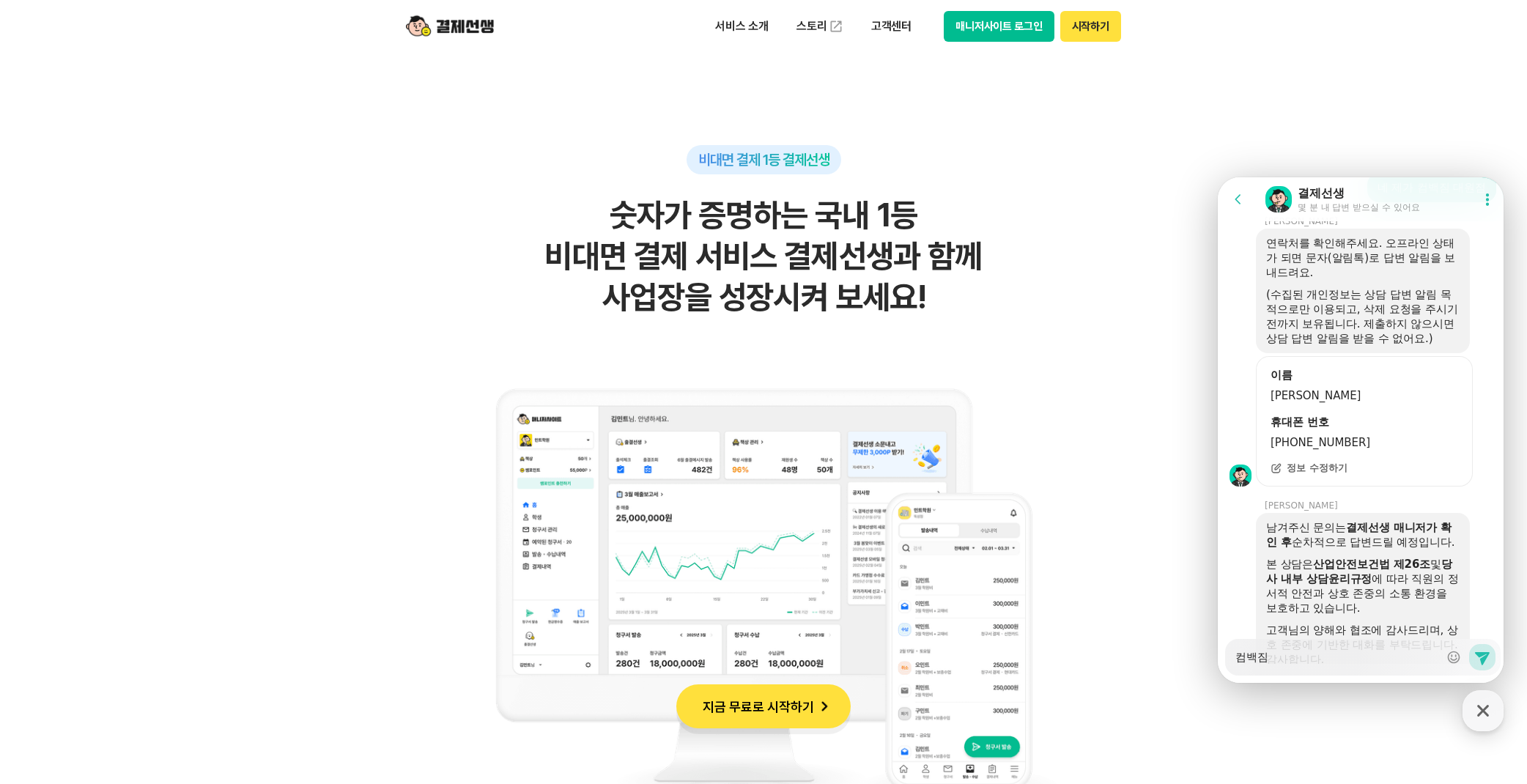
type textarea "x"
type textarea "컴백짐 ㅅ"
type textarea "x"
type textarea "컴백짐 시"
type textarea "x"
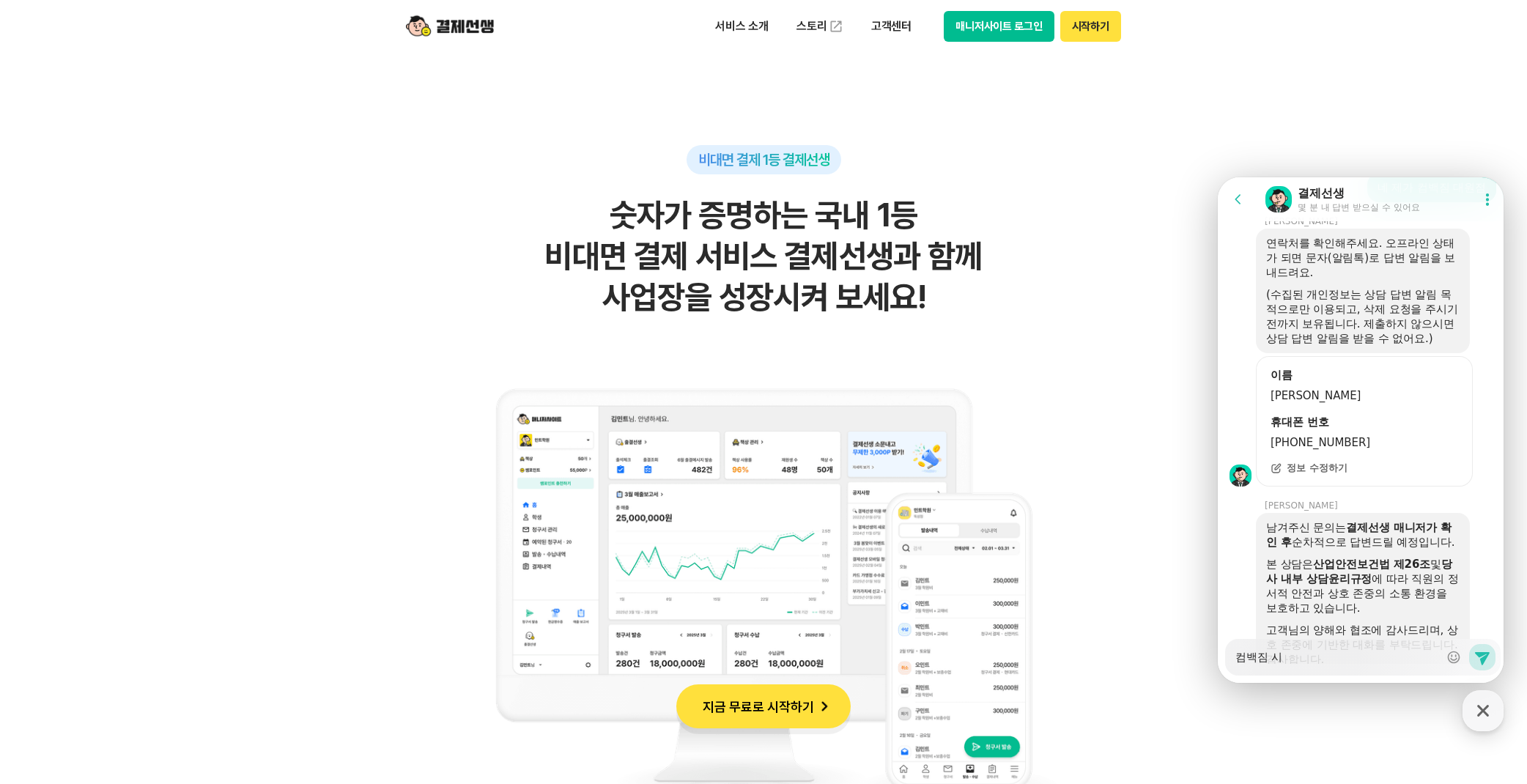
type textarea "컴백짐 싵"
type textarea "x"
type textarea "컴백짐 시티"
type textarea "x"
type textarea "컴백짐 시팃"
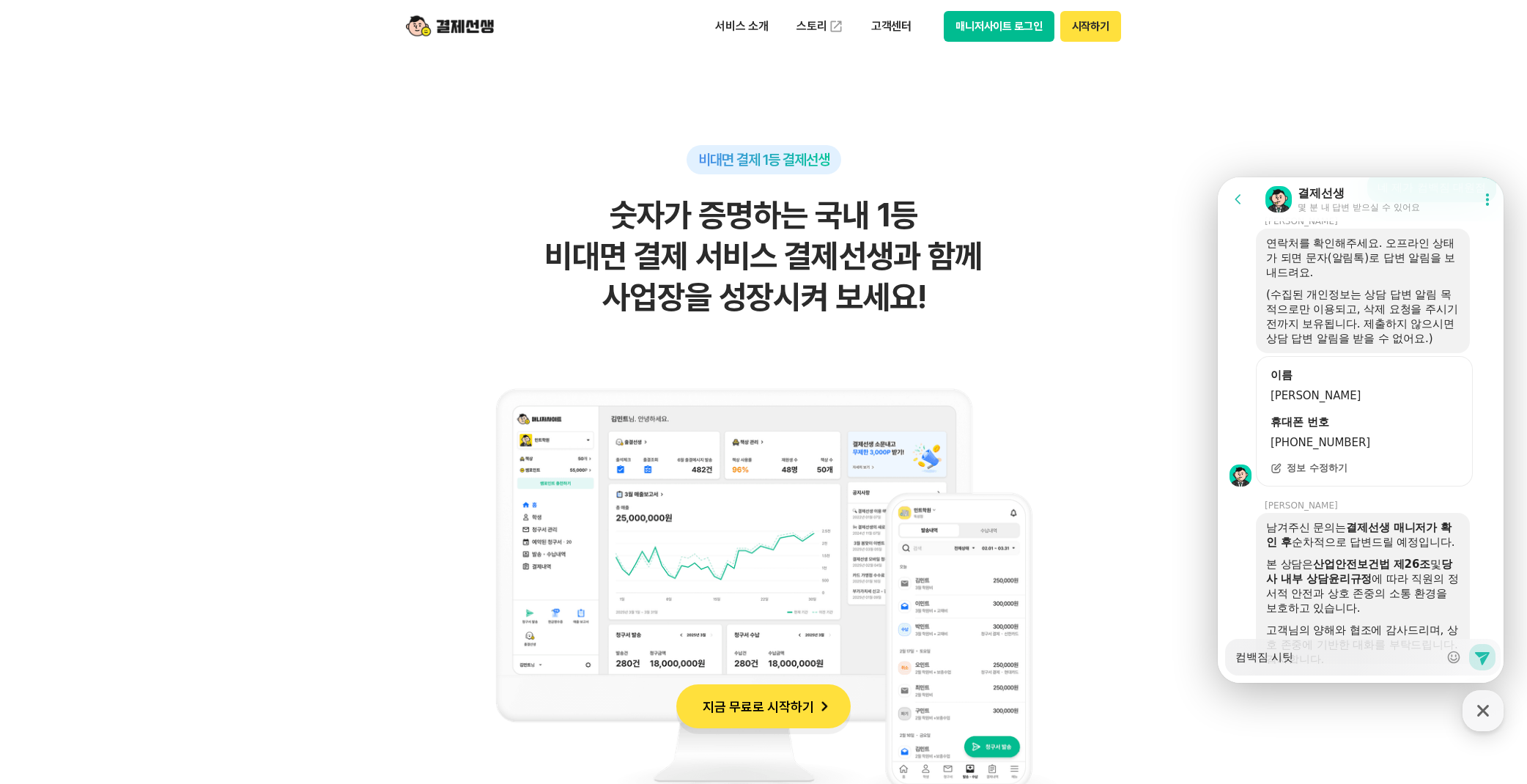
type textarea "x"
type textarea "컴백짐 시티세"
type textarea "x"
type textarea "컴백짐 시티셉"
type textarea "x"
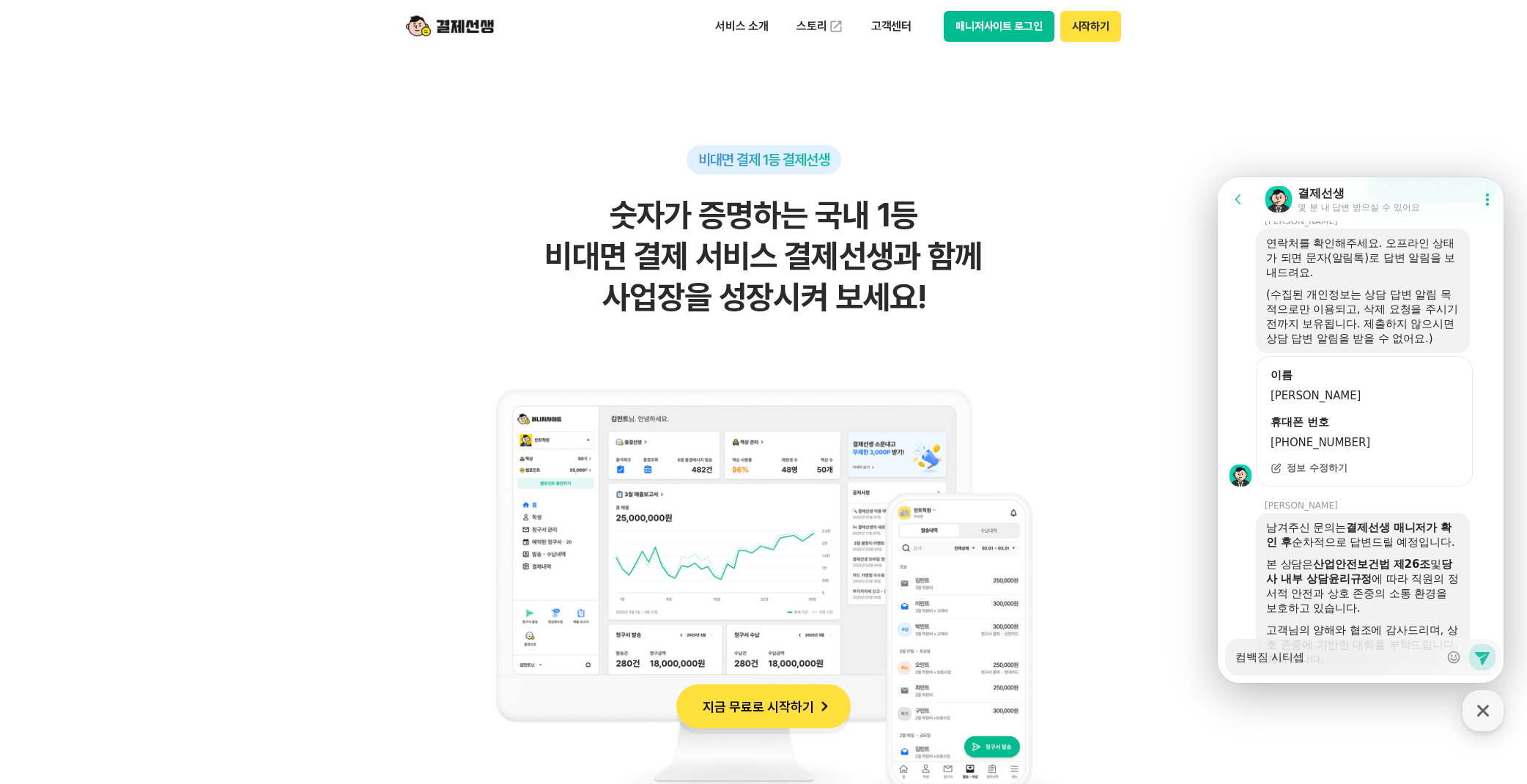
type textarea "컴백짐 시티세브"
type textarea "x"
type textarea "컴백짐 시티세븐"
type textarea "x"
type textarea "컴백짐 시티세븐저"
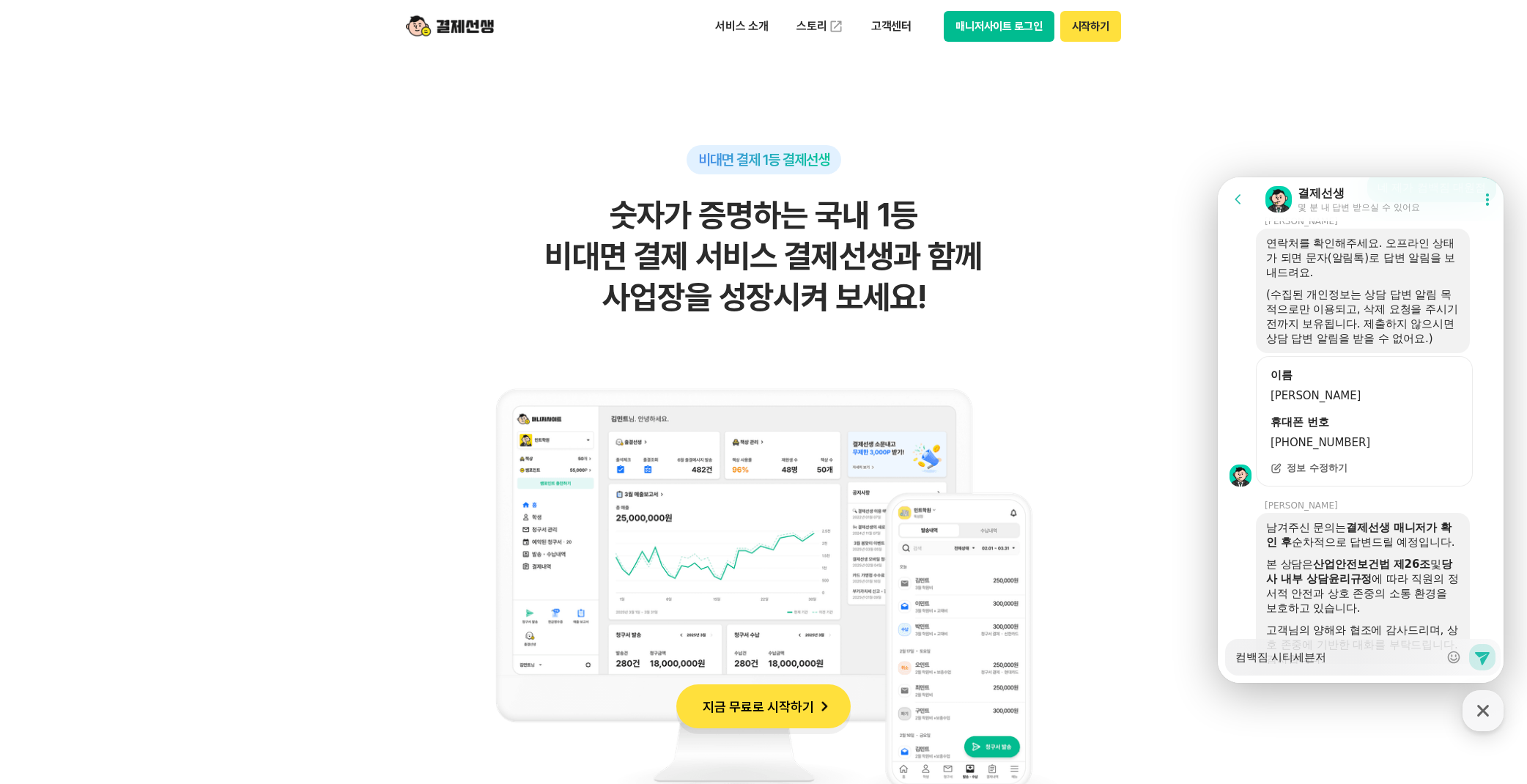
type textarea "x"
type textarea "컴백짐 시티세븐점"
type textarea "x"
type textarea "컴백짐 시티세븐점ㄷ"
type textarea "x"
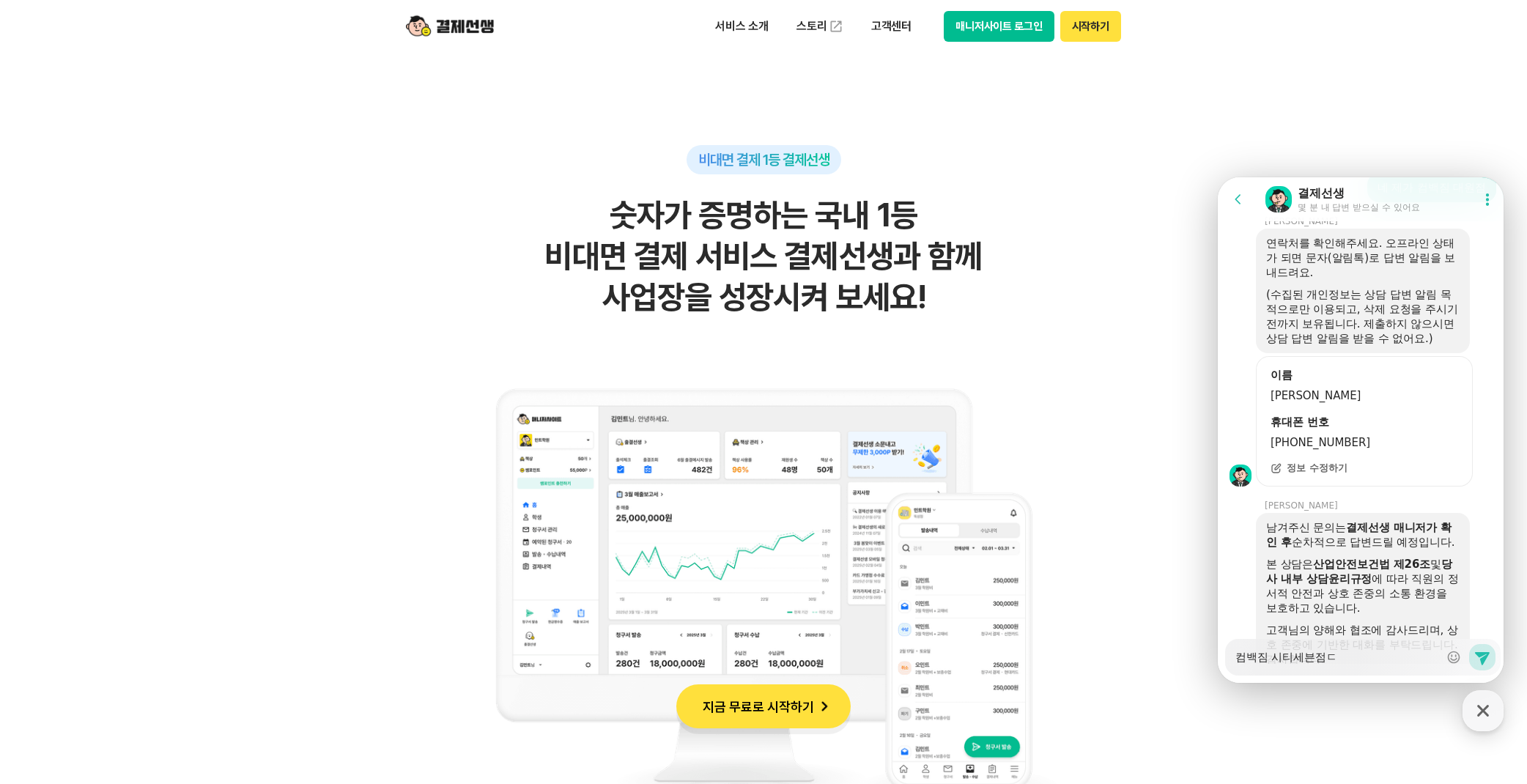
type textarea "컴백짐 시티세븐점도"
type textarea "x"
type textarea "컴백짐 시티세븐점도"
type textarea "x"
type textarea "컴백짐 시티세븐점도 ㅎ"
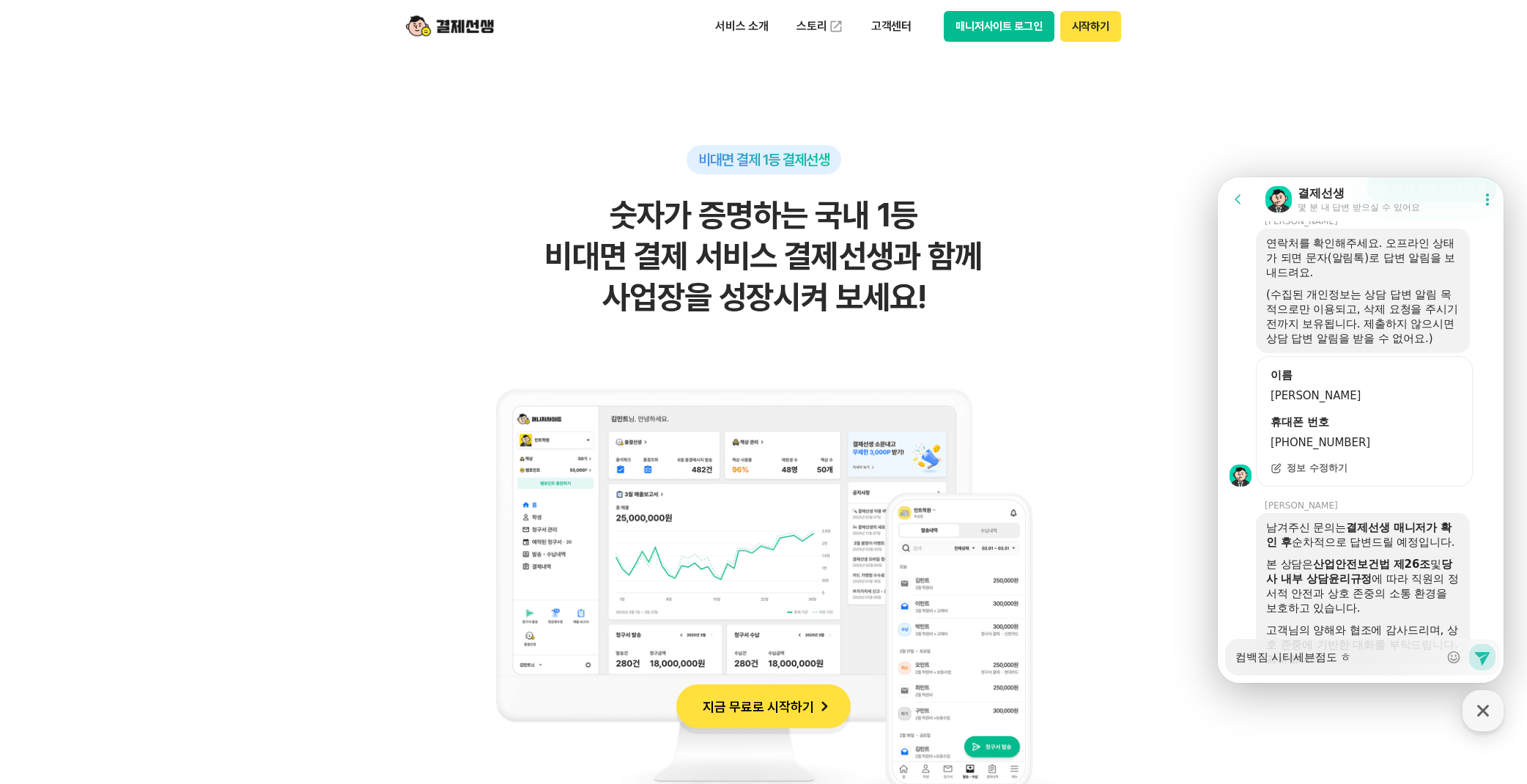
type textarea "x"
type textarea "컴백짐 시티세븐점도 해"
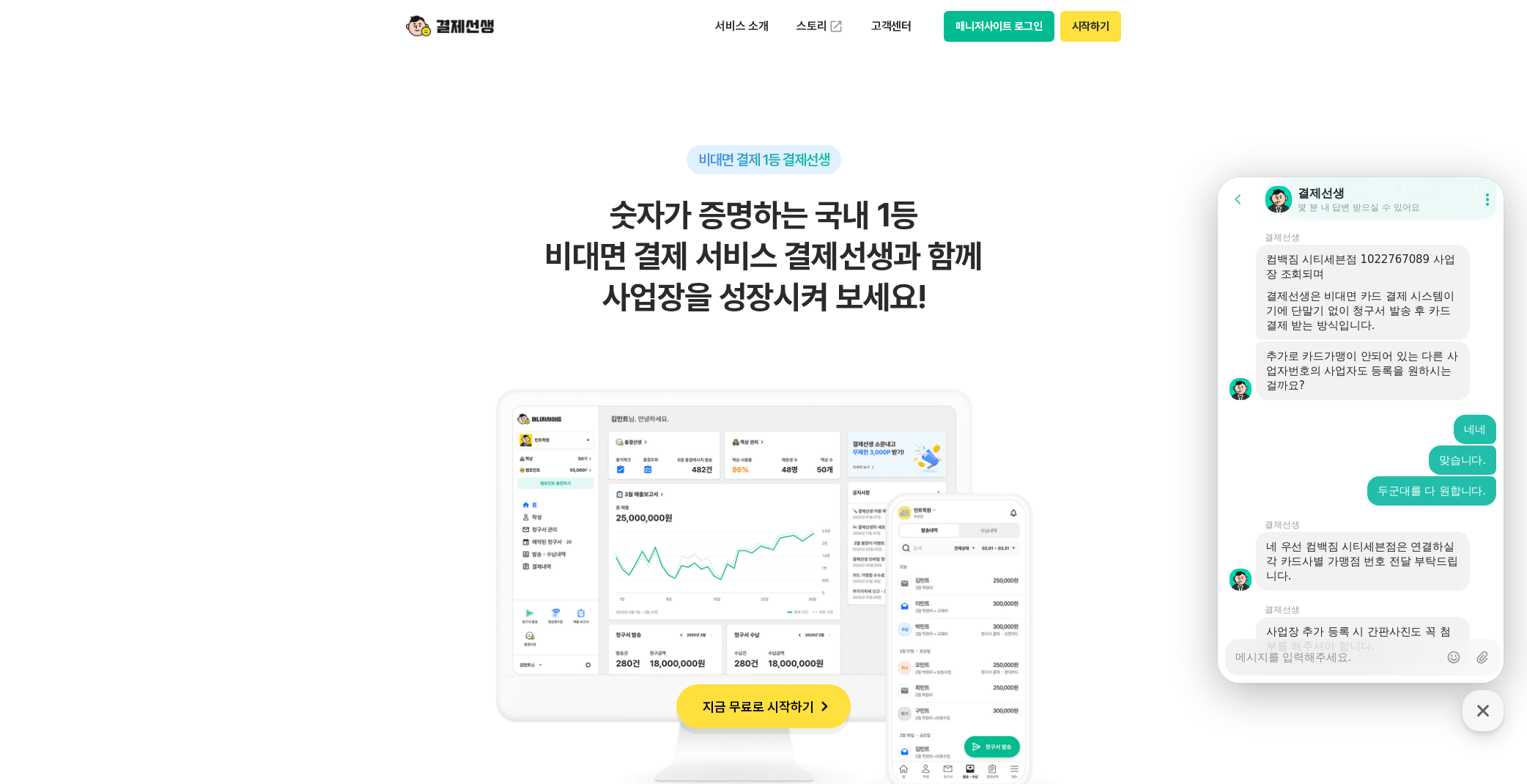
scroll to position [2826, 0]
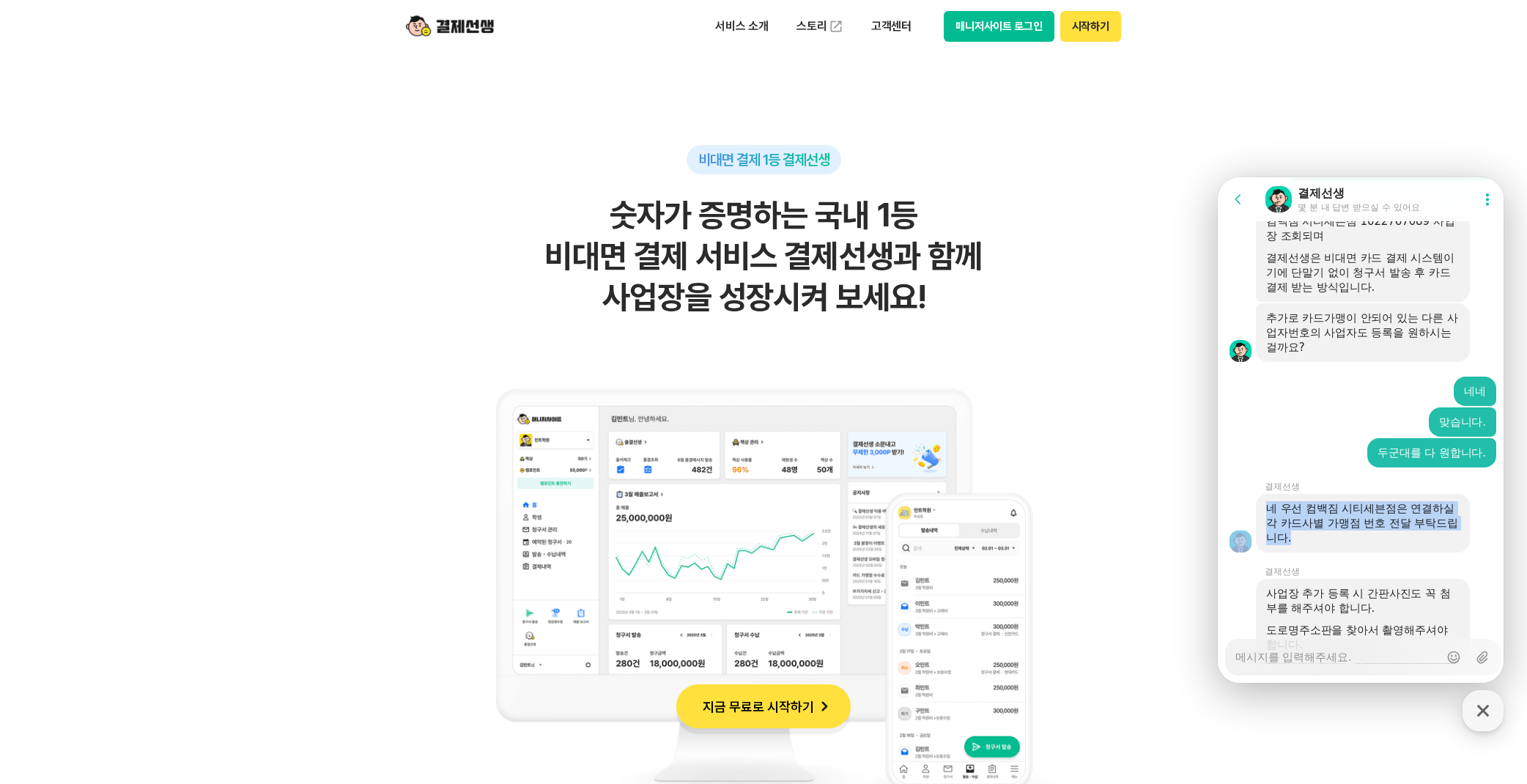
drag, startPoint x: 1444, startPoint y: 321, endPoint x: 1252, endPoint y: 299, distance: 193.3
click at [1252, 494] on div "네 우선 컴백짐 시티세븐점은 연결하실 각 카드사별 가맹점 번호 전달 부탁드립니다." at bounding box center [1362, 522] width 290 height 59
click at [1320, 501] on div "네 우선 컴백짐 시티세븐점은 연결하실 각 카드사별 가맹점 번호 전달 부탁드립니다." at bounding box center [1362, 522] width 193 height 44
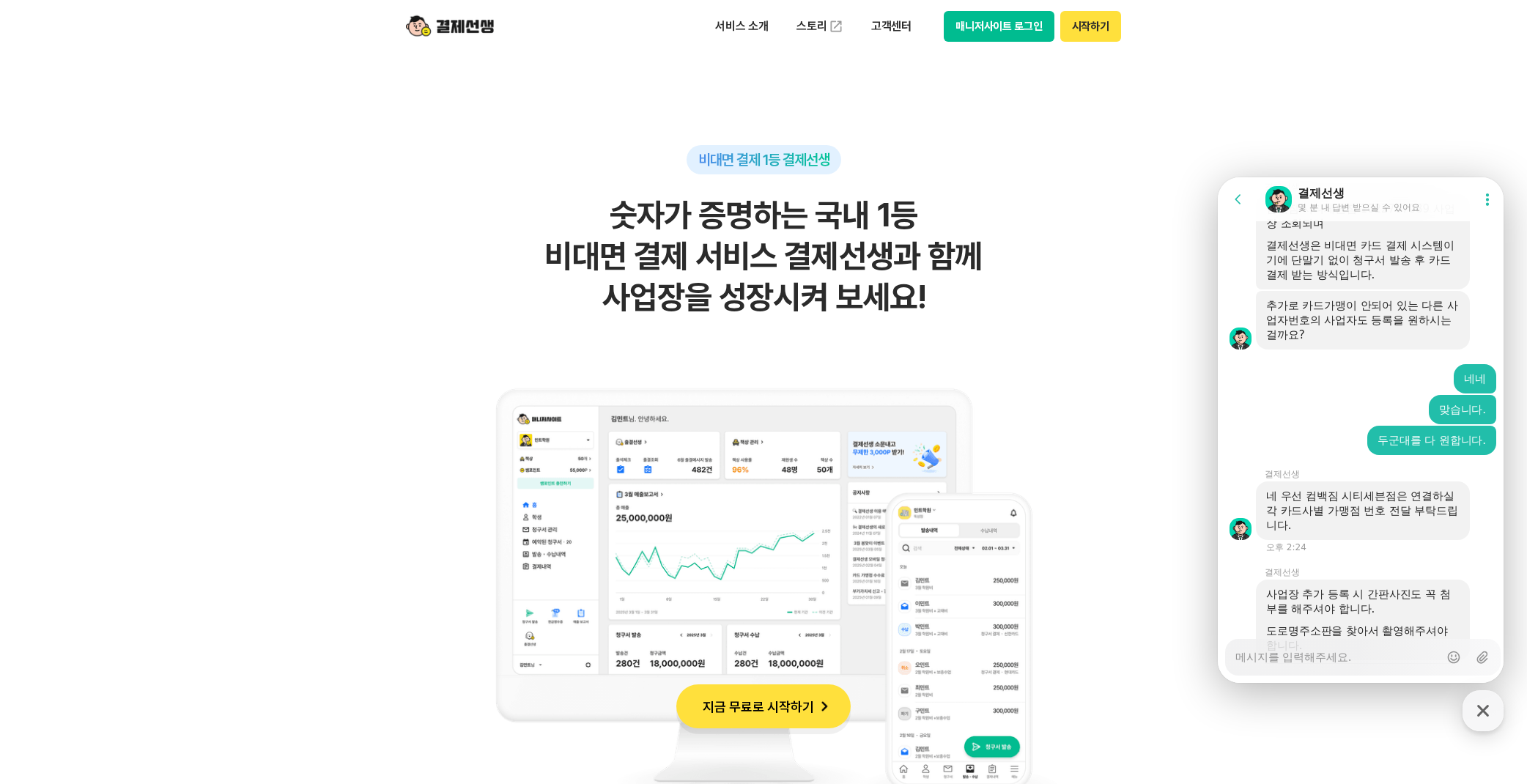
scroll to position [2839, 0]
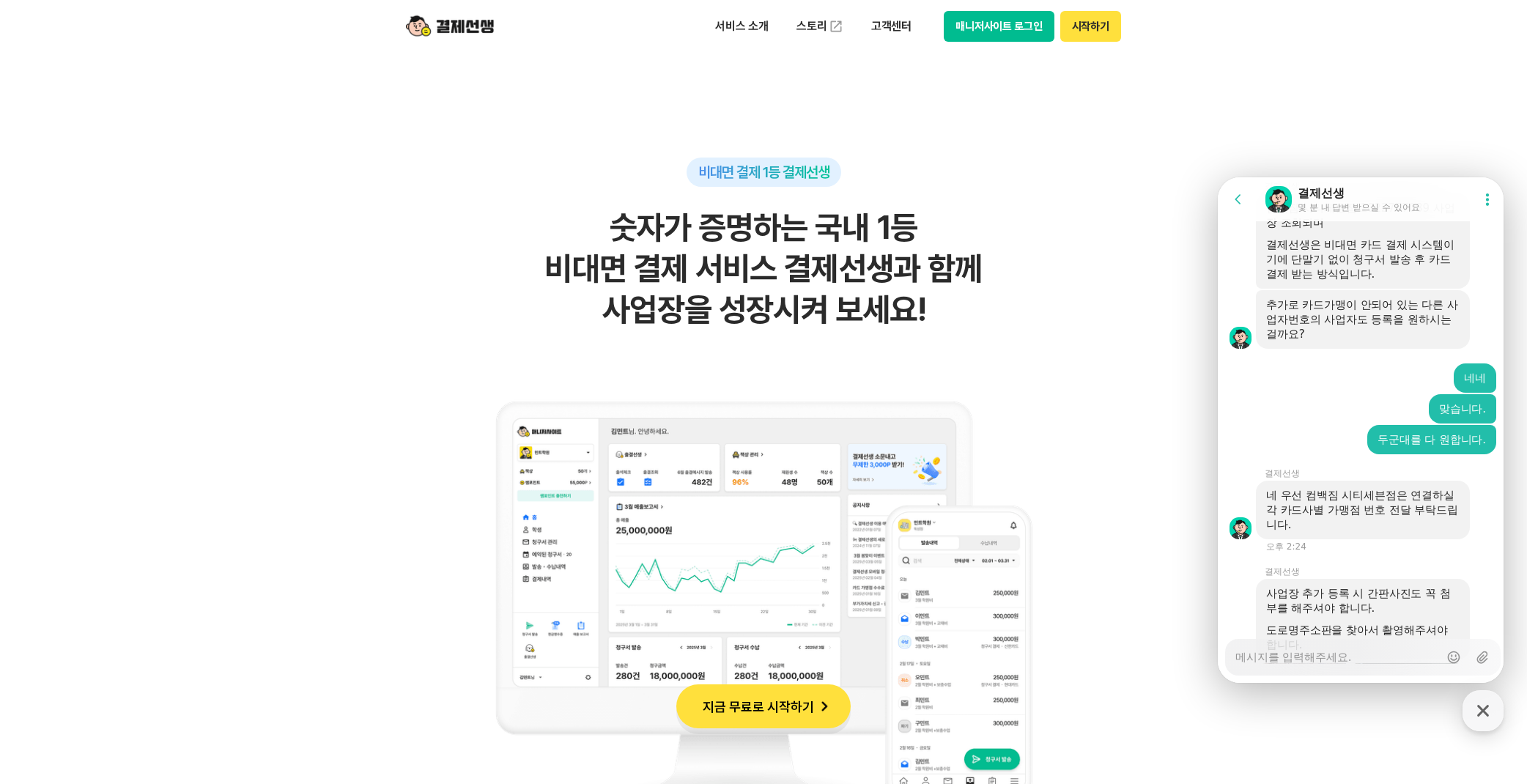
click at [1326, 657] on textarea "Messenger Input Textarea" at bounding box center [1338, 652] width 204 height 25
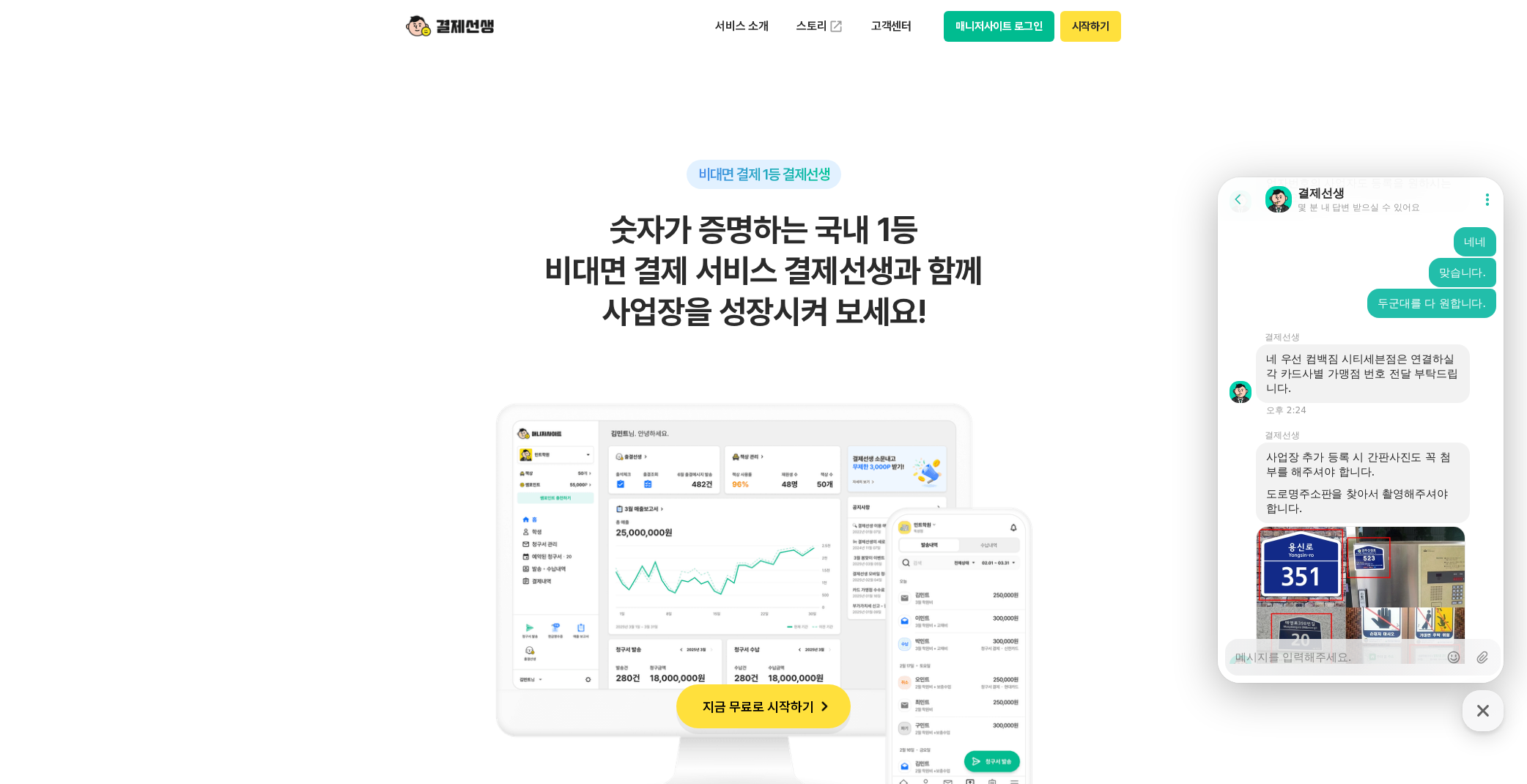
scroll to position [3020, 0]
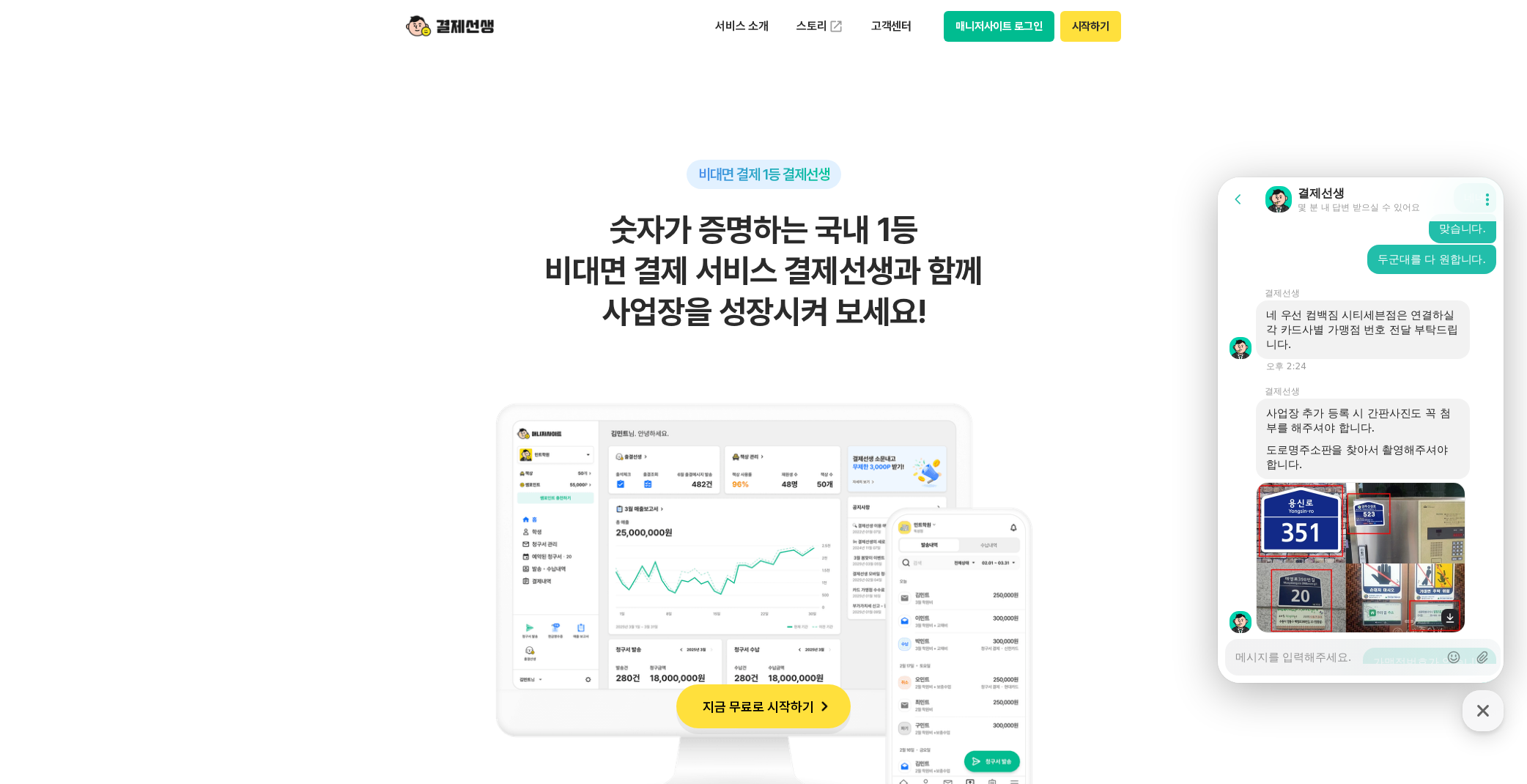
click at [1391, 482] on img at bounding box center [1361, 558] width 210 height 151
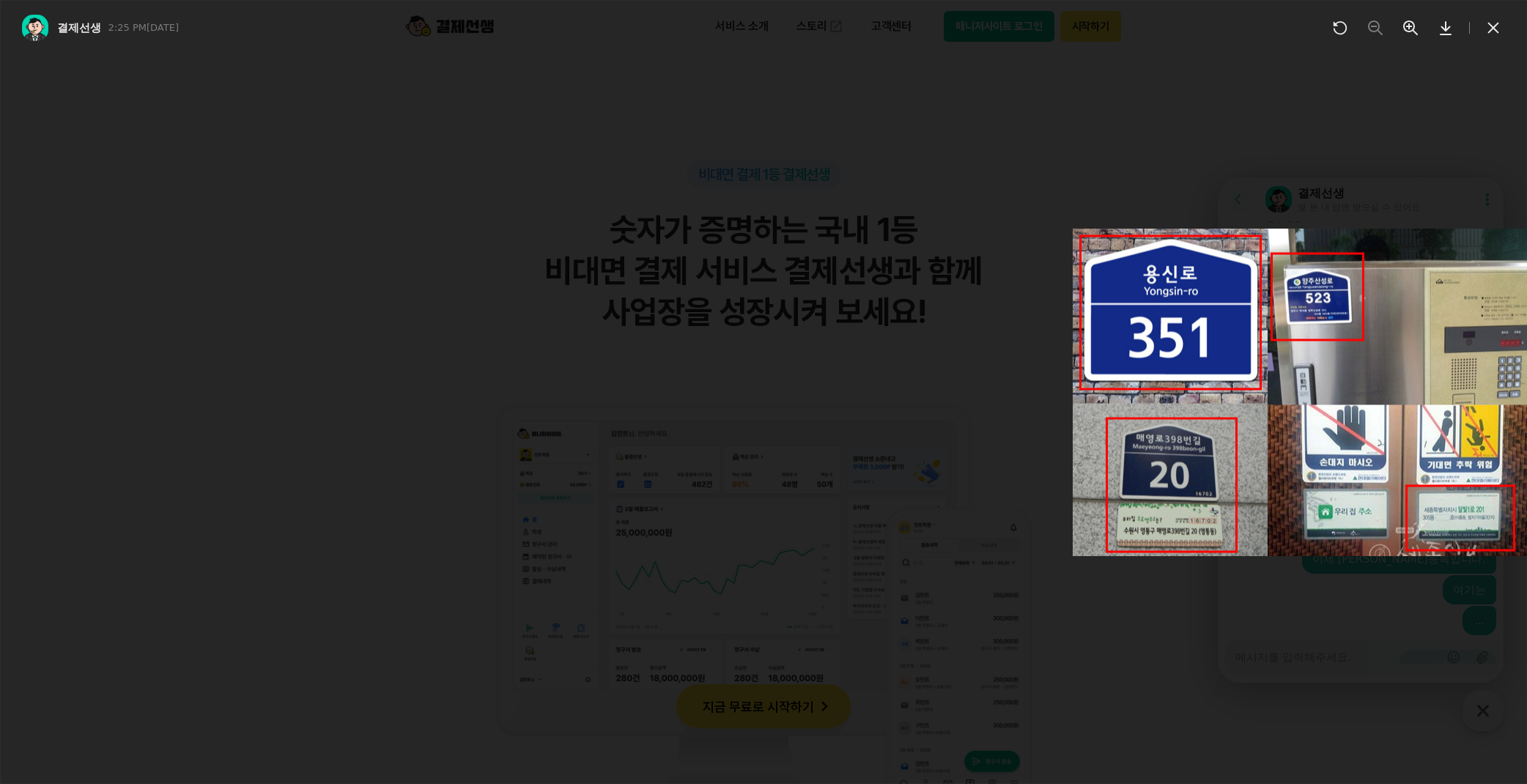
scroll to position [3169, 0]
click at [1313, 435] on div at bounding box center [764, 392] width 1527 height 784
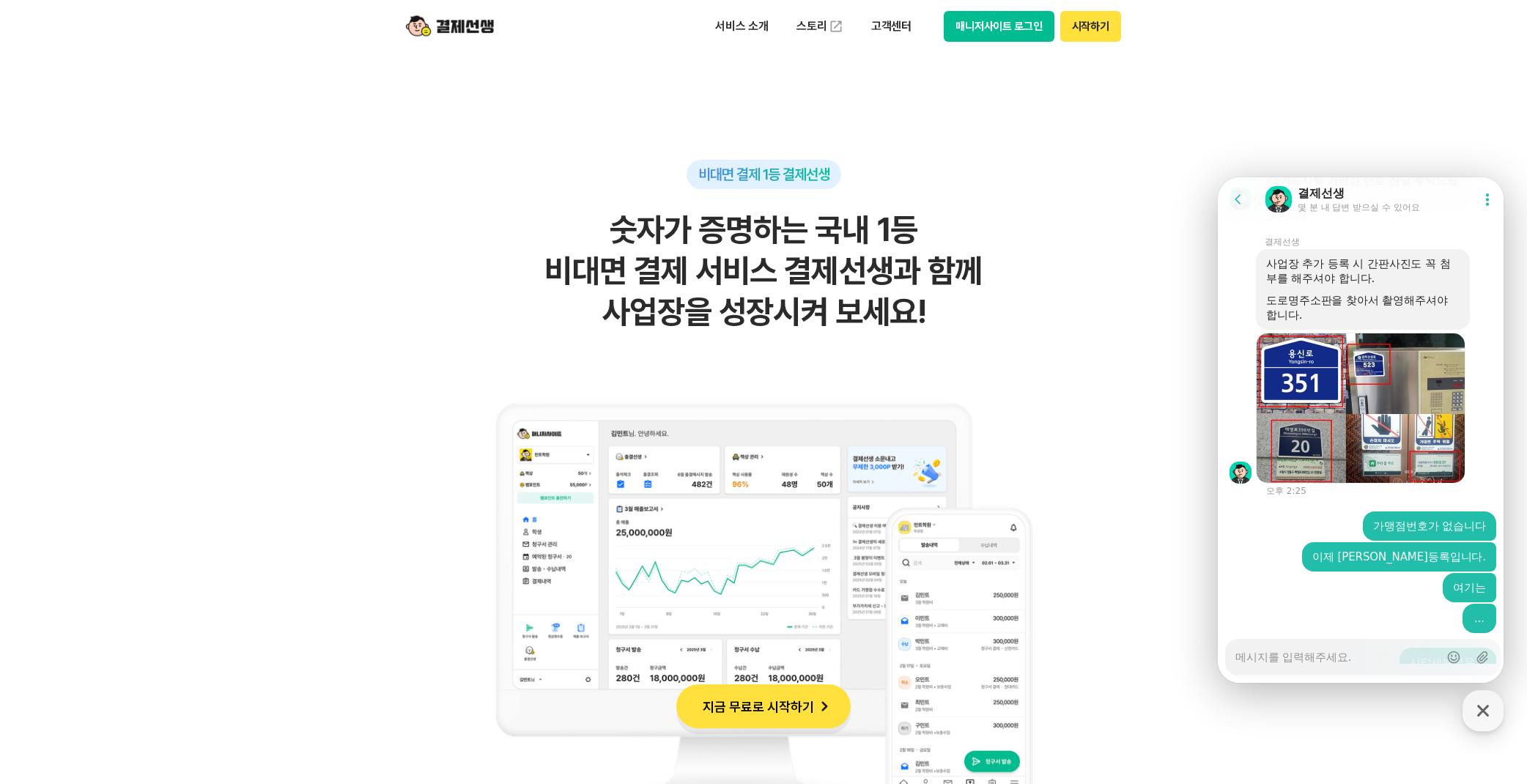
drag, startPoint x: 1268, startPoint y: 502, endPoint x: 1392, endPoint y: 514, distance: 124.6
click at [1392, 710] on div "네 카드가맹 진행해야하는 새로운 사업자는 사진 촬영 후 첨부해주시면 되며 컴백짐 시티세븐점 1022767089 이 사업장은 각 카드사별 가맹점…" at bounding box center [1362, 746] width 193 height 73
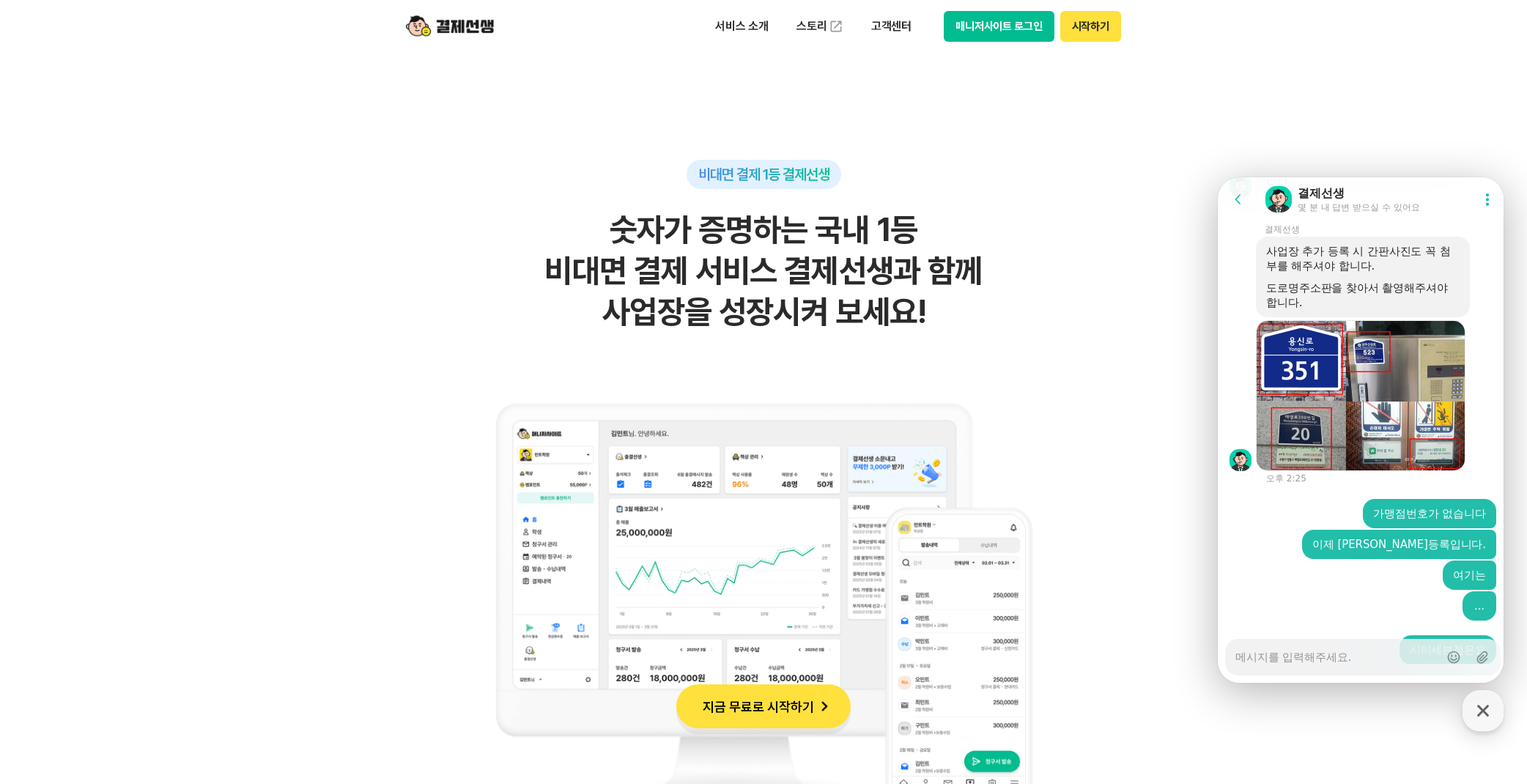
scroll to position [3182, 0]
click at [1361, 663] on textarea "Messenger Input Textarea" at bounding box center [1338, 652] width 204 height 25
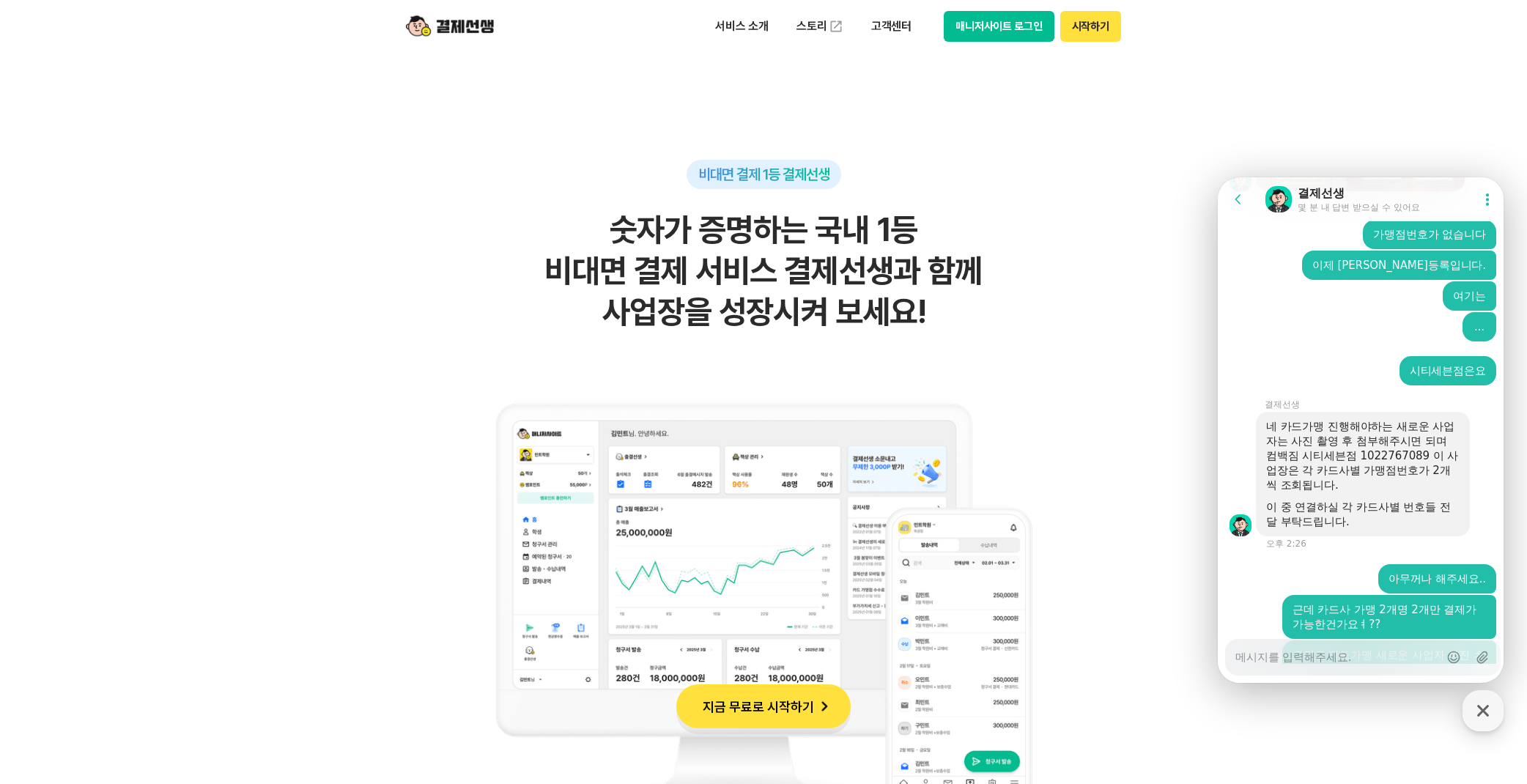
scroll to position [3504, 0]
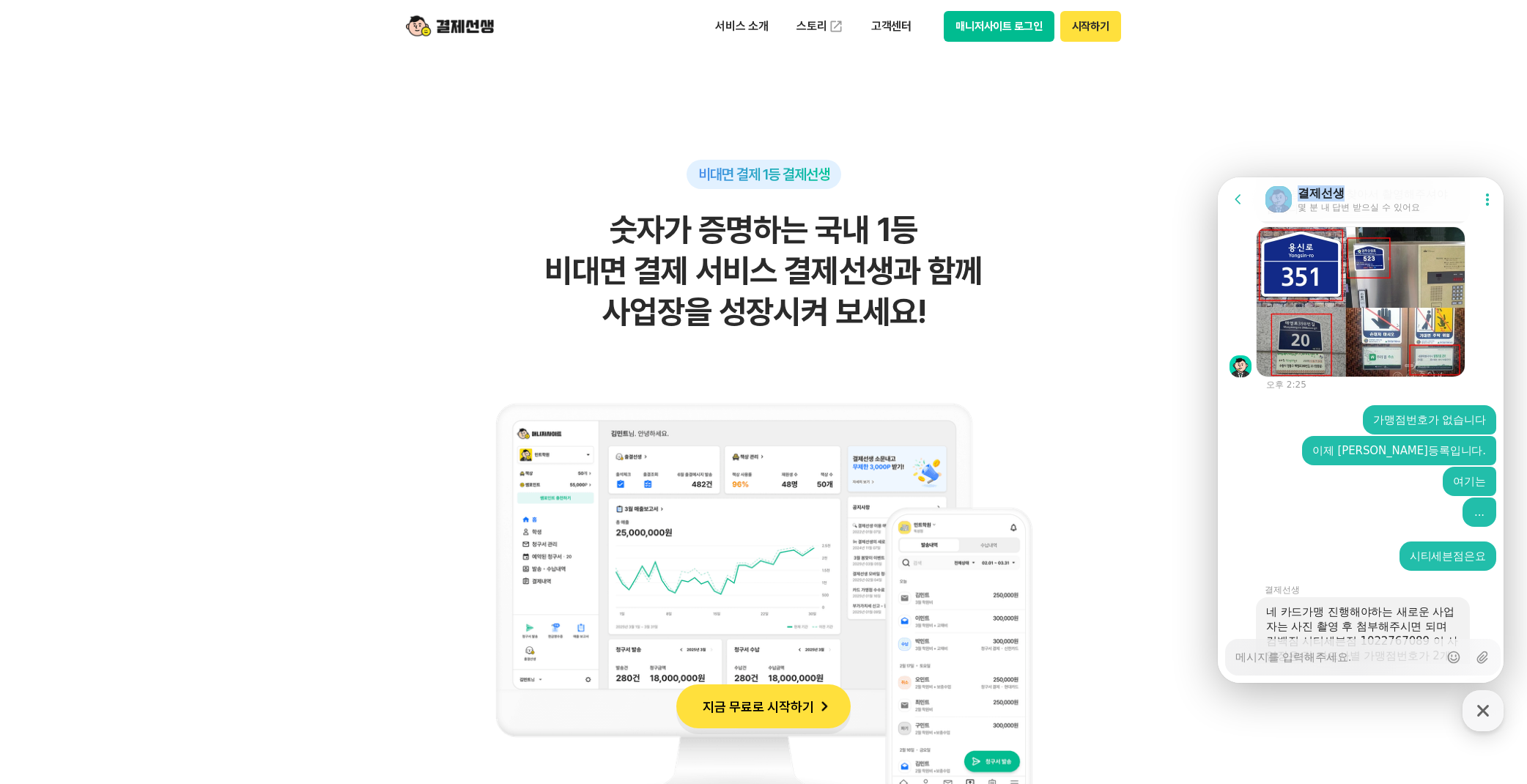
drag, startPoint x: 1348, startPoint y: 192, endPoint x: 2566, endPoint y: 350, distance: 1228.2
click at [1348, 177] on html "Go to previous page Chat Room 결제선생 몇 분 내 답변 받으실 수 있어요 Show userchat action dial…" at bounding box center [1361, 177] width 286 height 0
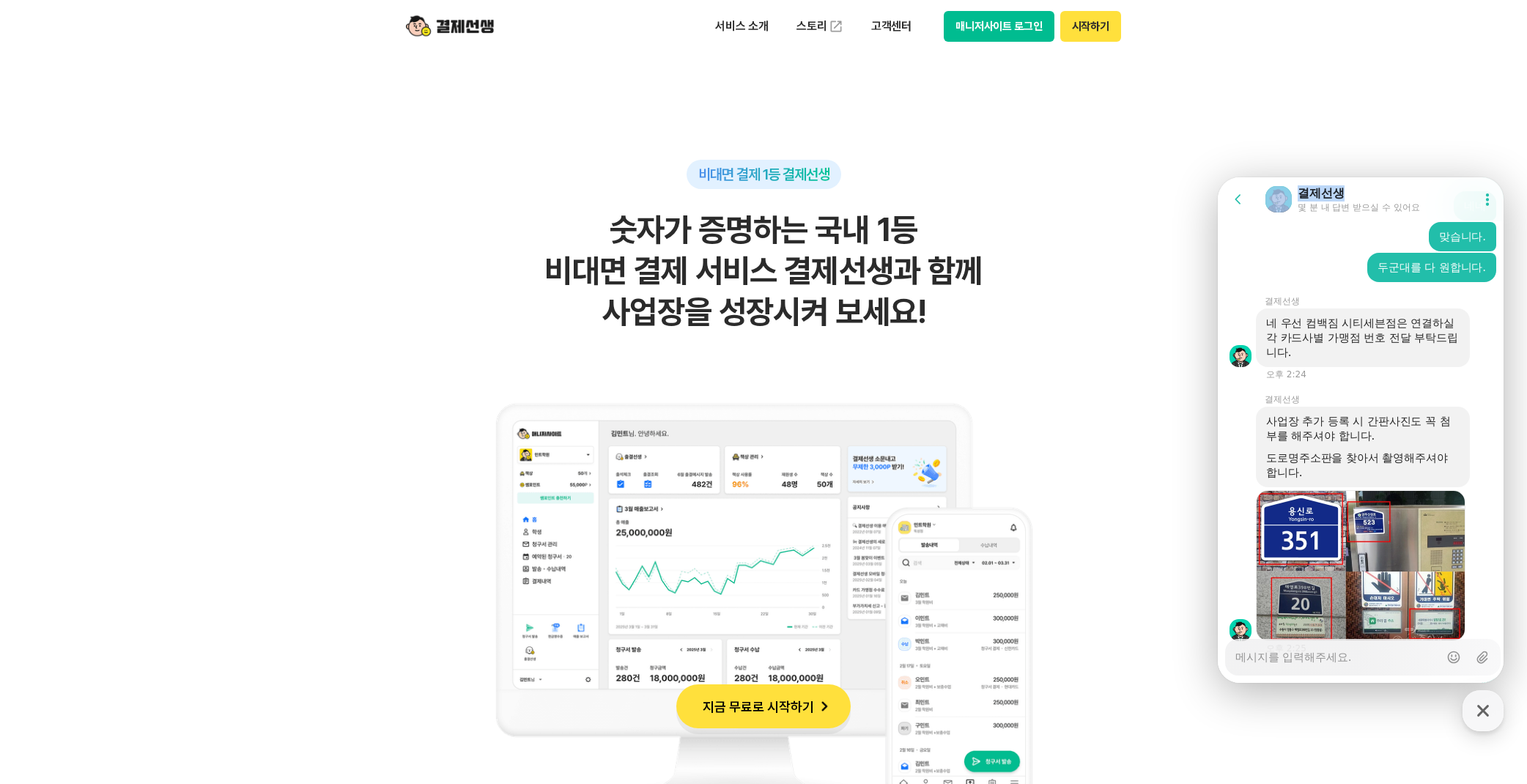
scroll to position [2894, 0]
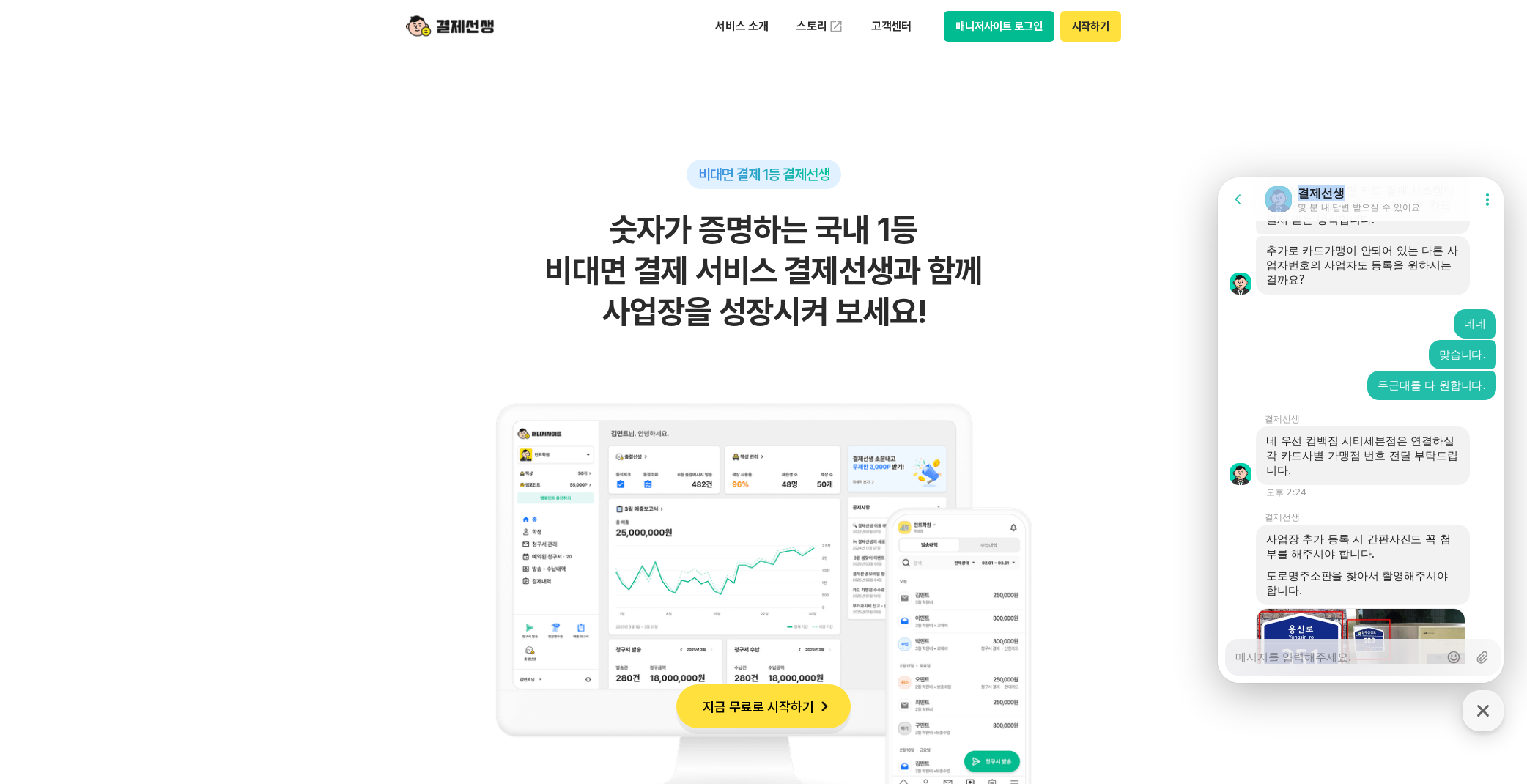
drag, startPoint x: 1349, startPoint y: 187, endPoint x: 1349, endPoint y: 174, distance: 13.0
click at [1349, 177] on html "Go to previous page Chat Room 결제선생 몇 분 내 답변 받으실 수 있어요 Show userchat action dial…" at bounding box center [1361, 177] width 286 height 0
click at [1350, 191] on div "결제선생" at bounding box center [1359, 193] width 122 height 16
drag, startPoint x: 1412, startPoint y: 183, endPoint x: 1443, endPoint y: 184, distance: 31.0
click at [1443, 184] on header "Go to previous page Chat Room 결제선생 몇 분 내 답변 받으실 수 있어요 Show userchat action dial…" at bounding box center [1362, 199] width 290 height 44
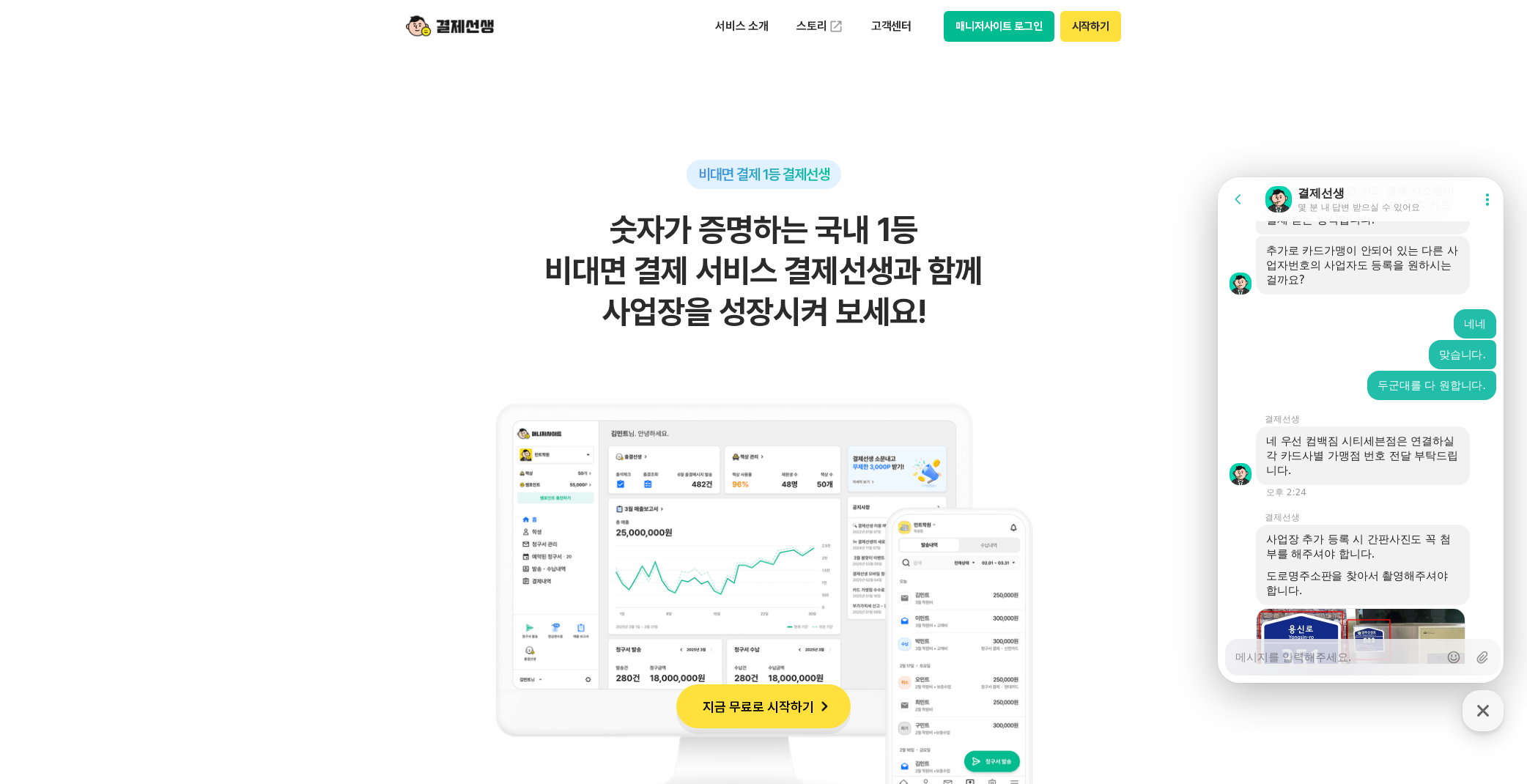
scroll to position [3504, 0]
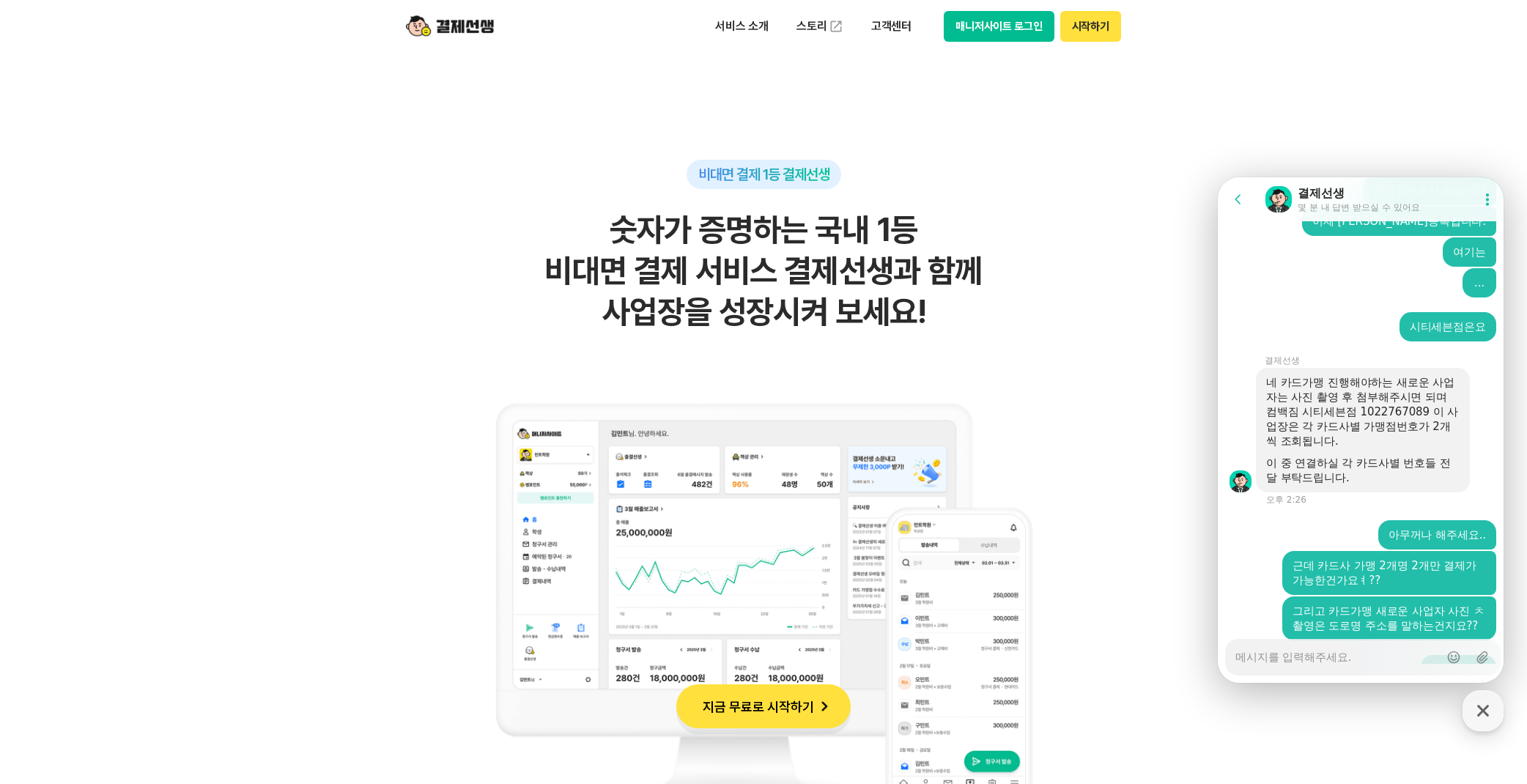
click at [1359, 668] on div "Messenger Input Textarea" at bounding box center [1338, 657] width 204 height 35
click at [1360, 661] on textarea "Messenger Input Textarea" at bounding box center [1338, 652] width 204 height 25
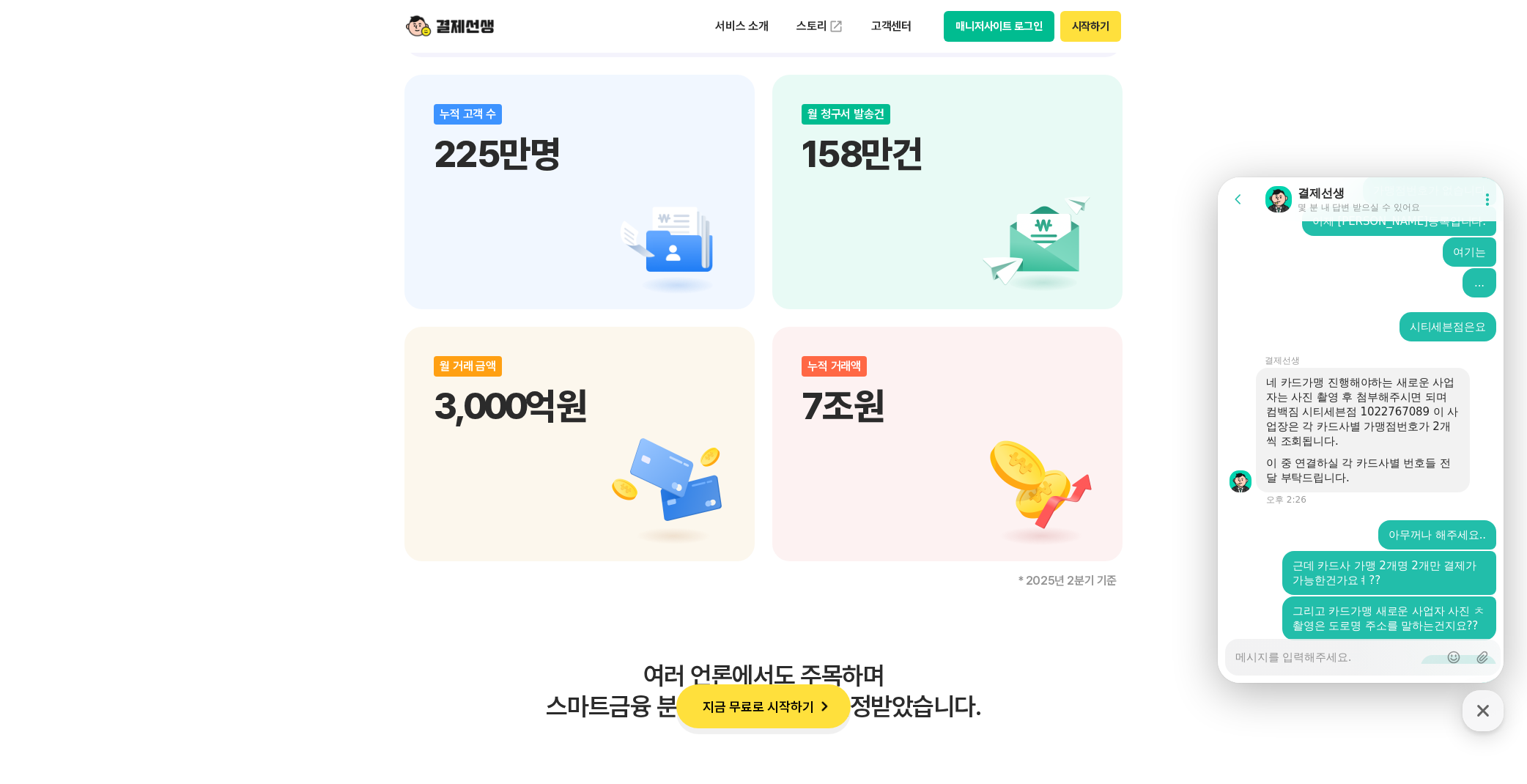
click at [1335, 658] on textarea "Messenger Input Textarea" at bounding box center [1338, 652] width 204 height 25
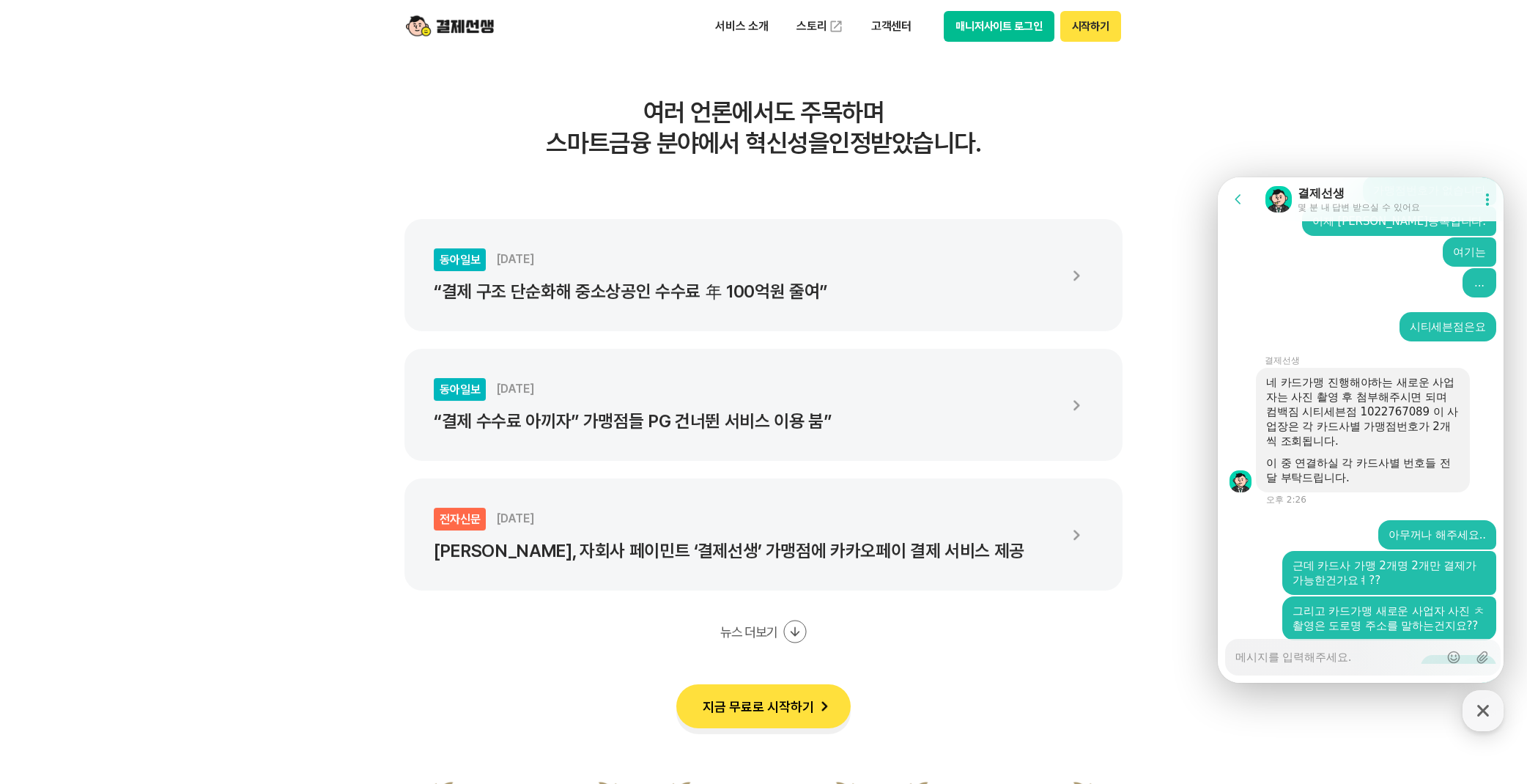
scroll to position [2584, 0]
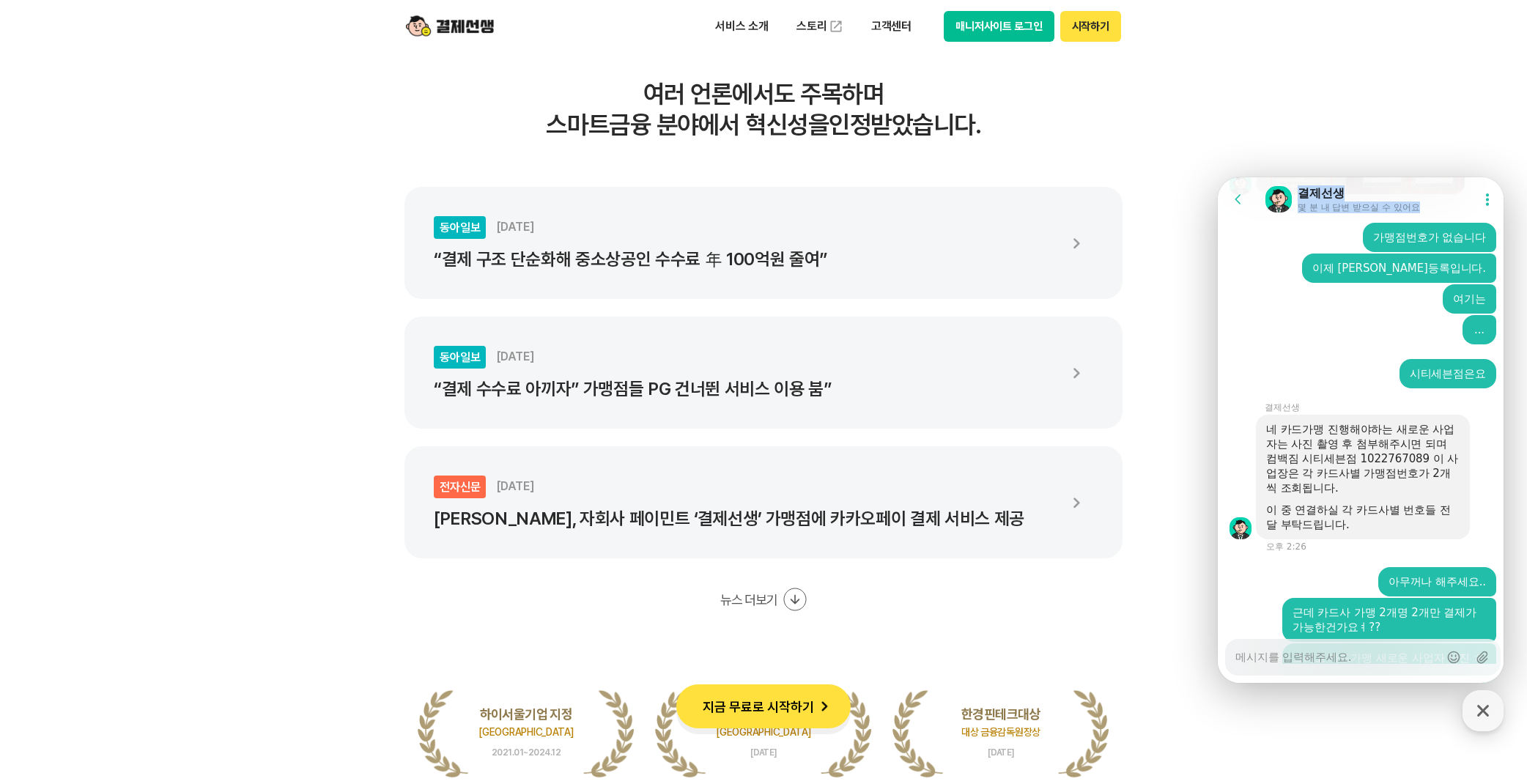
drag, startPoint x: 1402, startPoint y: 185, endPoint x: 1497, endPoint y: 189, distance: 95.1
click at [1497, 189] on header "Go to previous page Chat Room 결제선생 몇 분 내 답변 받으실 수 있어요 Show userchat action dial…" at bounding box center [1362, 199] width 290 height 44
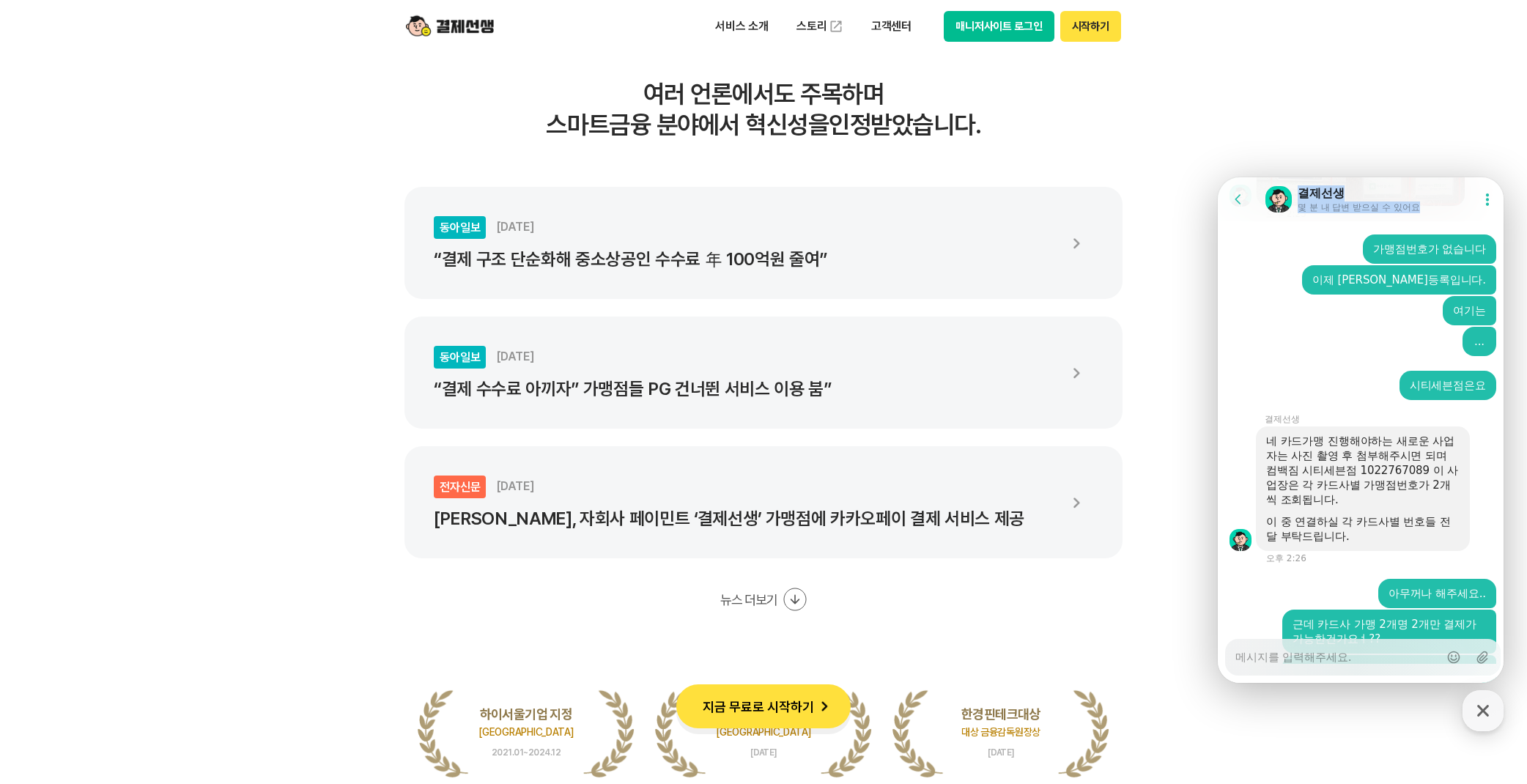
scroll to position [3504, 0]
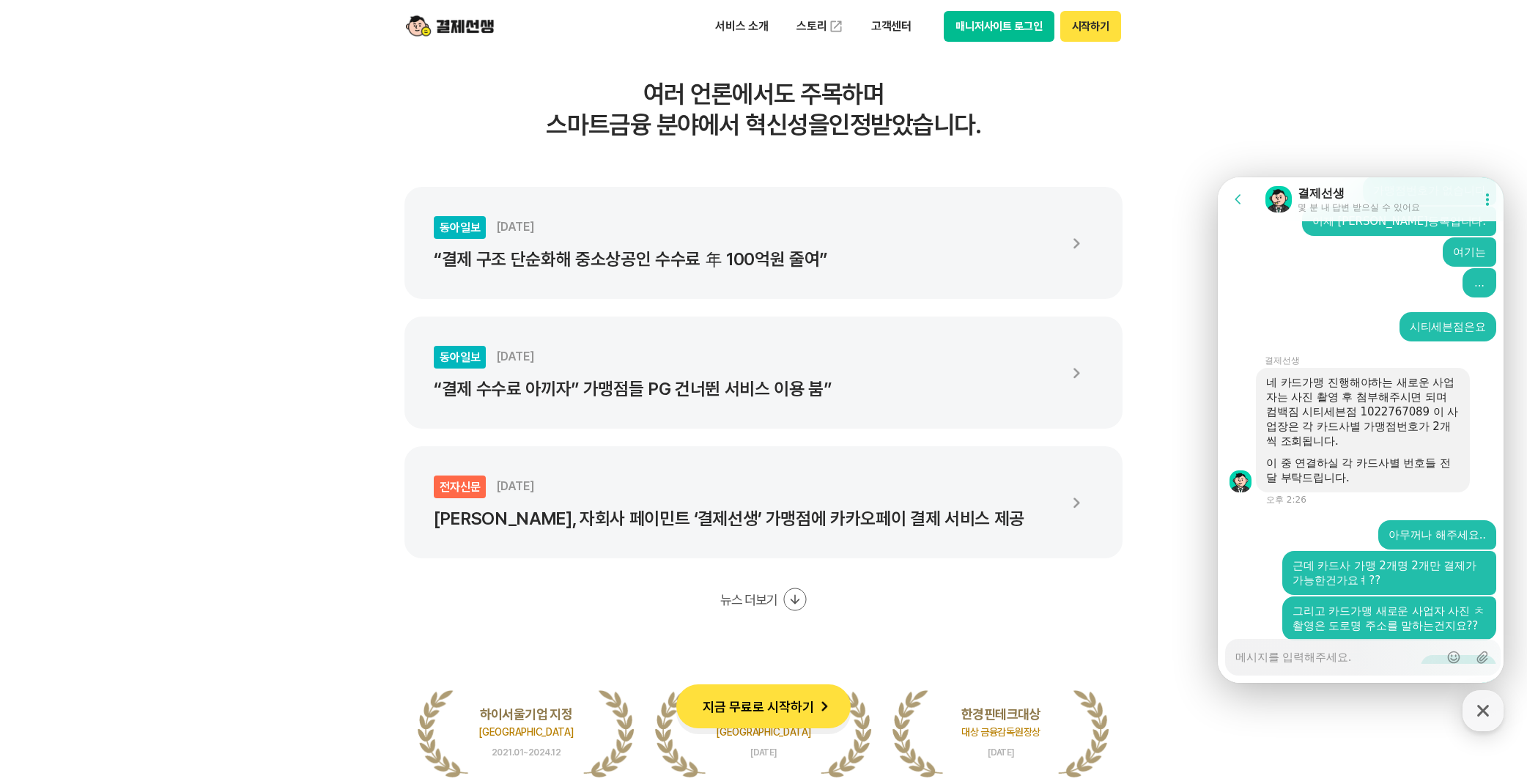
click at [1328, 655] on textarea "Messenger Input Textarea" at bounding box center [1338, 652] width 204 height 25
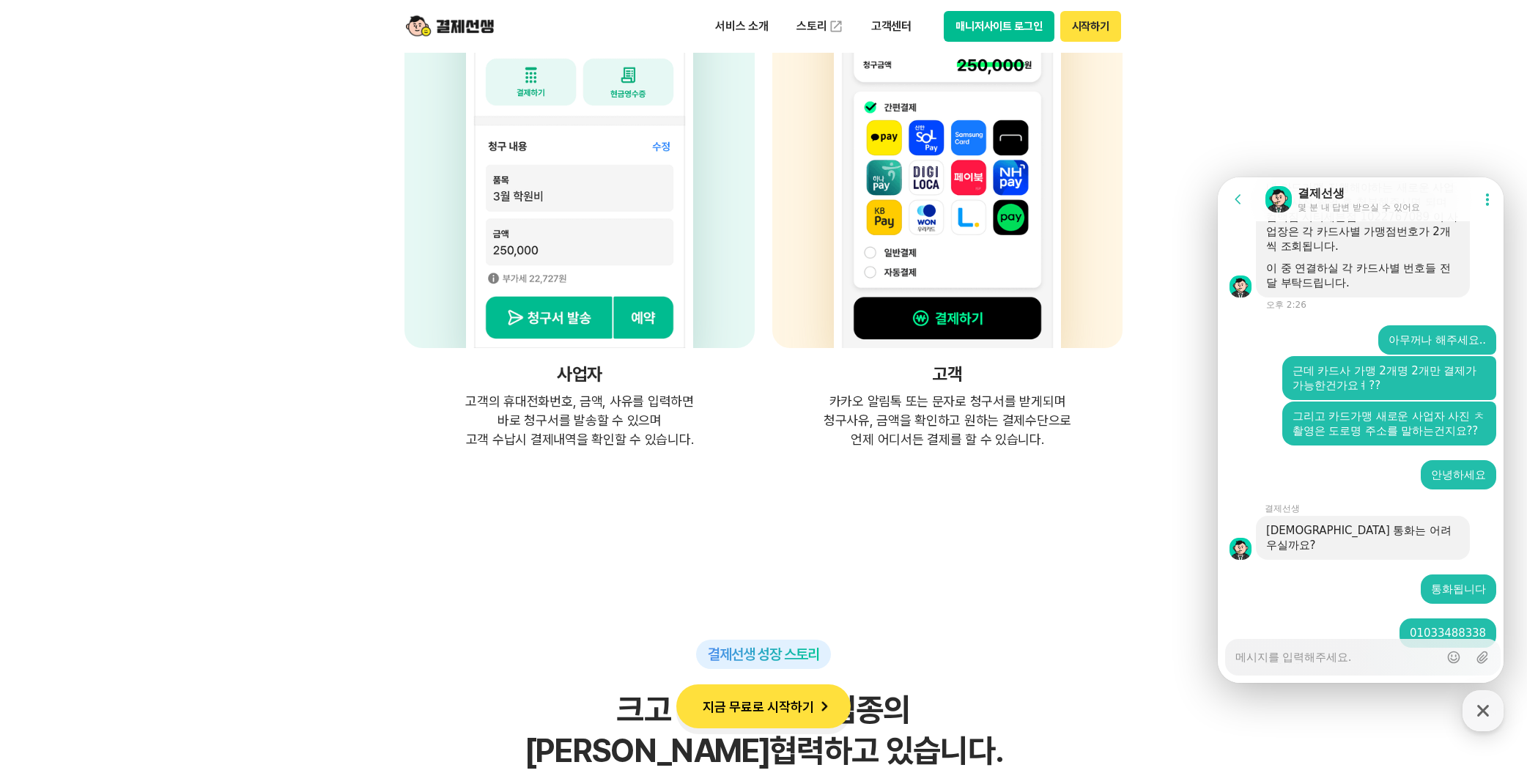
scroll to position [3958, 0]
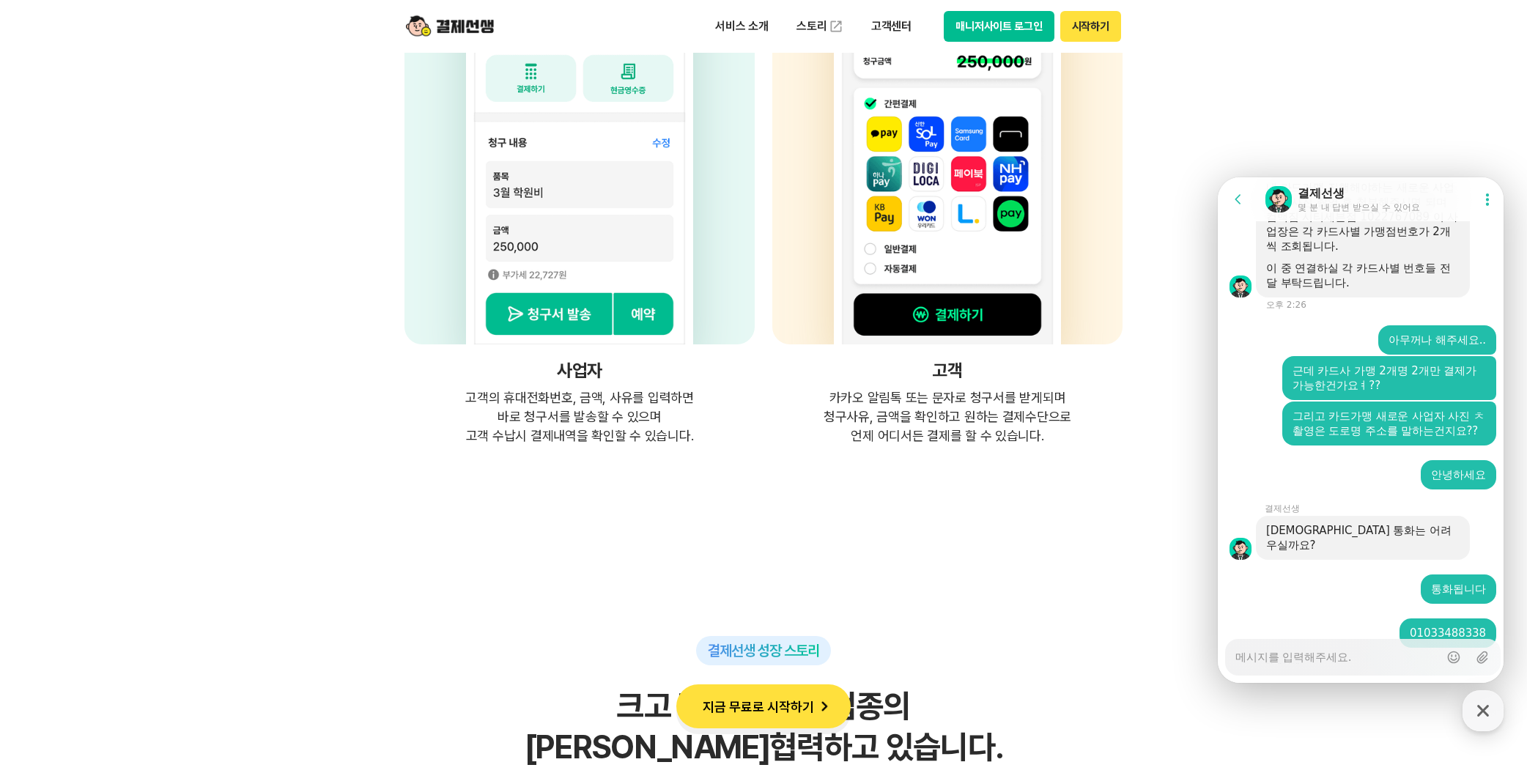
drag, startPoint x: 1285, startPoint y: 467, endPoint x: 1343, endPoint y: 468, distance: 58.0
click at [1343, 703] on div "신한 1544-7000 | BC 1588-4000 | 삼성 1588-8700" at bounding box center [1362, 717] width 193 height 30
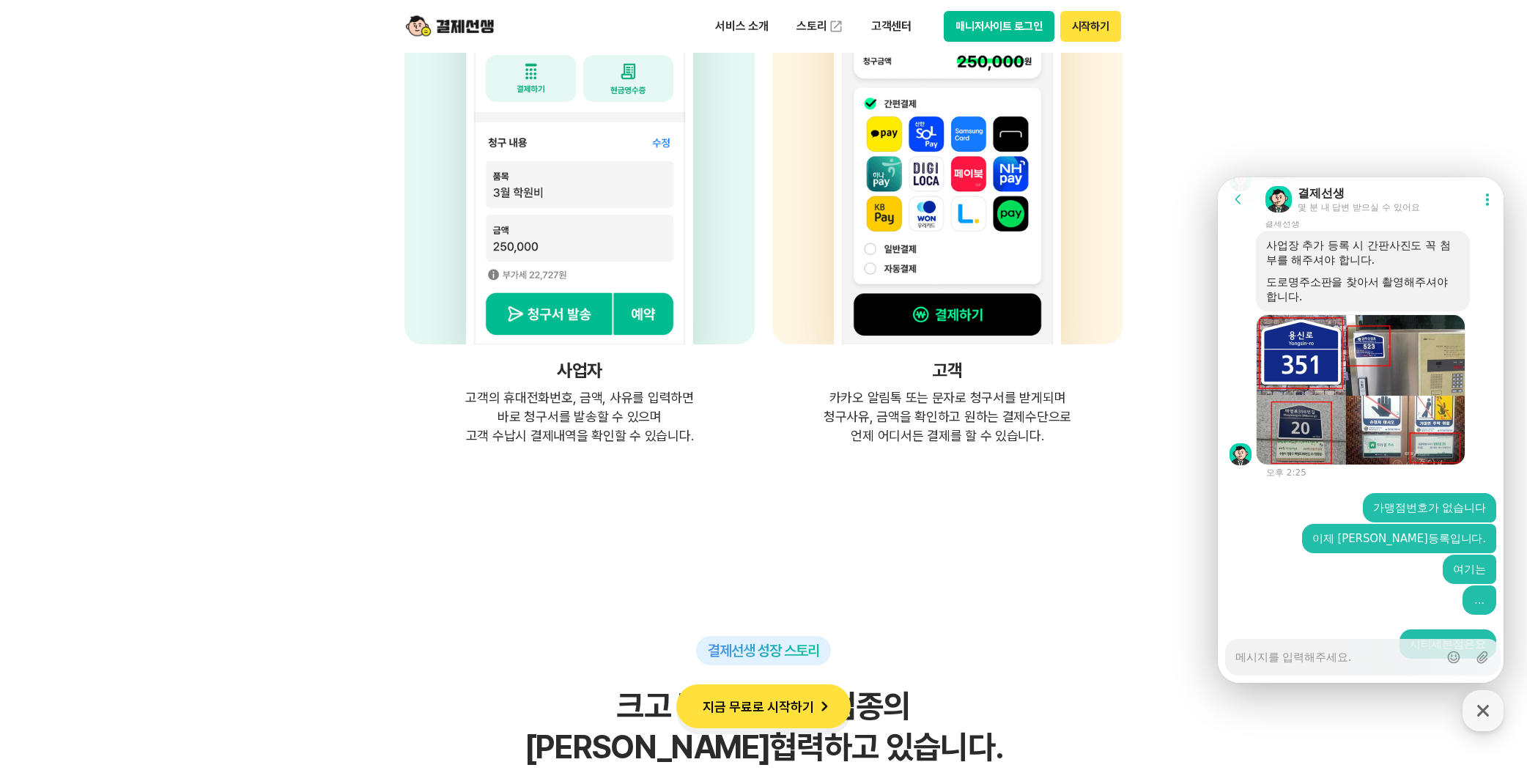
scroll to position [3189, 0]
drag, startPoint x: 1278, startPoint y: 519, endPoint x: 1421, endPoint y: 523, distance: 143.1
click at [1421, 691] on div "네 카드가맹 진행해야하는 새로운 사업자는 사진 촬영 후 첨부해주시면 되며 컴백짐 시티세븐점 1022767089 이 사업장은 각 카드사별 가맹점…" at bounding box center [1362, 727] width 193 height 73
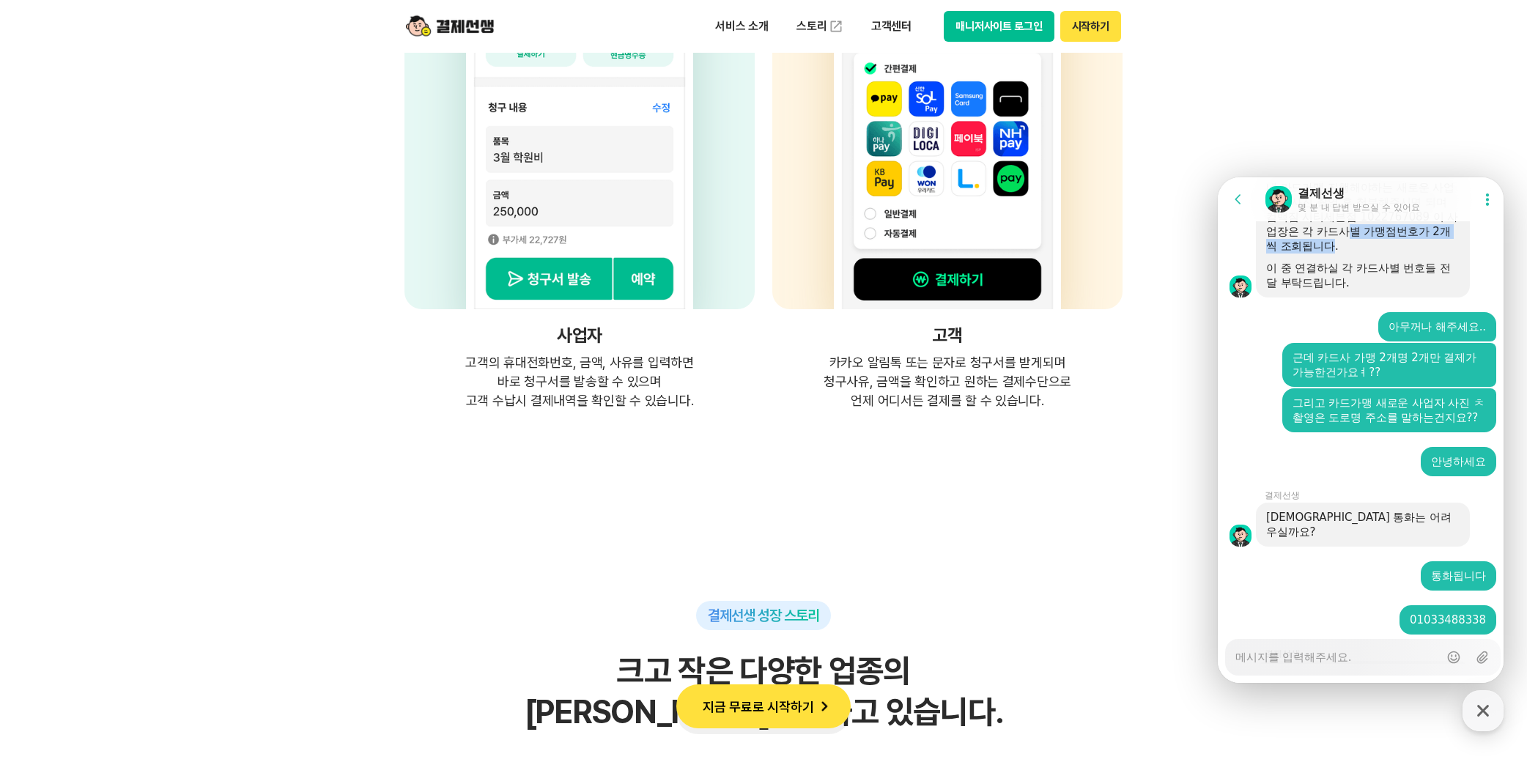
scroll to position [3994, 0]
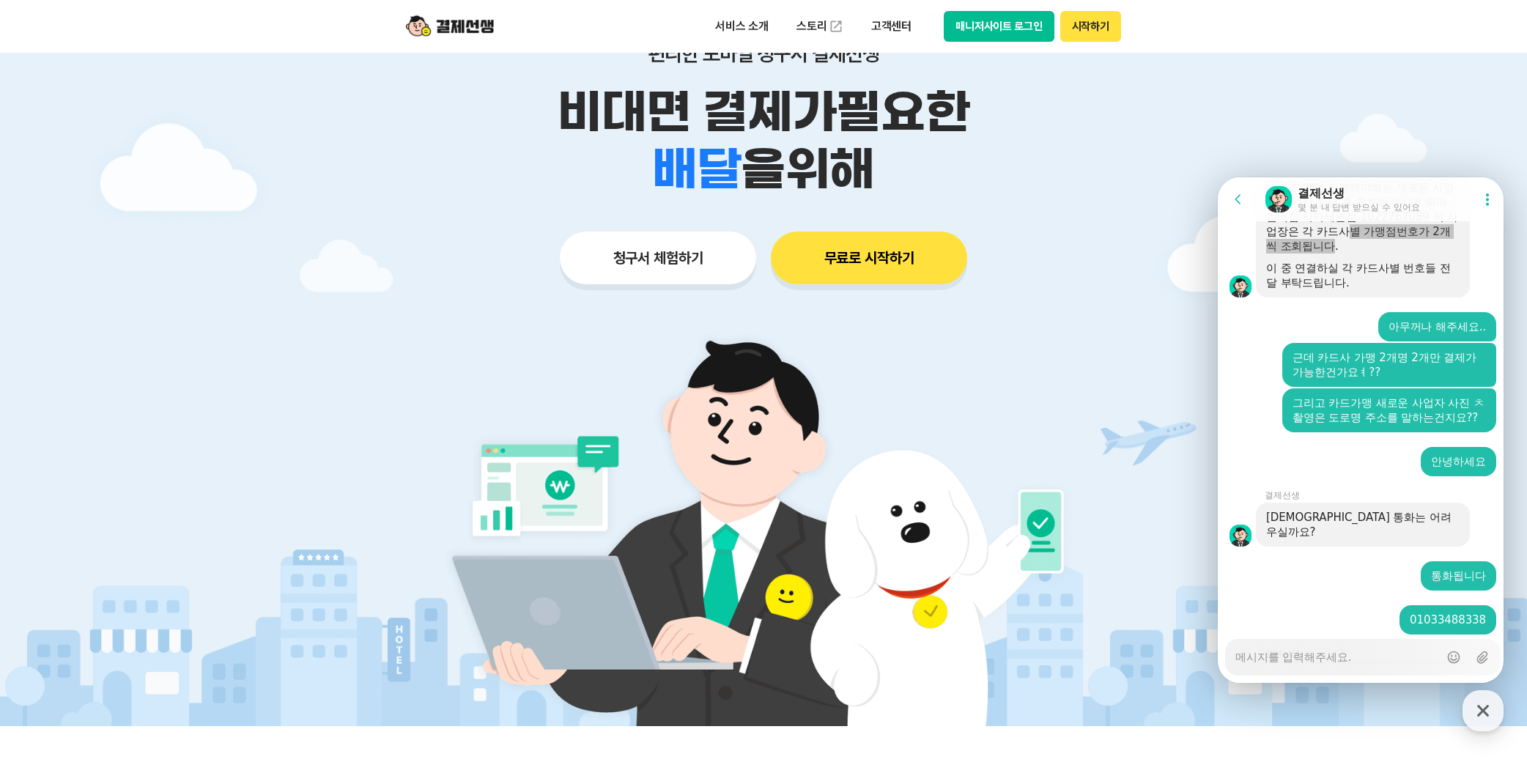
scroll to position [169, 0]
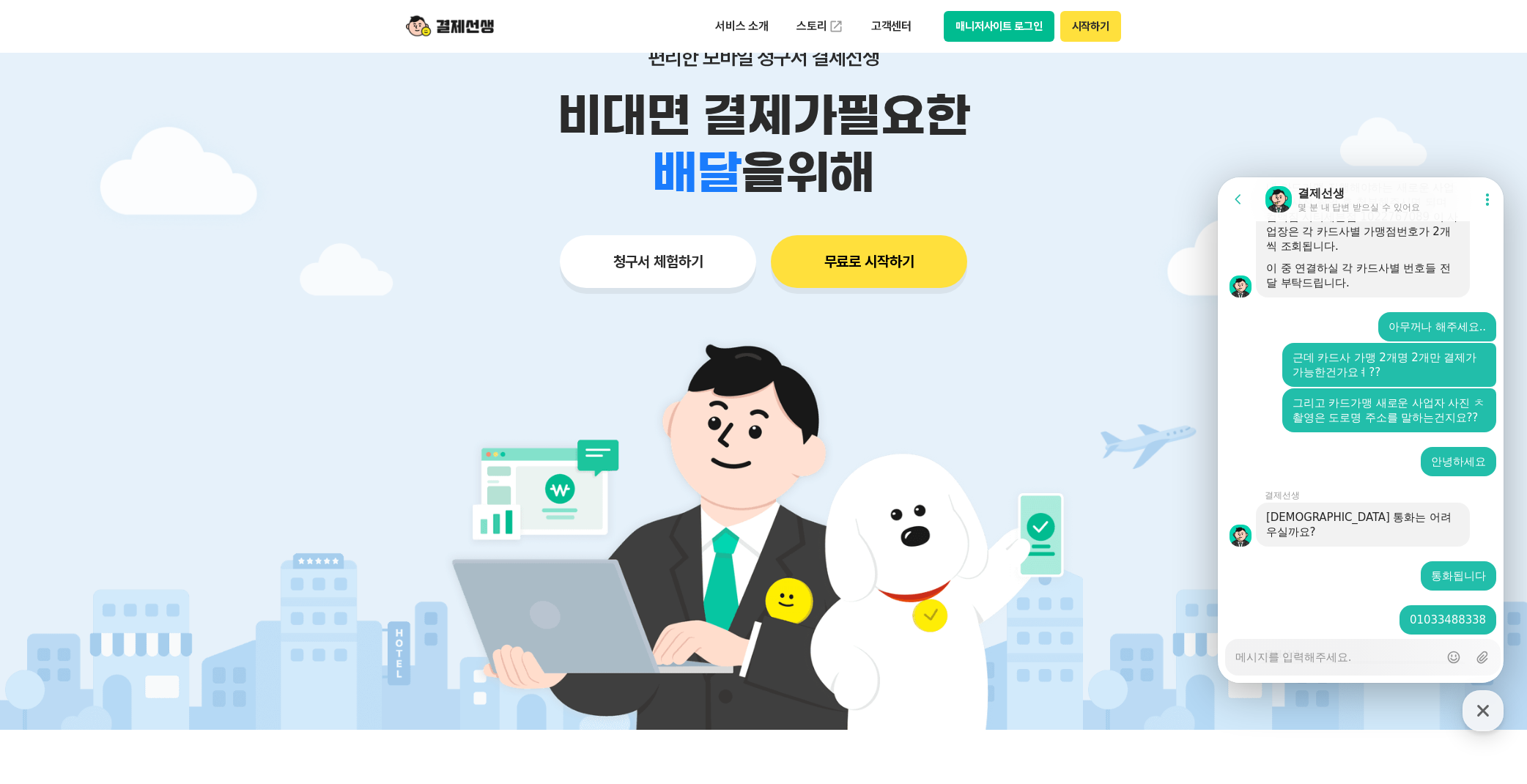
drag, startPoint x: 1308, startPoint y: 513, endPoint x: 1267, endPoint y: 430, distance: 92.6
click at [1267, 668] on div "☎️카드사 고객센터 신한 1544-7000 | BC 1588-4000 | 삼성 1588-8700 롯데 1588-8100 | 하나 1800-11…" at bounding box center [1362, 723] width 193 height 110
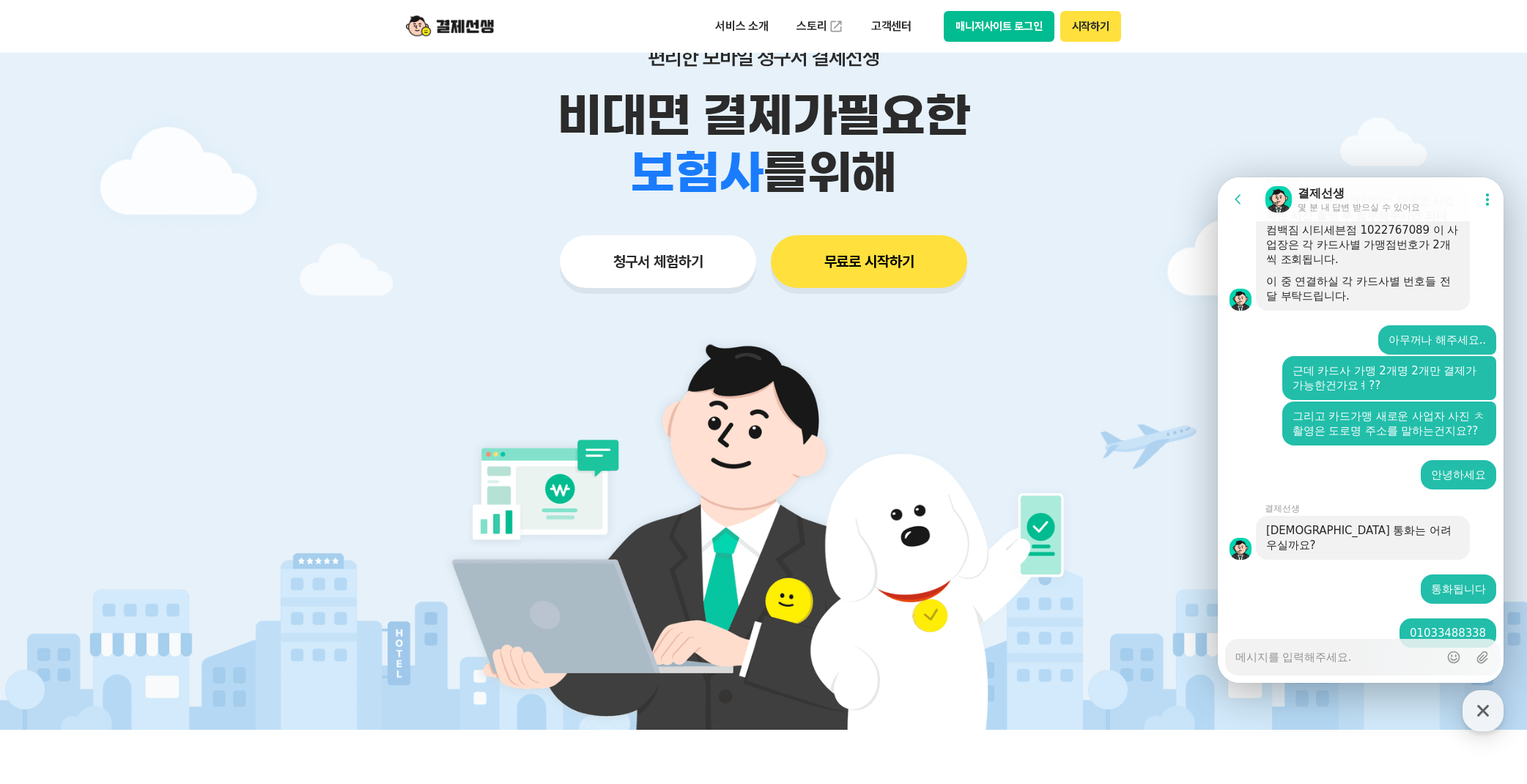
copy div "☎️카드사 고객센터 신한 1544-7000 | BC 1588-4000 | 삼성 1588-8700 롯데 1588-8100 | 하나 1800-11…"
click at [1282, 654] on textarea "Messenger Input Textarea" at bounding box center [1338, 652] width 204 height 25
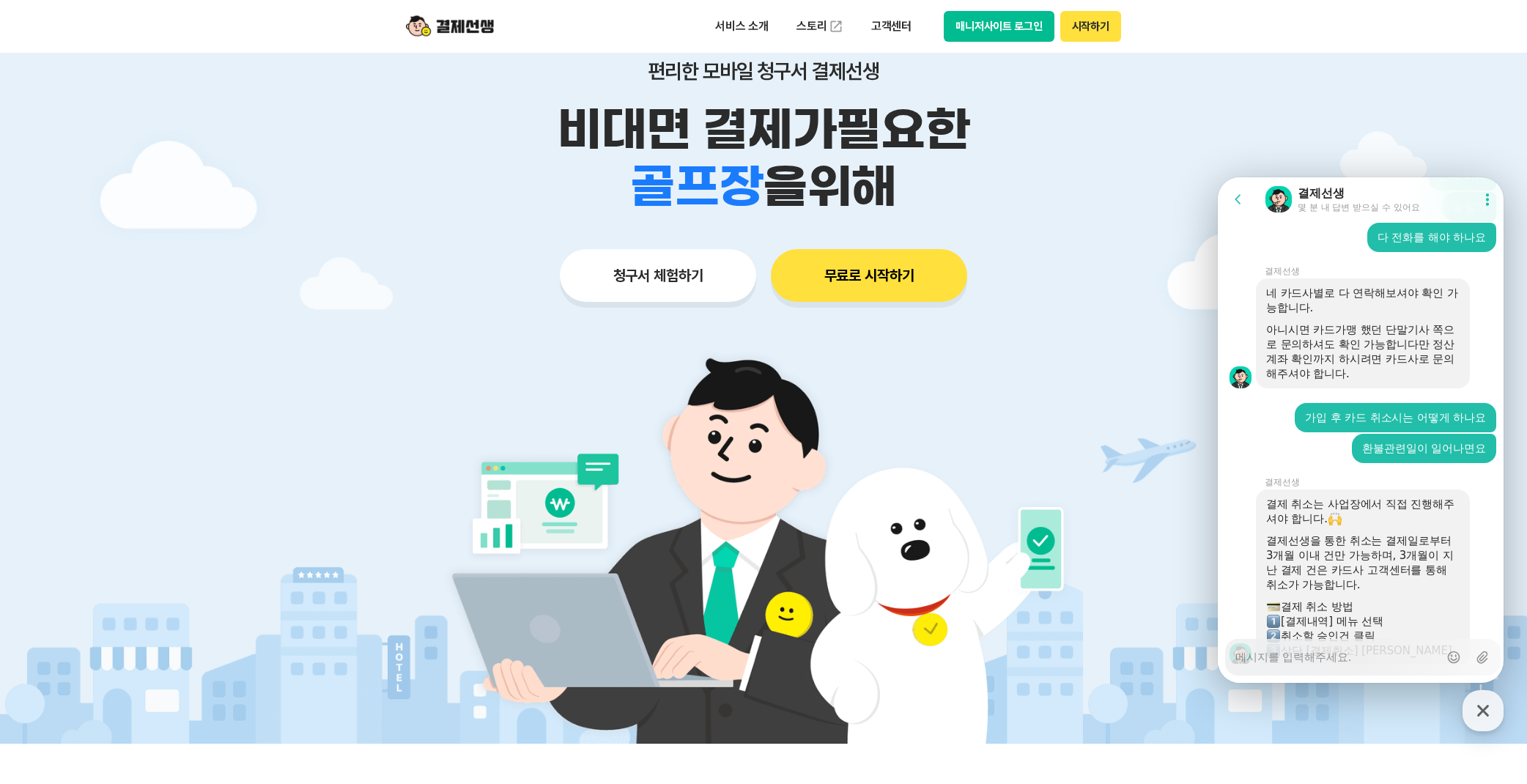
scroll to position [160, 0]
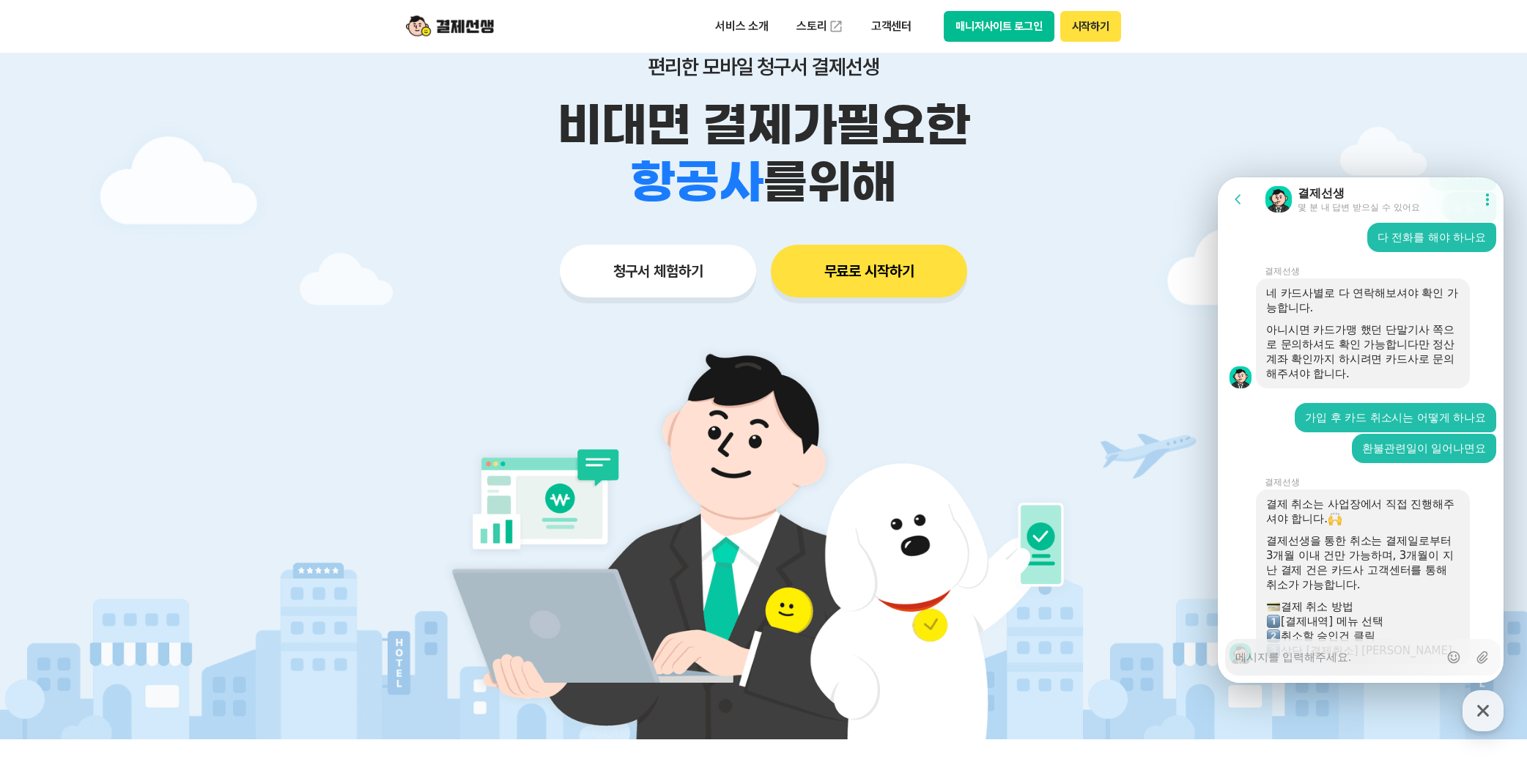
click at [485, 30] on img at bounding box center [450, 26] width 88 height 28
